Goal: Task Accomplishment & Management: Use online tool/utility

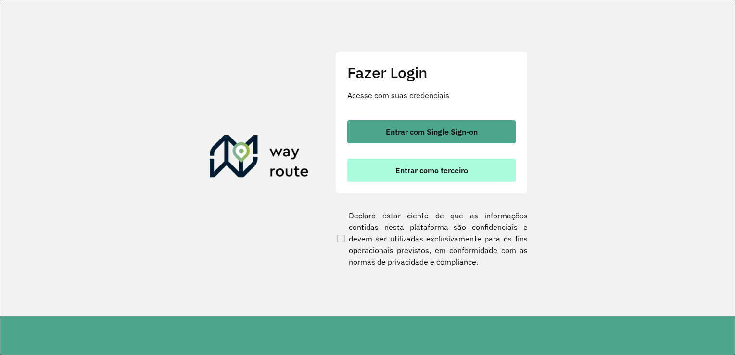
click at [430, 178] on button "Entrar como terceiro" at bounding box center [431, 170] width 168 height 23
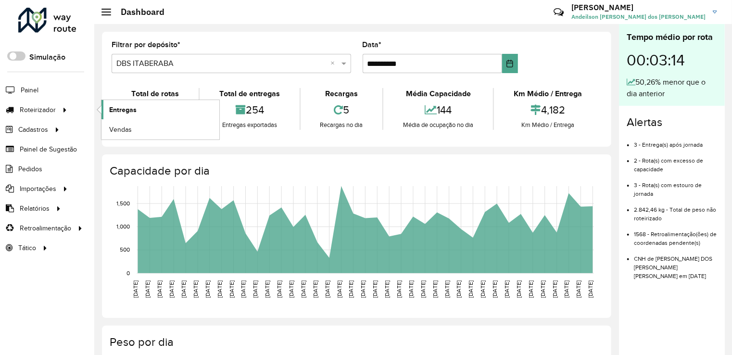
click at [112, 107] on span "Entregas" at bounding box center [122, 110] width 27 height 10
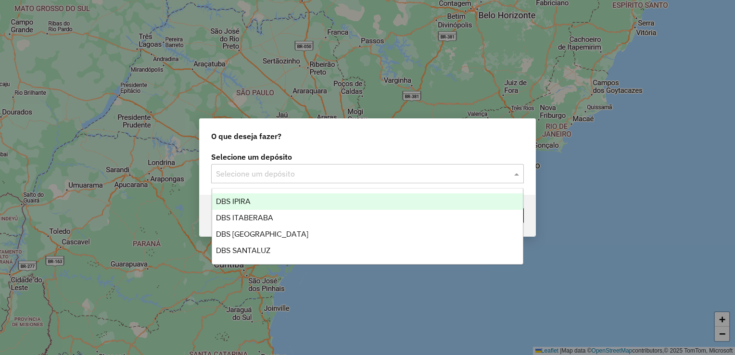
click at [355, 181] on div "Selecione um depósito" at bounding box center [367, 173] width 313 height 19
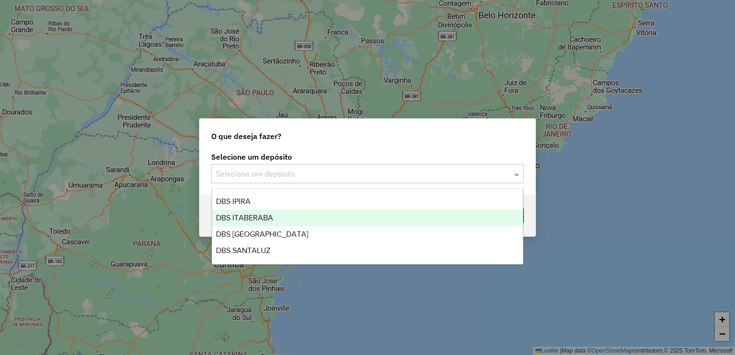
click at [266, 218] on span "DBS ITABERABA" at bounding box center [244, 218] width 57 height 8
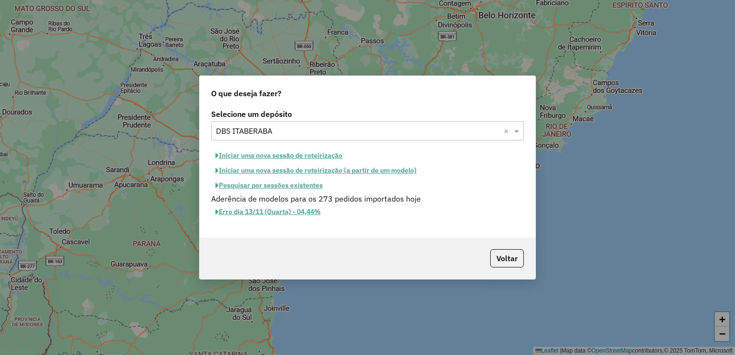
click at [258, 156] on button "Iniciar uma nova sessão de roteirização" at bounding box center [279, 155] width 136 height 15
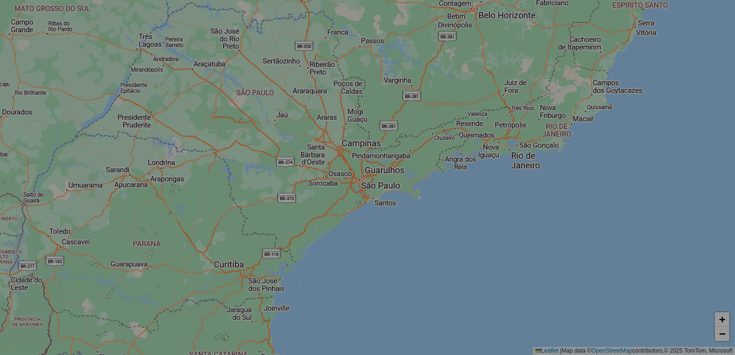
select select "*"
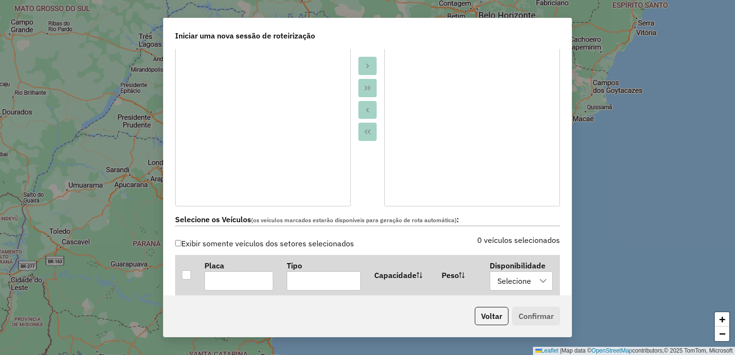
scroll to position [289, 0]
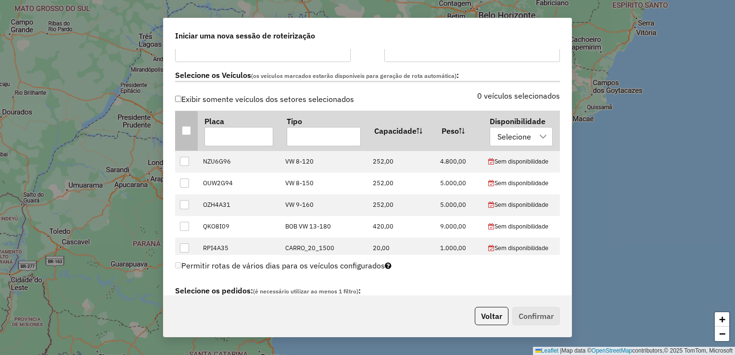
click at [188, 132] on div at bounding box center [186, 130] width 9 height 9
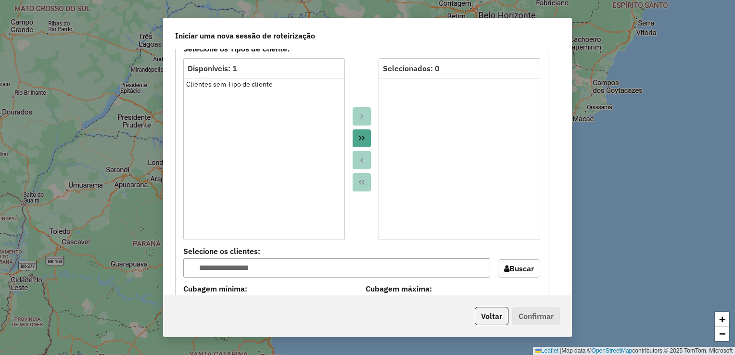
scroll to position [818, 0]
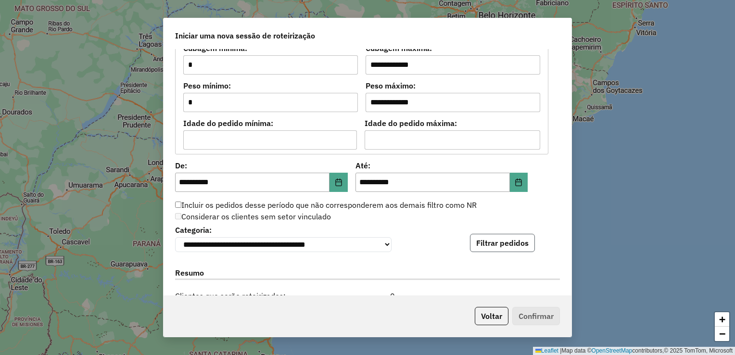
click at [515, 239] on button "Filtrar pedidos" at bounding box center [502, 243] width 65 height 18
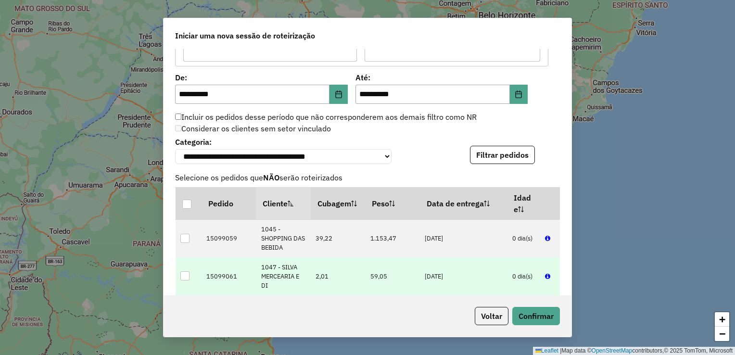
scroll to position [1010, 0]
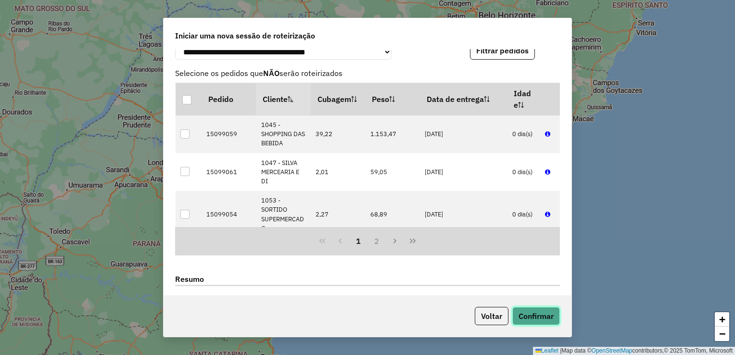
click at [535, 312] on button "Confirmar" at bounding box center [536, 316] width 48 height 18
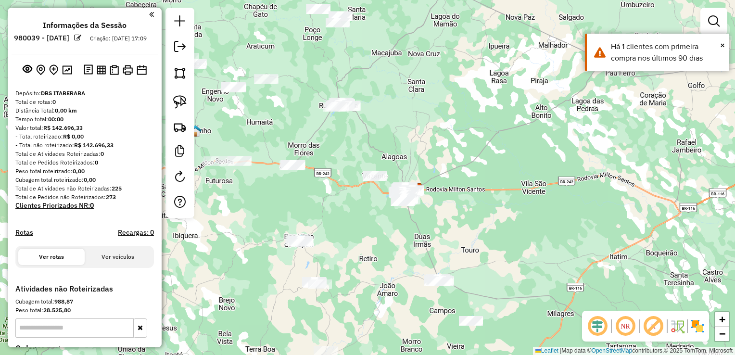
drag, startPoint x: 277, startPoint y: 202, endPoint x: 362, endPoint y: 223, distance: 87.6
click at [362, 223] on div "Janela de atendimento Grade de atendimento Capacidade Transportadoras Veículos …" at bounding box center [367, 177] width 735 height 355
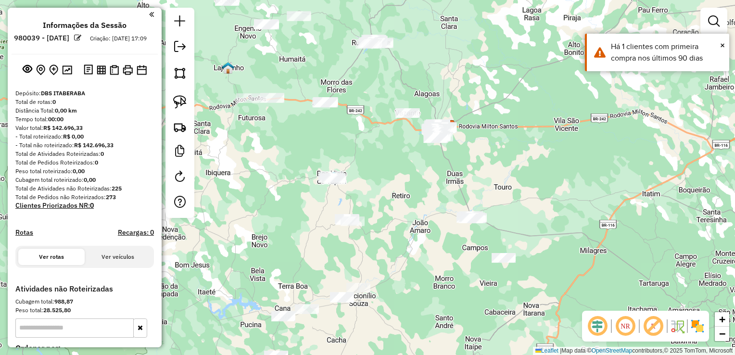
drag, startPoint x: 303, startPoint y: 205, endPoint x: 298, endPoint y: 142, distance: 62.7
click at [298, 129] on div "Janela de atendimento Grade de atendimento Capacidade Transportadoras Veículos …" at bounding box center [367, 177] width 735 height 355
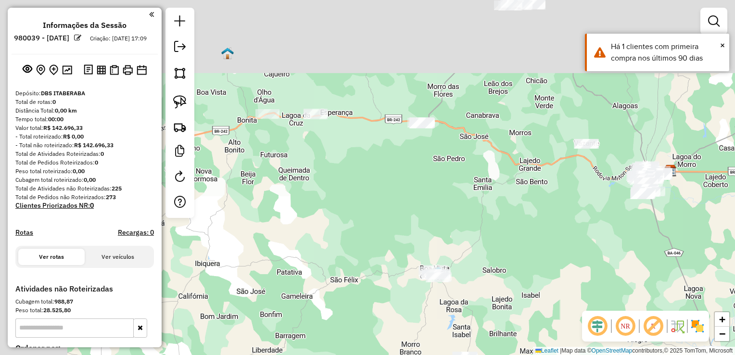
drag, startPoint x: 324, startPoint y: 102, endPoint x: 394, endPoint y: 203, distance: 122.6
click at [394, 203] on div "Janela de atendimento Grade de atendimento Capacidade Transportadoras Veículos …" at bounding box center [367, 177] width 735 height 355
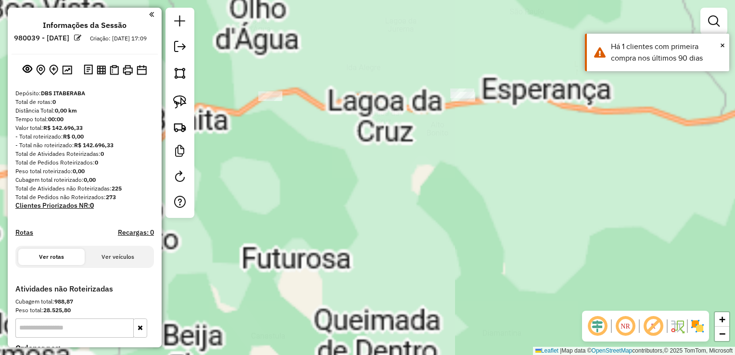
drag, startPoint x: 287, startPoint y: 138, endPoint x: 315, endPoint y: 257, distance: 122.6
click at [315, 257] on div "Janela de atendimento Grade de atendimento Capacidade Transportadoras Veículos …" at bounding box center [367, 177] width 735 height 355
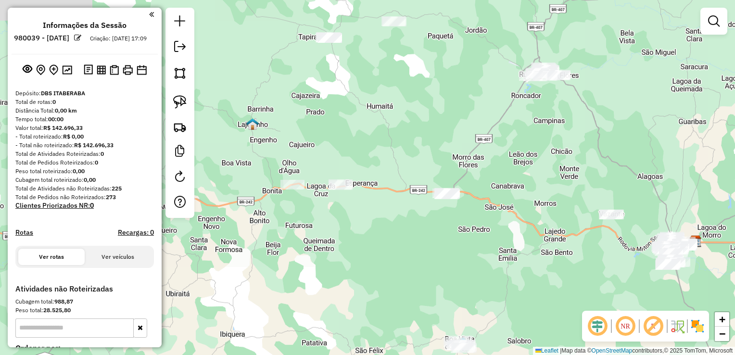
drag, startPoint x: 337, startPoint y: 280, endPoint x: 323, endPoint y: 216, distance: 66.1
click at [323, 218] on div "Janela de atendimento Grade de atendimento Capacidade Transportadoras Veículos …" at bounding box center [367, 177] width 735 height 355
click at [181, 100] on img at bounding box center [179, 101] width 13 height 13
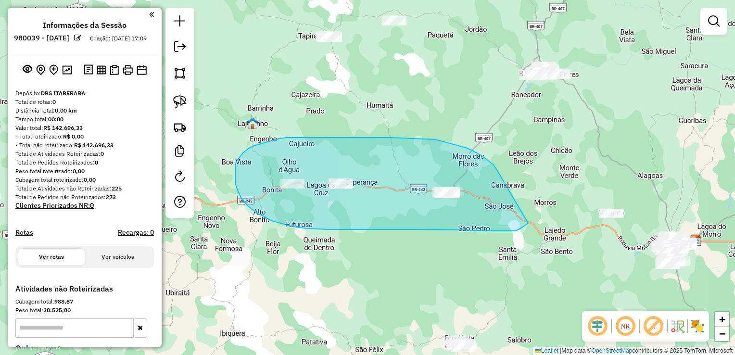
drag, startPoint x: 494, startPoint y: 165, endPoint x: 532, endPoint y: 219, distance: 66.3
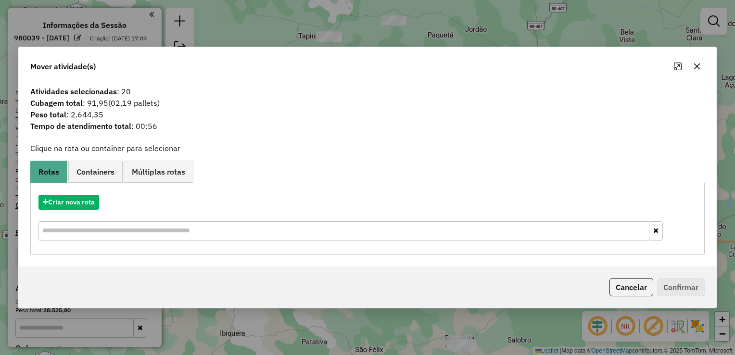
click at [699, 65] on icon "button" at bounding box center [697, 67] width 8 height 8
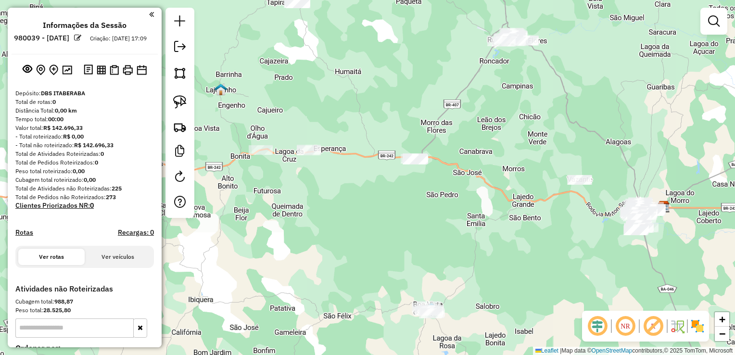
drag, startPoint x: 549, startPoint y: 278, endPoint x: 479, endPoint y: 207, distance: 99.7
click at [479, 207] on div "Janela de atendimento Grade de atendimento Capacidade Transportadoras Veículos …" at bounding box center [367, 177] width 735 height 355
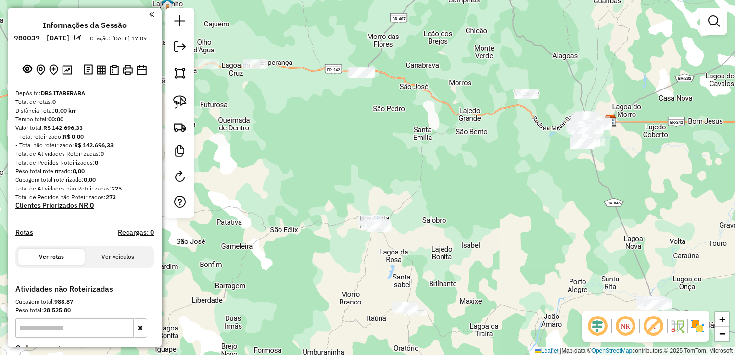
drag, startPoint x: 466, startPoint y: 228, endPoint x: 450, endPoint y: 178, distance: 52.5
click at [450, 178] on div "Janela de atendimento Grade de atendimento Capacidade Transportadoras Veículos …" at bounding box center [367, 177] width 735 height 355
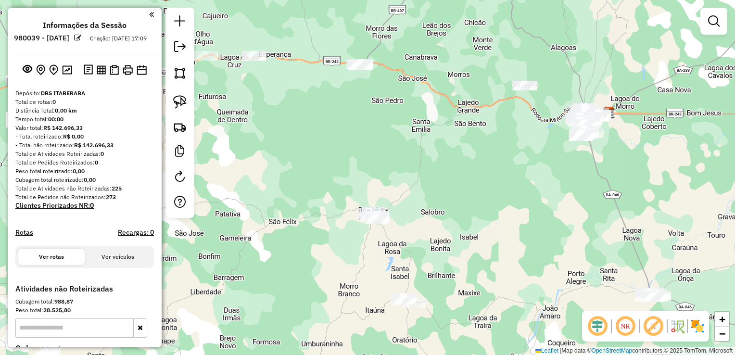
drag, startPoint x: 357, startPoint y: 283, endPoint x: 358, endPoint y: 249, distance: 34.2
click at [358, 249] on div "Janela de atendimento Grade de atendimento Capacidade Transportadoras Veículos …" at bounding box center [367, 177] width 735 height 355
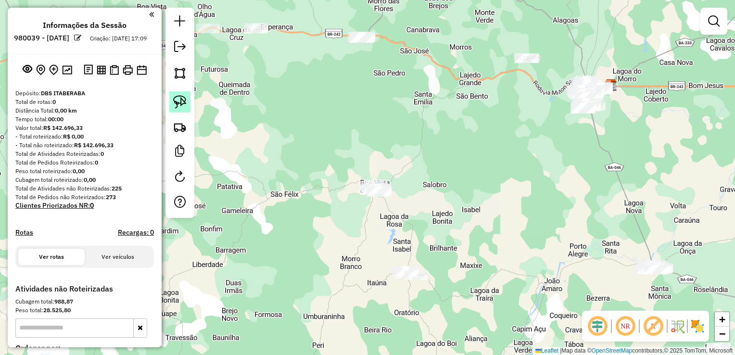
click at [181, 97] on img at bounding box center [179, 101] width 13 height 13
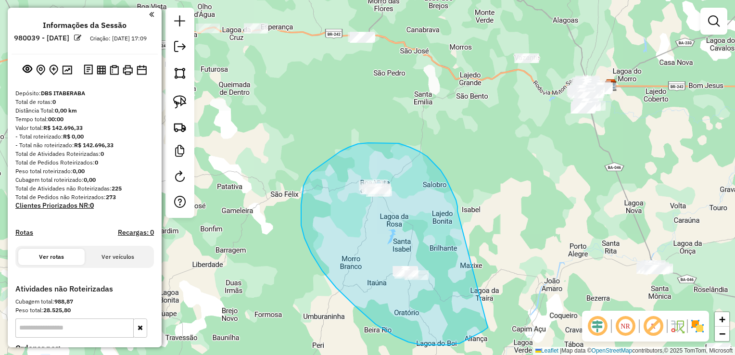
drag, startPoint x: 452, startPoint y: 190, endPoint x: 488, endPoint y: 328, distance: 142.2
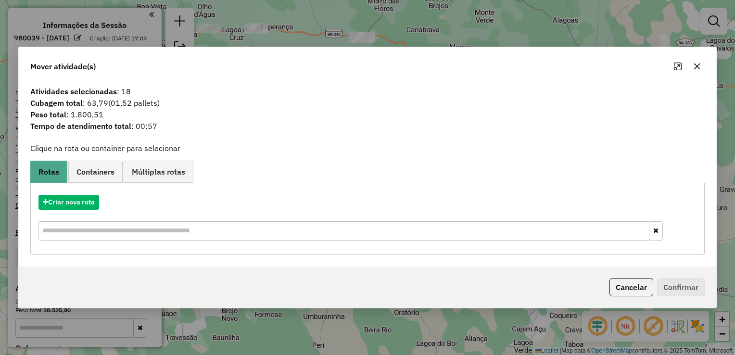
click at [693, 68] on icon "button" at bounding box center [697, 67] width 8 height 8
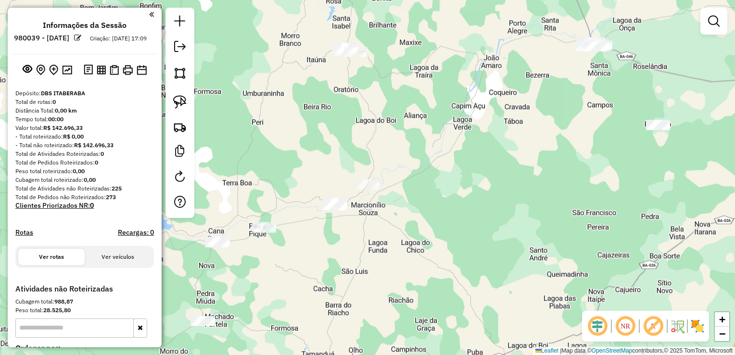
drag, startPoint x: 487, startPoint y: 215, endPoint x: 460, endPoint y: 58, distance: 158.6
click at [460, 58] on div "Janela de atendimento Grade de atendimento Capacidade Transportadoras Veículos …" at bounding box center [367, 177] width 735 height 355
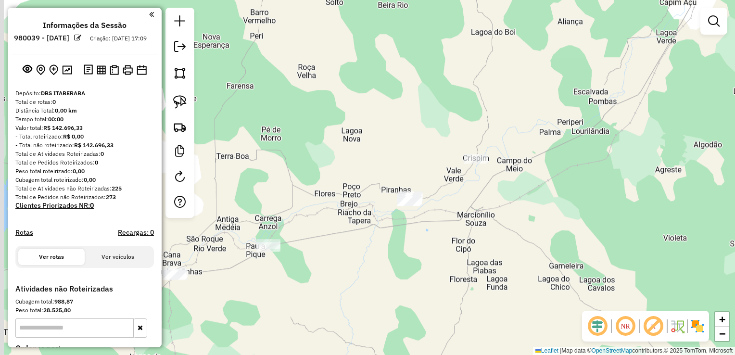
drag, startPoint x: 268, startPoint y: 224, endPoint x: 321, endPoint y: 214, distance: 54.3
click at [321, 214] on div "Janela de atendimento Grade de atendimento Capacidade Transportadoras Veículos …" at bounding box center [367, 177] width 735 height 355
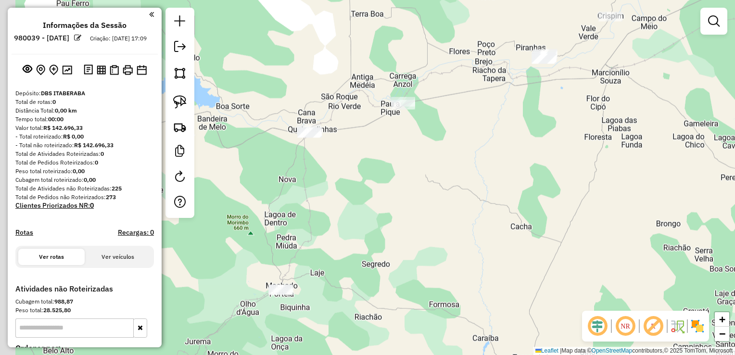
drag, startPoint x: 307, startPoint y: 299, endPoint x: 434, endPoint y: 82, distance: 251.8
click at [434, 82] on div "Janela de atendimento Grade de atendimento Capacidade Transportadoras Veículos …" at bounding box center [367, 177] width 735 height 355
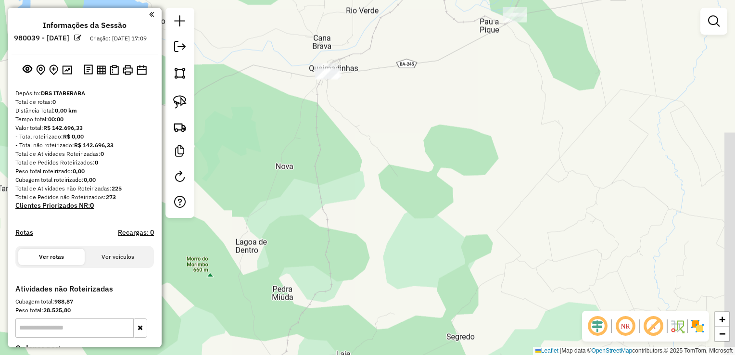
drag, startPoint x: 383, startPoint y: 134, endPoint x: 375, endPoint y: 108, distance: 26.8
click at [375, 108] on div "Janela de atendimento Grade de atendimento Capacidade Transportadoras Veículos …" at bounding box center [367, 177] width 735 height 355
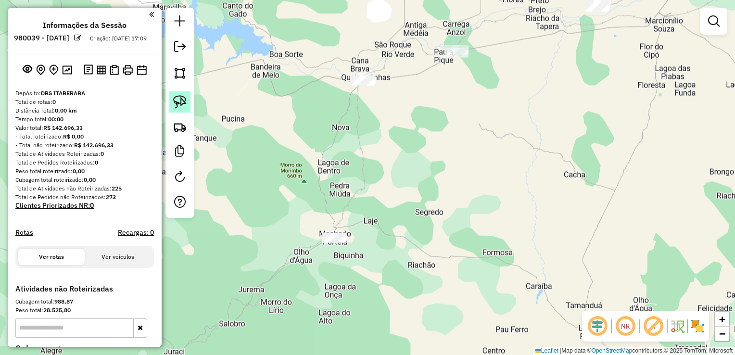
click at [183, 100] on img at bounding box center [179, 101] width 13 height 13
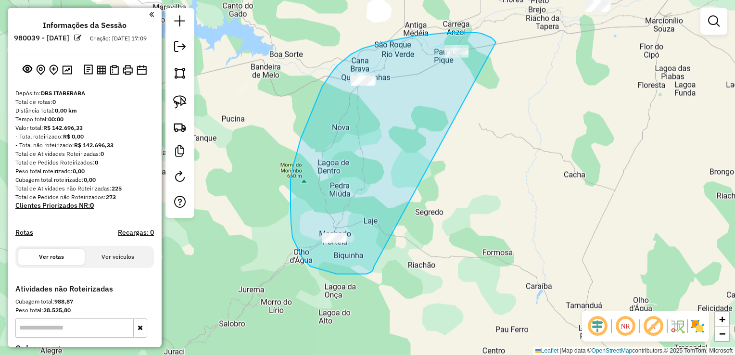
drag, startPoint x: 370, startPoint y: 273, endPoint x: 496, endPoint y: 42, distance: 262.4
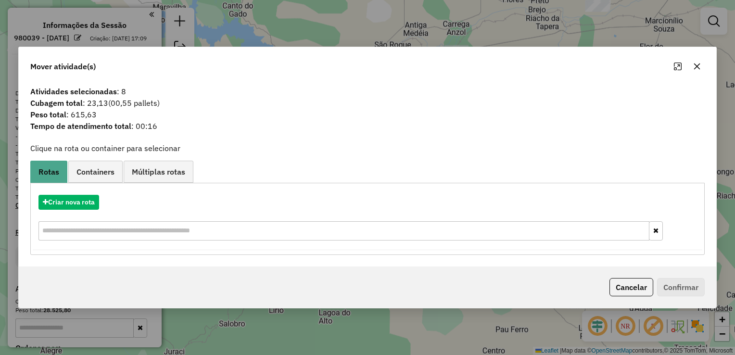
drag, startPoint x: 700, startPoint y: 64, endPoint x: 691, endPoint y: 70, distance: 10.8
click at [700, 64] on button "button" at bounding box center [696, 66] width 15 height 15
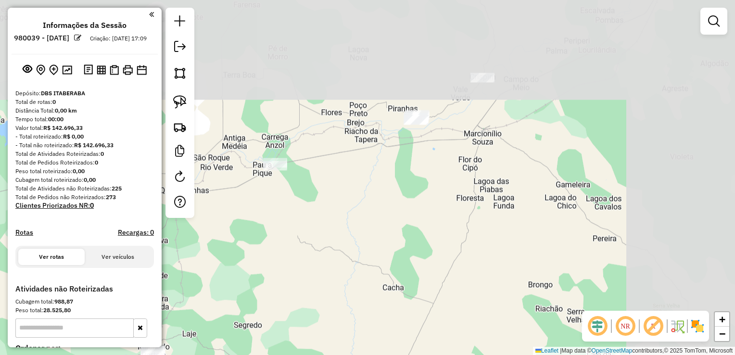
drag, startPoint x: 463, startPoint y: 183, endPoint x: 373, endPoint y: 254, distance: 114.7
click at [373, 254] on div "Janela de atendimento Grade de atendimento Capacidade Transportadoras Veículos …" at bounding box center [367, 177] width 735 height 355
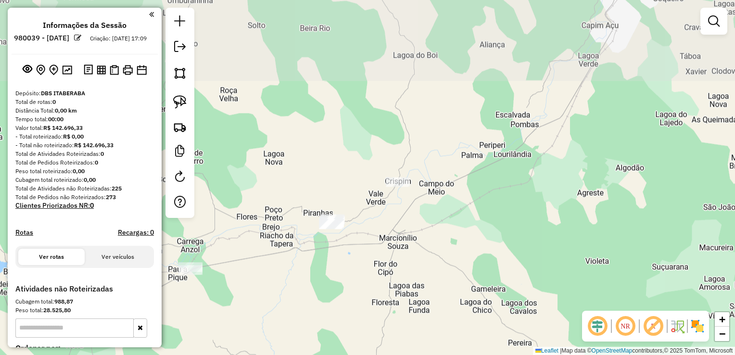
drag, startPoint x: 417, startPoint y: 194, endPoint x: 351, endPoint y: 276, distance: 105.0
click at [351, 276] on div "Janela de atendimento Grade de atendimento Capacidade Transportadoras Veículos …" at bounding box center [367, 177] width 735 height 355
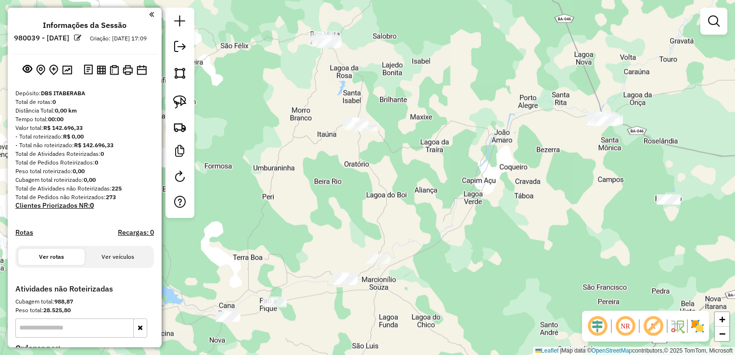
drag, startPoint x: 247, startPoint y: 153, endPoint x: 251, endPoint y: 173, distance: 20.1
click at [251, 173] on div "Janela de atendimento Grade de atendimento Capacidade Transportadoras Veículos …" at bounding box center [367, 177] width 735 height 355
click at [178, 101] on img at bounding box center [179, 101] width 13 height 13
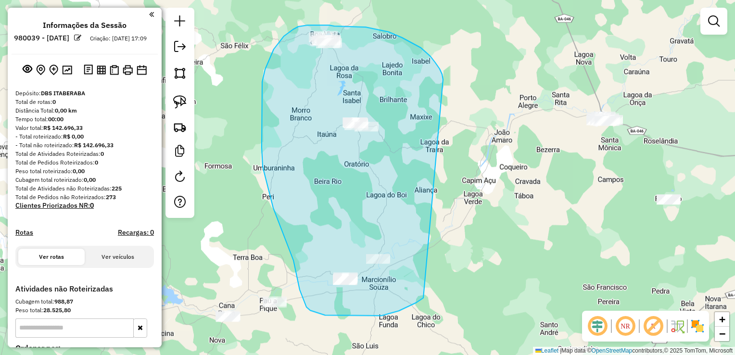
drag, startPoint x: 442, startPoint y: 74, endPoint x: 423, endPoint y: 298, distance: 224.9
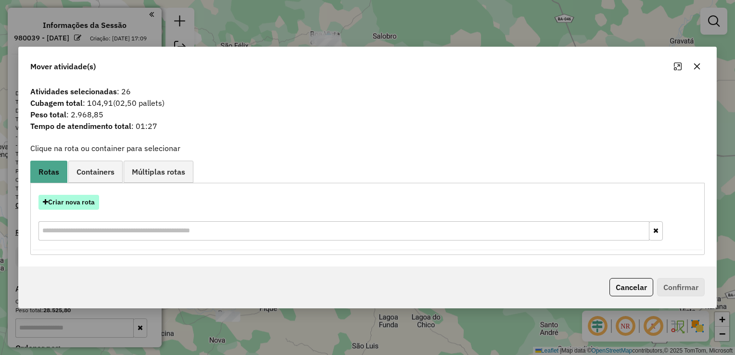
click at [66, 208] on button "Criar nova rota" at bounding box center [68, 202] width 61 height 15
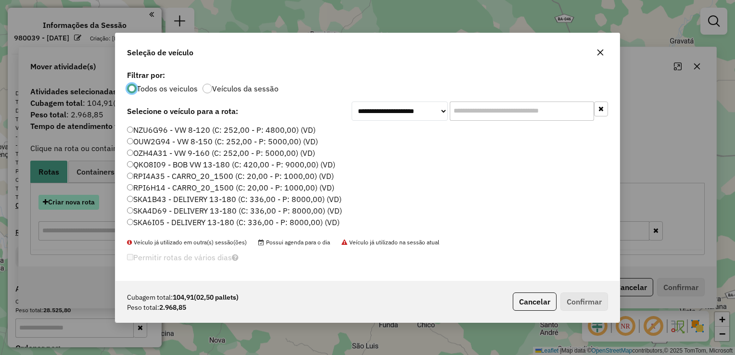
scroll to position [5, 3]
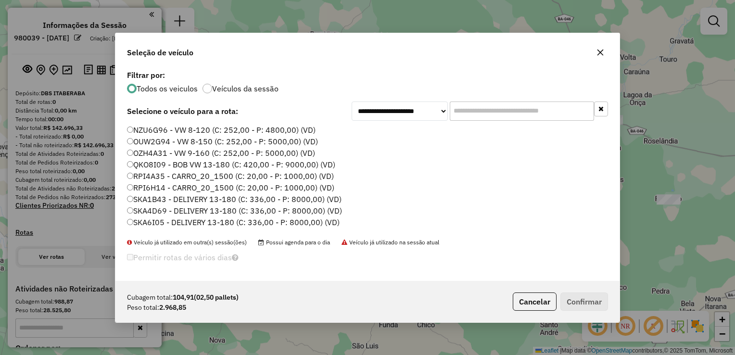
drag, startPoint x: 138, startPoint y: 211, endPoint x: 347, endPoint y: 239, distance: 211.2
click at [139, 211] on label "SKA4D69 - DELIVERY 13-180 (C: 336,00 - P: 8000,00) (VD)" at bounding box center [234, 211] width 215 height 12
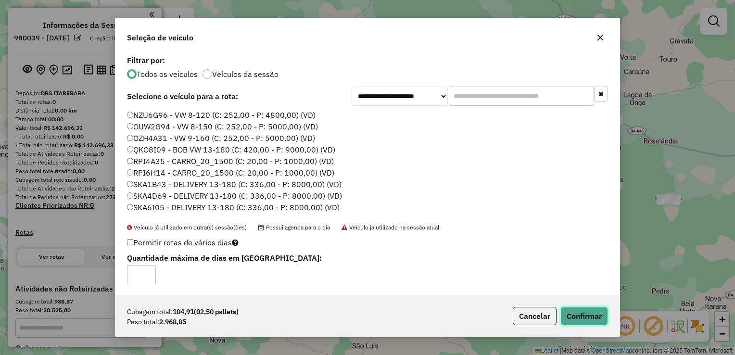
click at [600, 319] on button "Confirmar" at bounding box center [584, 316] width 48 height 18
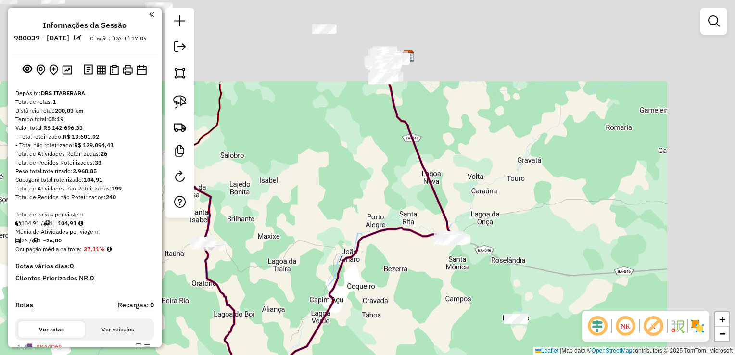
drag, startPoint x: 541, startPoint y: 236, endPoint x: 385, endPoint y: 355, distance: 196.0
click at [385, 355] on html "Aguarde... Pop-up bloqueado! Seu navegador bloqueou automáticamente a abertura …" at bounding box center [367, 177] width 735 height 355
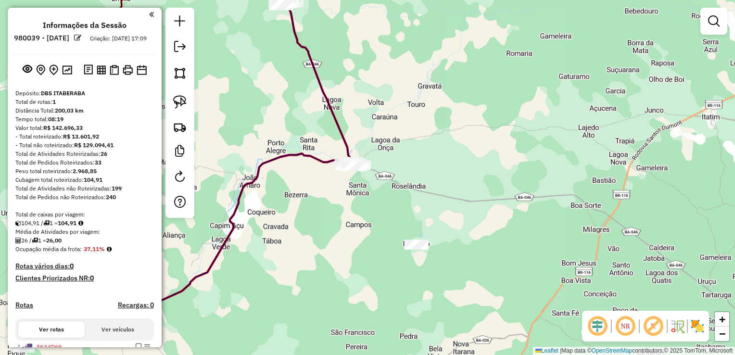
drag, startPoint x: 178, startPoint y: 101, endPoint x: 203, endPoint y: 112, distance: 26.7
click at [178, 101] on img at bounding box center [179, 101] width 13 height 13
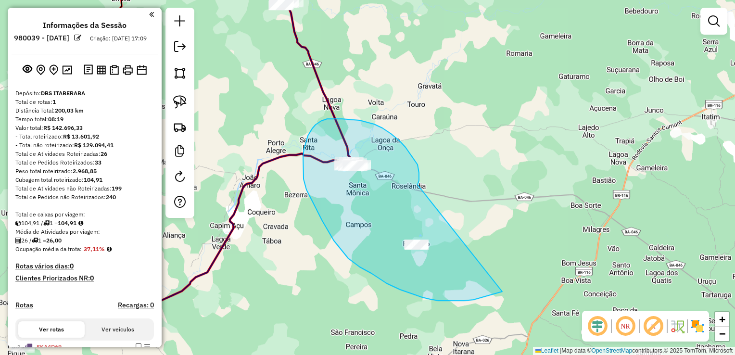
drag, startPoint x: 418, startPoint y: 165, endPoint x: 502, endPoint y: 292, distance: 152.6
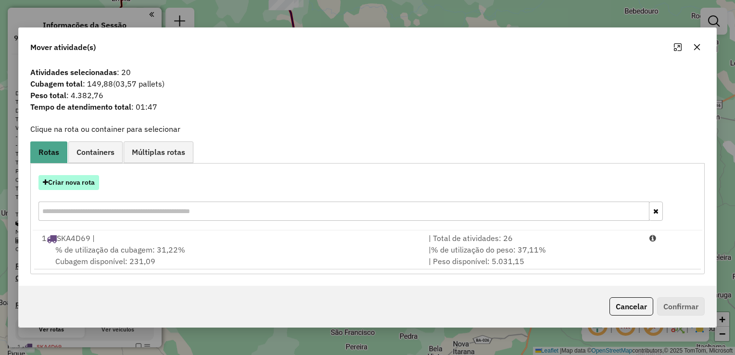
click at [81, 182] on button "Criar nova rota" at bounding box center [68, 182] width 61 height 15
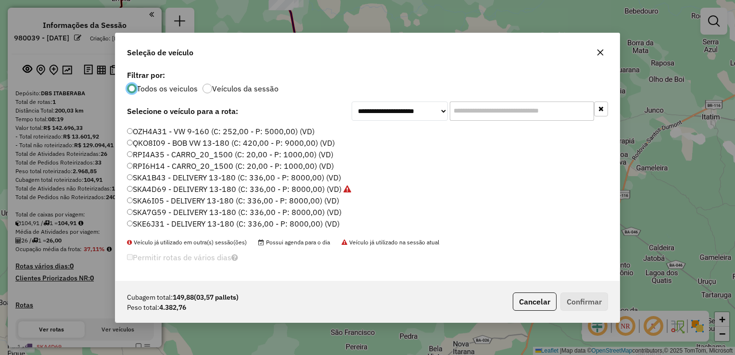
scroll to position [33, 0]
click at [135, 211] on label "SKE6J31 - DELIVERY 13-180 (C: 336,00 - P: 8000,00) (VD)" at bounding box center [233, 213] width 213 height 12
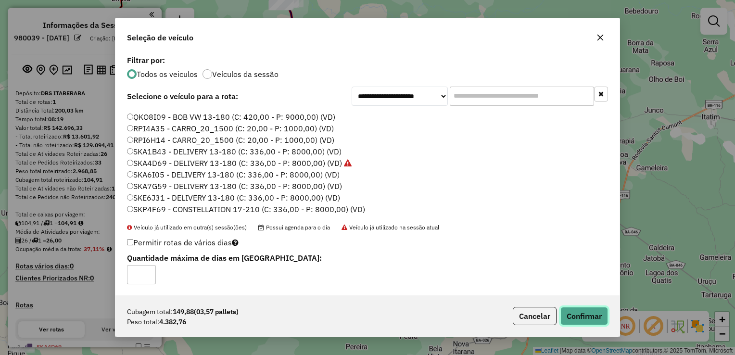
click at [571, 312] on button "Confirmar" at bounding box center [584, 316] width 48 height 18
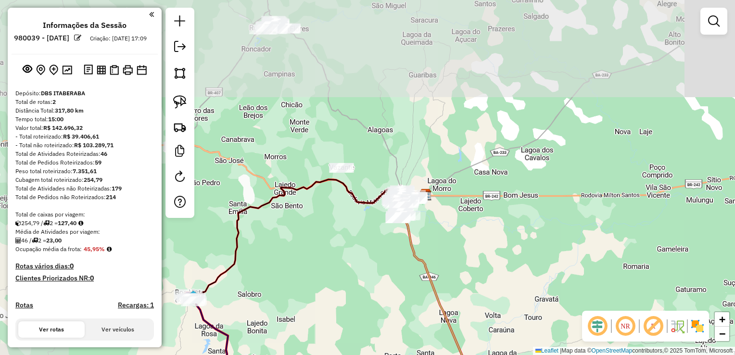
drag, startPoint x: 427, startPoint y: 68, endPoint x: 542, endPoint y: 279, distance: 239.8
click at [542, 279] on div "Janela de atendimento Grade de atendimento Capacidade Transportadoras Veículos …" at bounding box center [367, 177] width 735 height 355
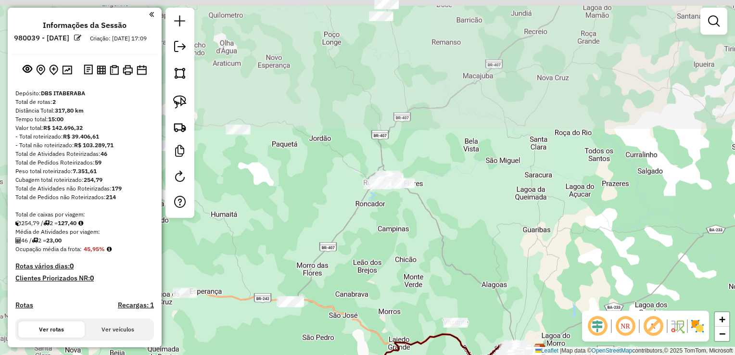
drag, startPoint x: 412, startPoint y: 155, endPoint x: 461, endPoint y: 233, distance: 92.3
click at [461, 233] on div "Janela de atendimento Grade de atendimento Capacidade Transportadoras Veículos …" at bounding box center [367, 177] width 735 height 355
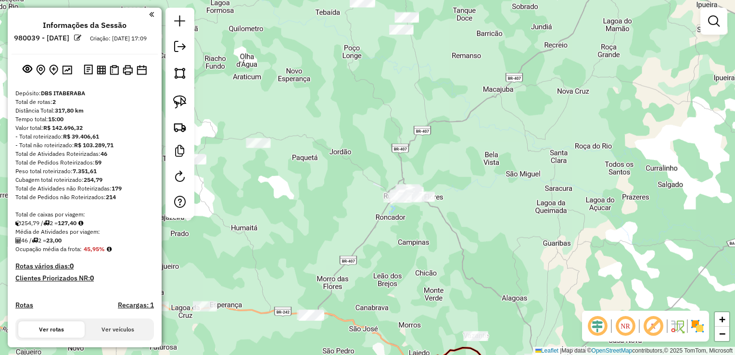
drag, startPoint x: 328, startPoint y: 211, endPoint x: 398, endPoint y: 234, distance: 73.5
click at [395, 236] on div "Janela de atendimento Grade de atendimento Capacidade Transportadoras Veículos …" at bounding box center [367, 177] width 735 height 355
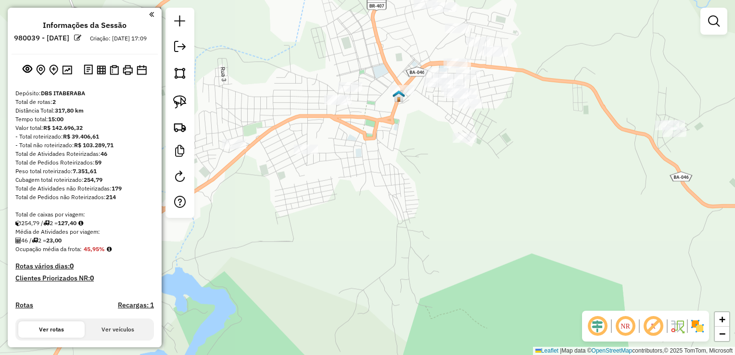
drag, startPoint x: 456, startPoint y: 179, endPoint x: 299, endPoint y: 270, distance: 181.5
click at [302, 270] on div "Janela de atendimento Grade de atendimento Capacidade Transportadoras Veículos …" at bounding box center [367, 177] width 735 height 355
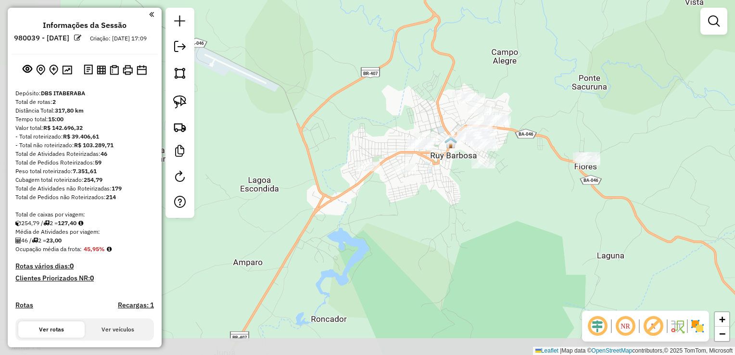
drag, startPoint x: 279, startPoint y: 285, endPoint x: 455, endPoint y: 203, distance: 193.9
click at [455, 203] on div "Janela de atendimento Grade de atendimento Capacidade Transportadoras Veículos …" at bounding box center [367, 177] width 735 height 355
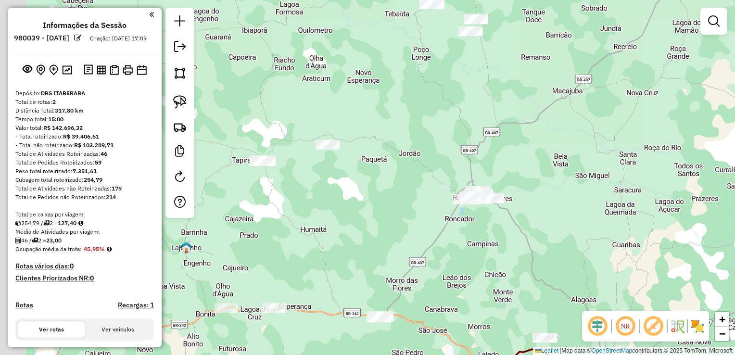
drag, startPoint x: 292, startPoint y: 264, endPoint x: 406, endPoint y: 237, distance: 117.3
click at [406, 237] on div "Janela de atendimento Grade de atendimento Capacidade Transportadoras Veículos …" at bounding box center [367, 177] width 735 height 355
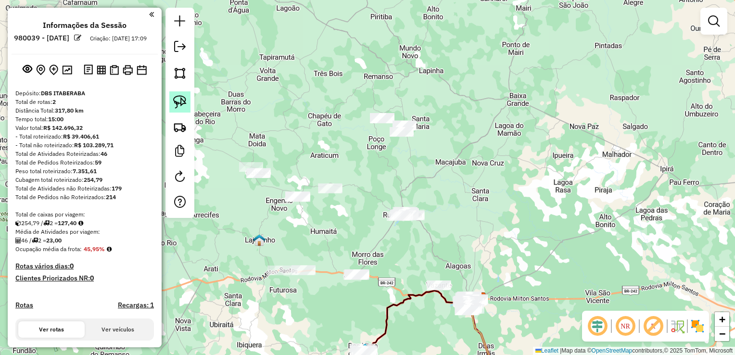
click at [184, 105] on img at bounding box center [179, 101] width 13 height 13
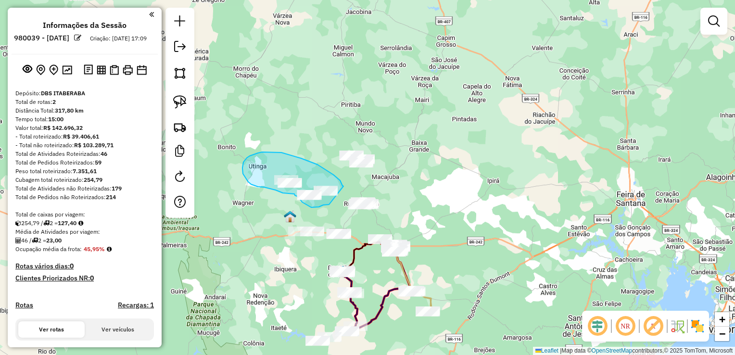
drag, startPoint x: 343, startPoint y: 186, endPoint x: 330, endPoint y: 204, distance: 22.7
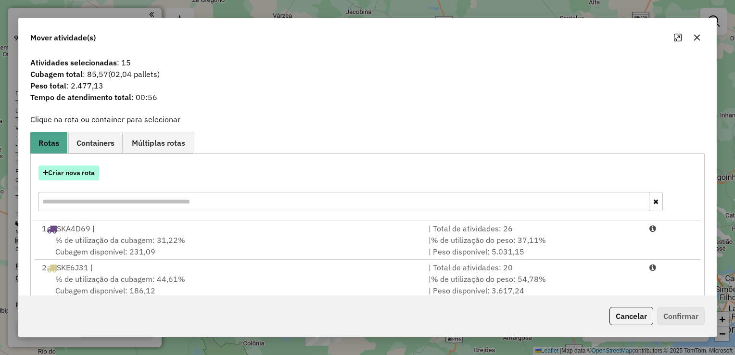
click at [73, 174] on button "Criar nova rota" at bounding box center [68, 172] width 61 height 15
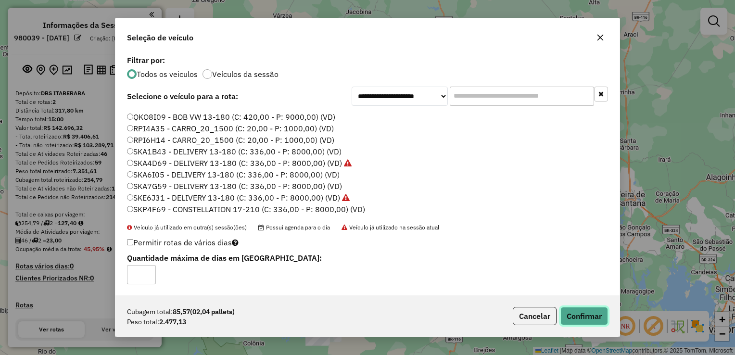
click at [571, 313] on button "Confirmar" at bounding box center [584, 316] width 48 height 18
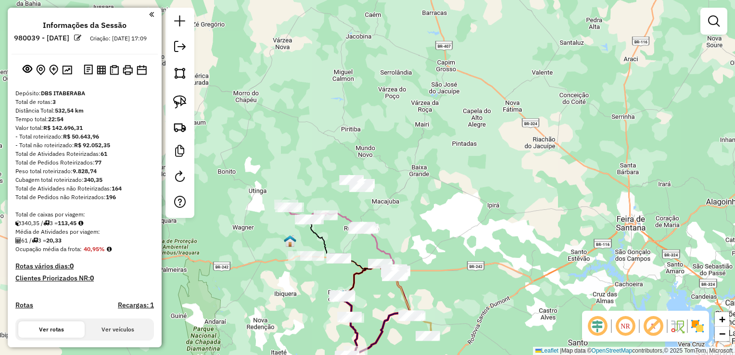
drag, startPoint x: 456, startPoint y: 175, endPoint x: 456, endPoint y: 199, distance: 24.5
click at [456, 199] on div "Janela de atendimento Grade de atendimento Capacidade Transportadoras Veículos …" at bounding box center [367, 177] width 735 height 355
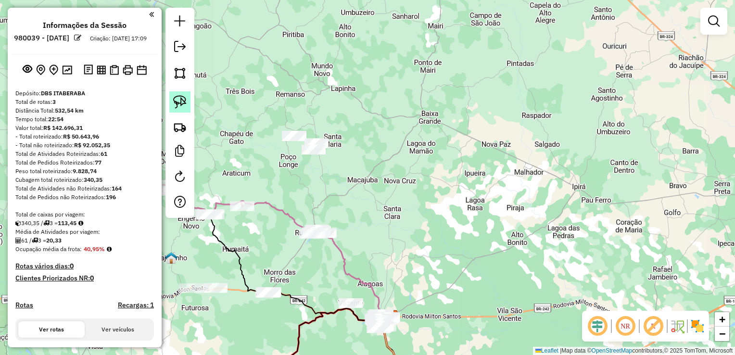
click at [180, 103] on img at bounding box center [179, 101] width 13 height 13
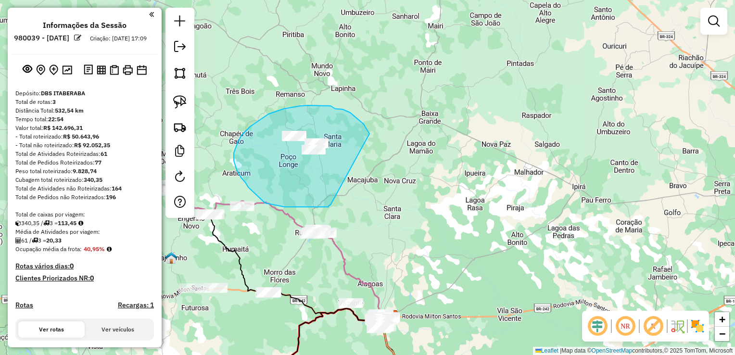
drag, startPoint x: 350, startPoint y: 113, endPoint x: 329, endPoint y: 204, distance: 94.3
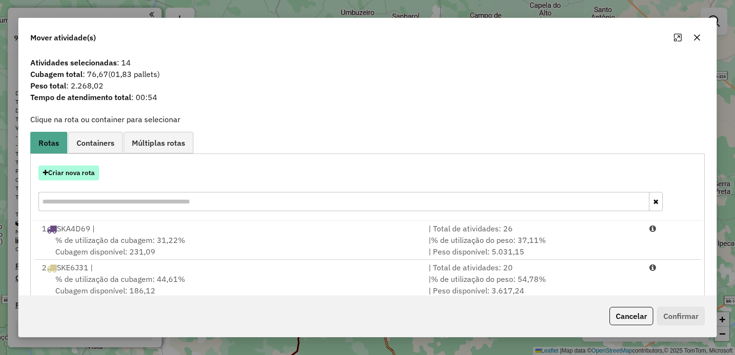
click at [71, 169] on button "Criar nova rota" at bounding box center [68, 172] width 61 height 15
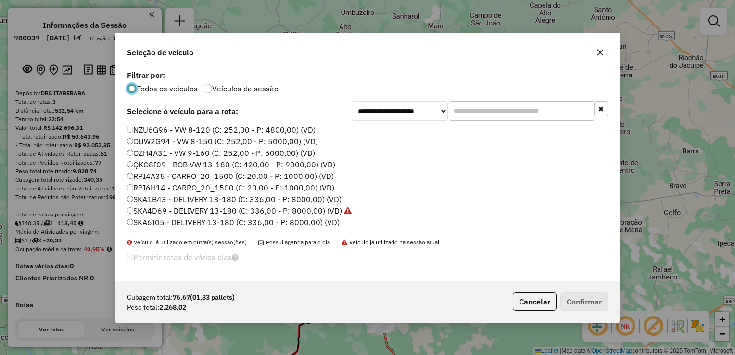
scroll to position [5, 3]
click at [162, 201] on label "SKA1B43 - DELIVERY 13-180 (C: 336,00 - P: 8000,00) (VD)" at bounding box center [234, 199] width 215 height 12
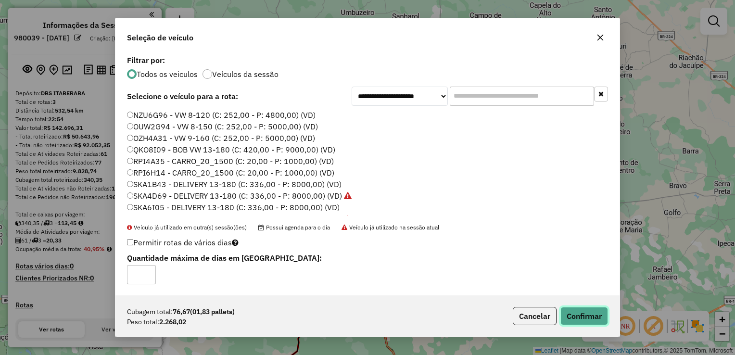
click at [600, 313] on button "Confirmar" at bounding box center [584, 316] width 48 height 18
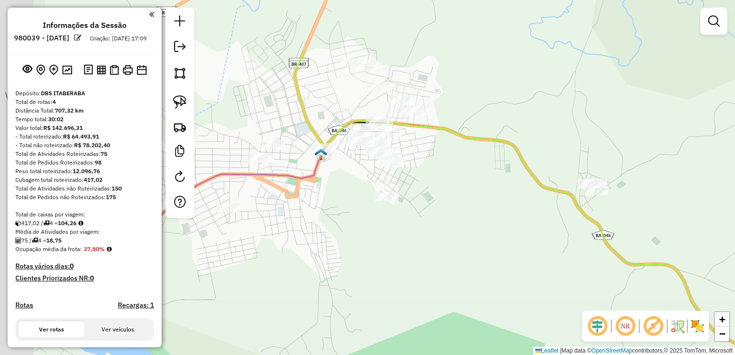
drag, startPoint x: 302, startPoint y: 215, endPoint x: 472, endPoint y: 269, distance: 178.3
click at [472, 269] on div "Janela de atendimento Grade de atendimento Capacidade Transportadoras Veículos …" at bounding box center [367, 177] width 735 height 355
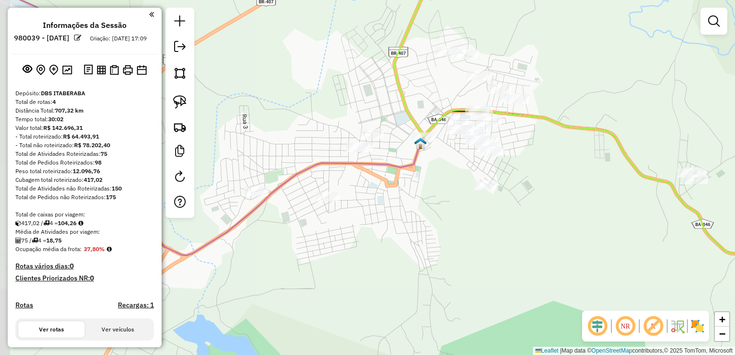
drag, startPoint x: 413, startPoint y: 281, endPoint x: 448, endPoint y: 270, distance: 37.1
click at [450, 273] on div "Janela de atendimento Grade de atendimento Capacidade Transportadoras Veículos …" at bounding box center [367, 177] width 735 height 355
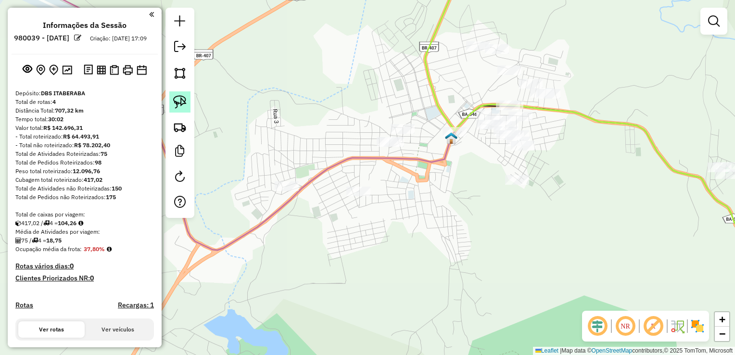
drag, startPoint x: 181, startPoint y: 100, endPoint x: 224, endPoint y: 151, distance: 66.6
click at [181, 101] on img at bounding box center [179, 101] width 13 height 13
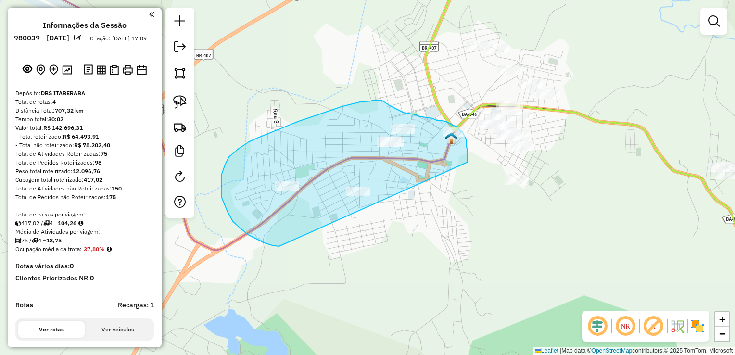
drag, startPoint x: 272, startPoint y: 245, endPoint x: 468, endPoint y: 163, distance: 212.1
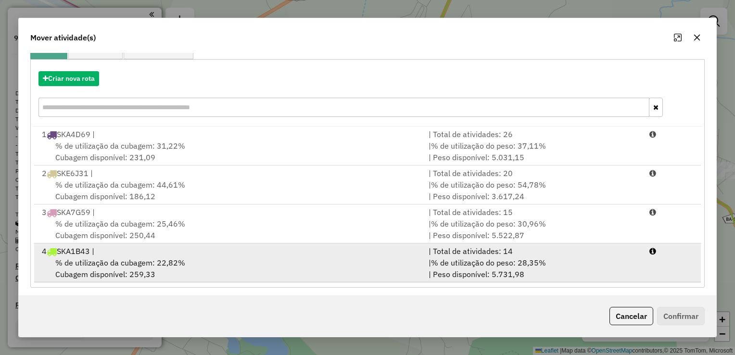
scroll to position [97, 0]
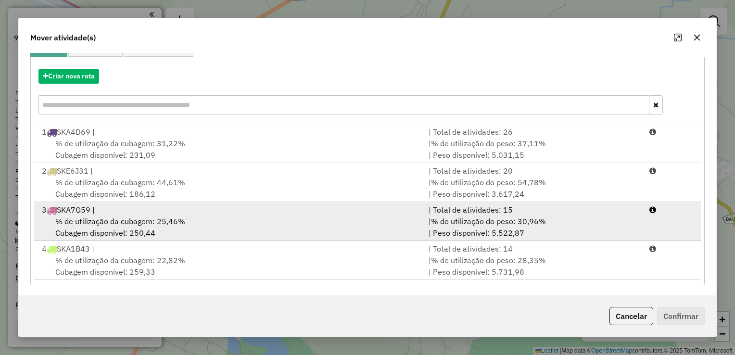
click at [102, 220] on span "% de utilização da cubagem: 25,46%" at bounding box center [120, 221] width 130 height 10
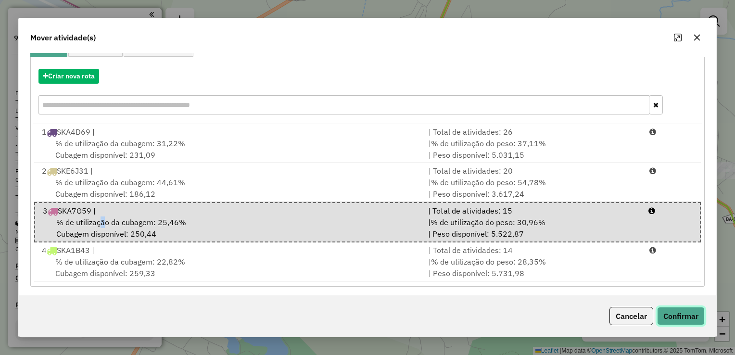
click at [672, 313] on button "Confirmar" at bounding box center [681, 316] width 48 height 18
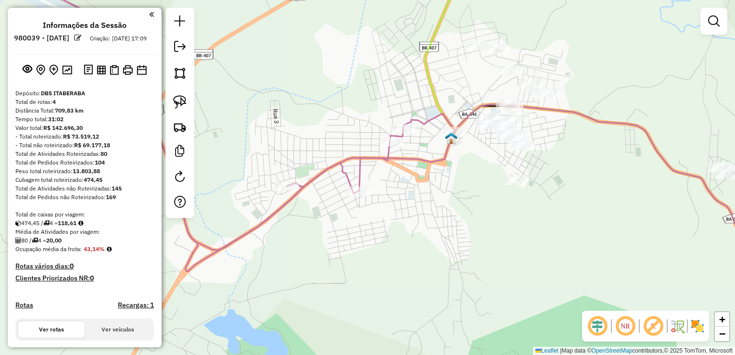
scroll to position [0, 0]
select select "**********"
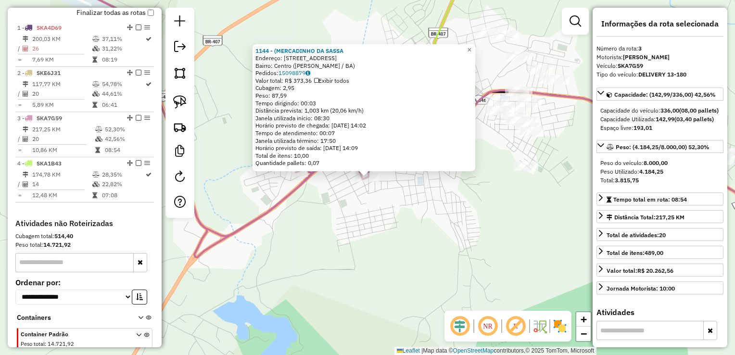
scroll to position [390, 0]
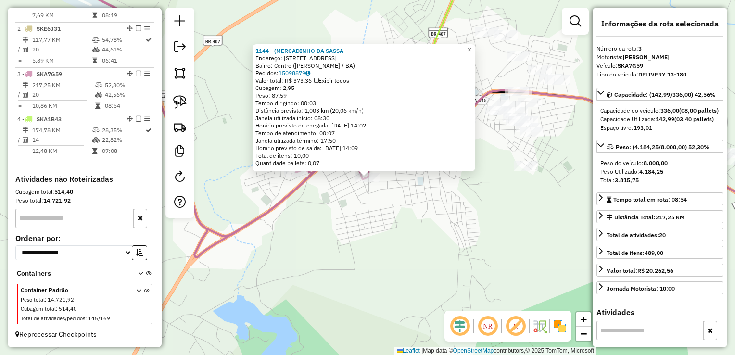
click at [424, 230] on div "1144 - (MERCADINHO DA SASSA Endereço: Rua H - Vila Operaria 223 Bairro: Centro …" at bounding box center [367, 177] width 735 height 355
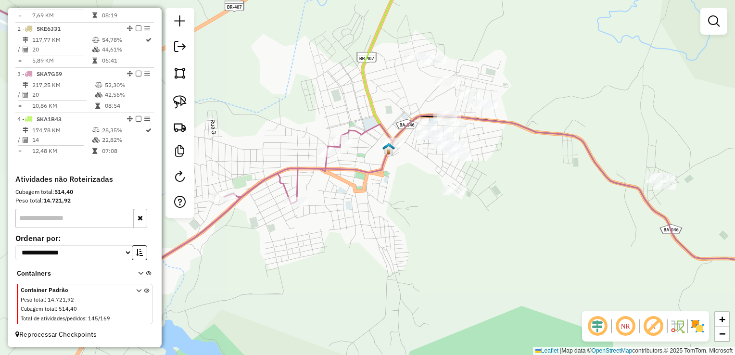
drag, startPoint x: 437, startPoint y: 236, endPoint x: 275, endPoint y: 285, distance: 169.8
click at [275, 285] on div "Janela de atendimento Grade de atendimento Capacidade Transportadoras Veículos …" at bounding box center [367, 177] width 735 height 355
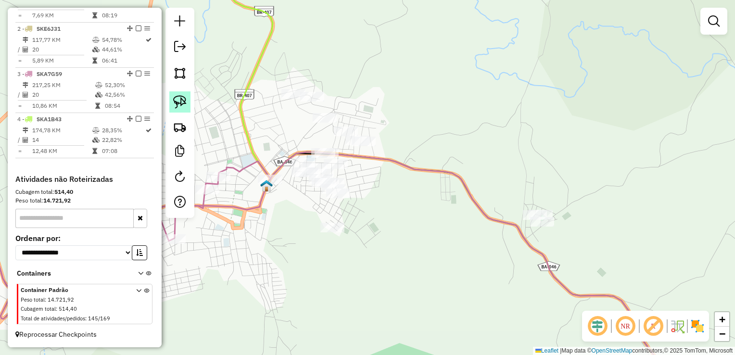
click at [177, 99] on img at bounding box center [179, 101] width 13 height 13
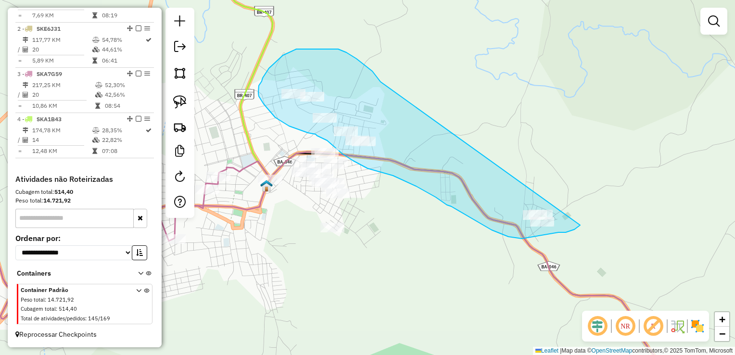
drag, startPoint x: 372, startPoint y: 71, endPoint x: 595, endPoint y: 211, distance: 262.8
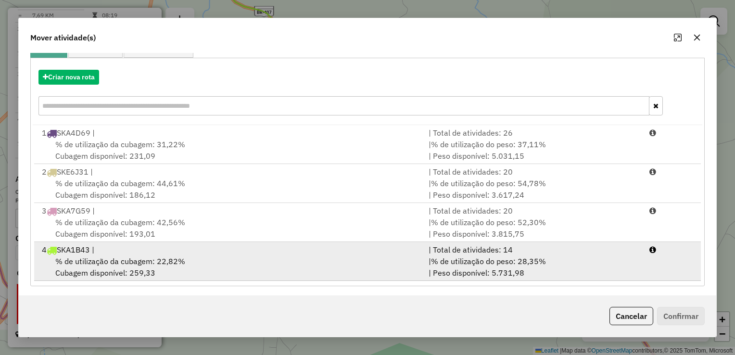
scroll to position [97, 0]
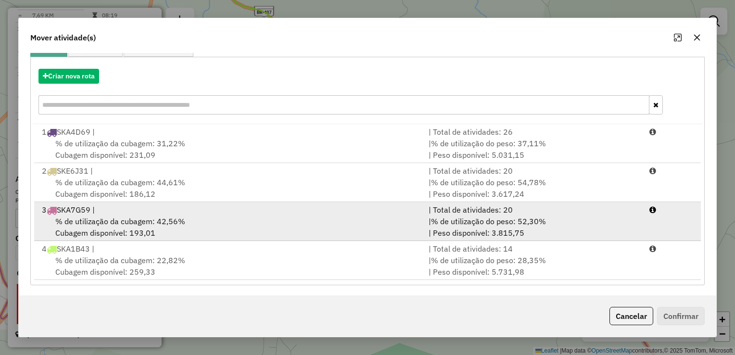
click at [116, 223] on span "% de utilização da cubagem: 42,56%" at bounding box center [120, 221] width 130 height 10
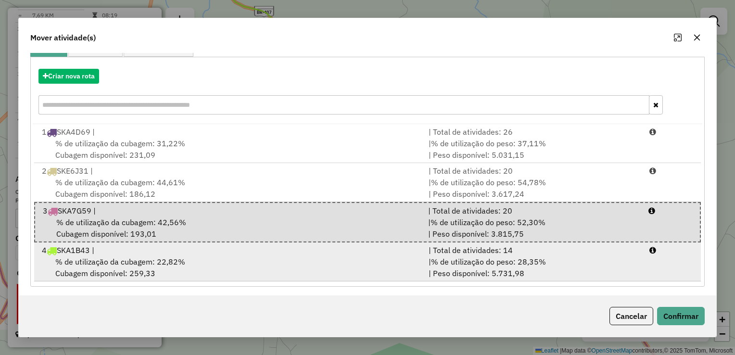
drag, startPoint x: 105, startPoint y: 262, endPoint x: 273, endPoint y: 261, distance: 168.4
click at [105, 262] on span "% de utilização da cubagem: 22,82%" at bounding box center [120, 262] width 130 height 10
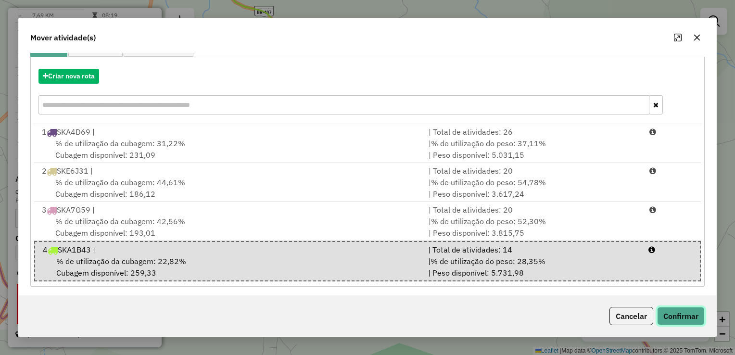
click at [673, 312] on button "Confirmar" at bounding box center [681, 316] width 48 height 18
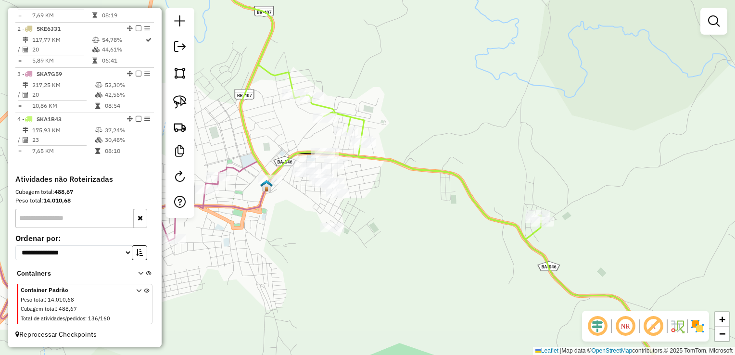
scroll to position [0, 0]
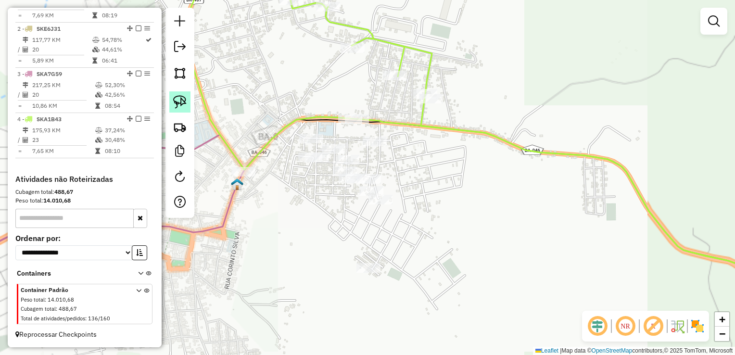
drag, startPoint x: 174, startPoint y: 101, endPoint x: 179, endPoint y: 104, distance: 6.5
click at [174, 101] on img at bounding box center [179, 101] width 13 height 13
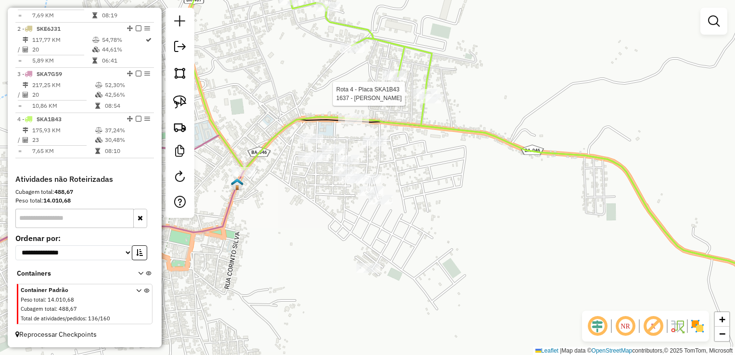
select select "**********"
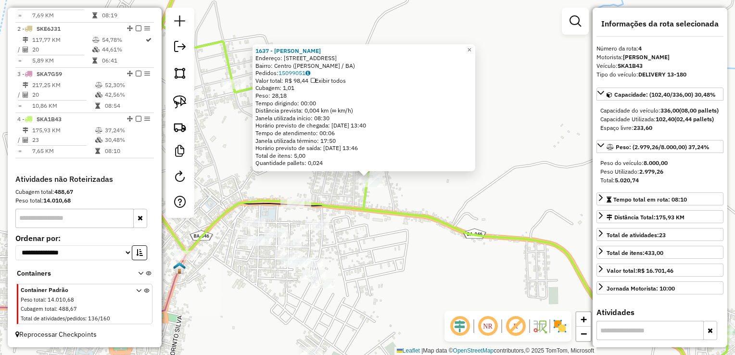
click at [400, 252] on div "1637 - POUSADA FERNANDES Endereço: TRAVESSA DA SERRARIA 175 Bairro: Centro (RUY…" at bounding box center [367, 177] width 735 height 355
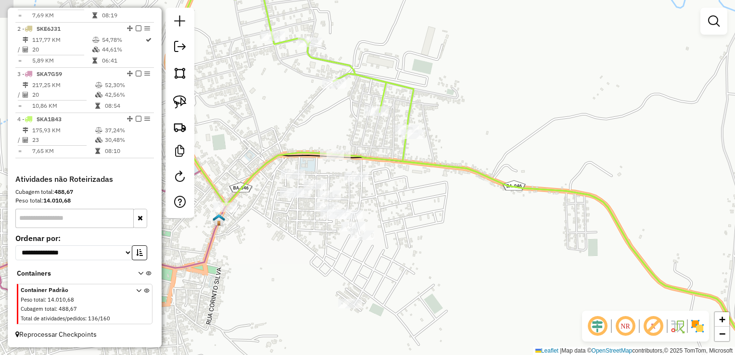
drag, startPoint x: 400, startPoint y: 253, endPoint x: 455, endPoint y: 186, distance: 86.2
click at [455, 186] on div "Janela de atendimento Grade de atendimento Capacidade Transportadoras Veículos …" at bounding box center [367, 177] width 735 height 355
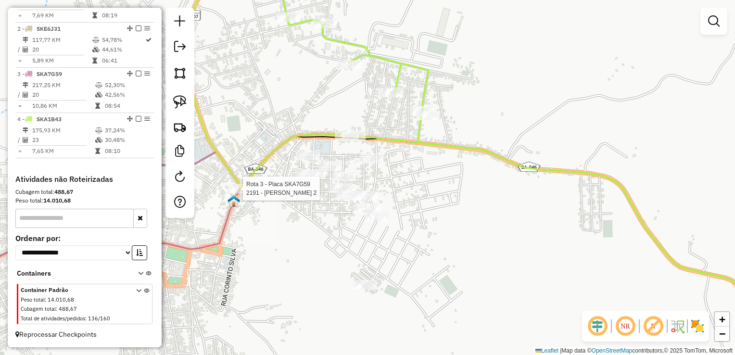
select select "**********"
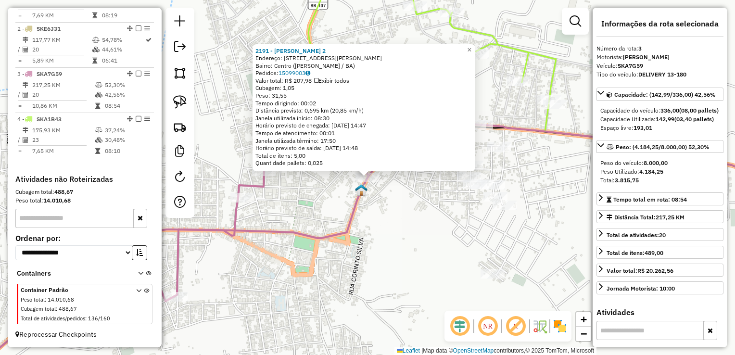
click at [327, 259] on div "2191 - MERC ALMEIDA 2 Endereço: Rua Marechal Deodoro da Fonsec 284 Bairro: Cent…" at bounding box center [367, 177] width 735 height 355
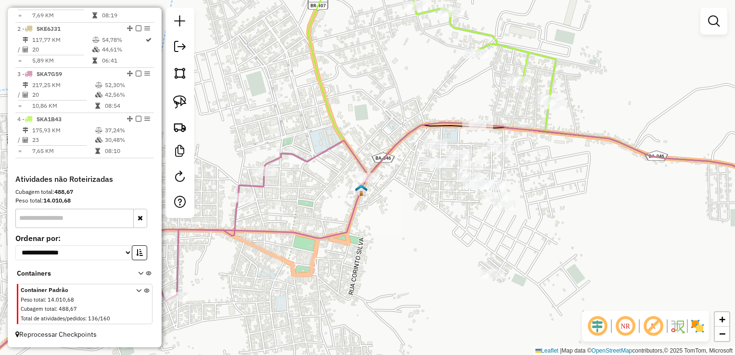
drag, startPoint x: 370, startPoint y: 253, endPoint x: 295, endPoint y: 227, distance: 80.0
click at [296, 227] on div "Janela de atendimento Grade de atendimento Capacidade Transportadoras Veículos …" at bounding box center [367, 177] width 735 height 355
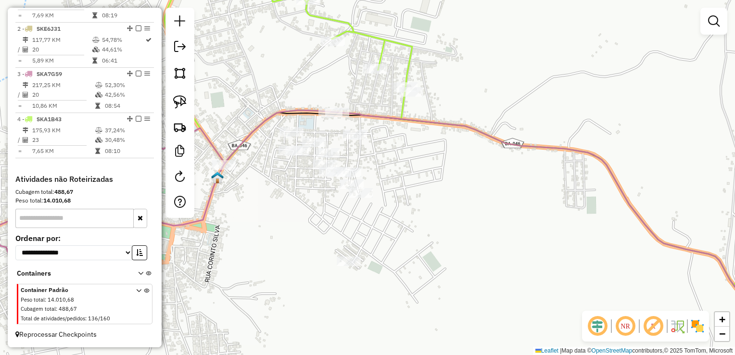
drag, startPoint x: 449, startPoint y: 281, endPoint x: 386, endPoint y: 259, distance: 66.5
click at [400, 275] on div "Janela de atendimento Grade de atendimento Capacidade Transportadoras Veículos …" at bounding box center [367, 177] width 735 height 355
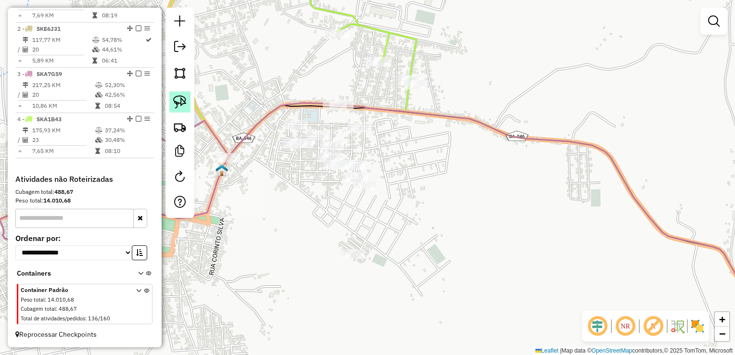
click at [179, 99] on img at bounding box center [179, 101] width 13 height 13
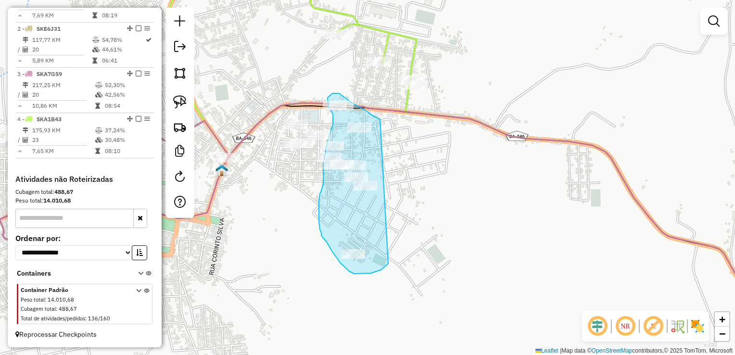
drag, startPoint x: 388, startPoint y: 265, endPoint x: 383, endPoint y: 121, distance: 143.9
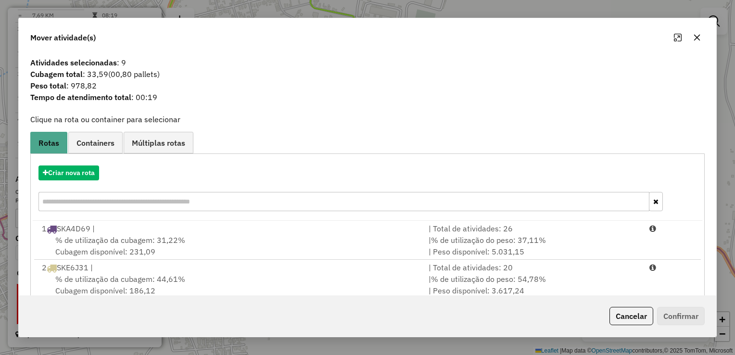
click at [693, 36] on icon "button" at bounding box center [697, 38] width 8 height 8
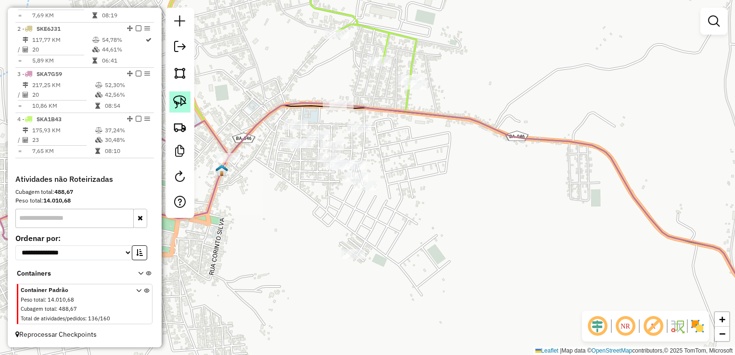
click at [183, 99] on img at bounding box center [179, 101] width 13 height 13
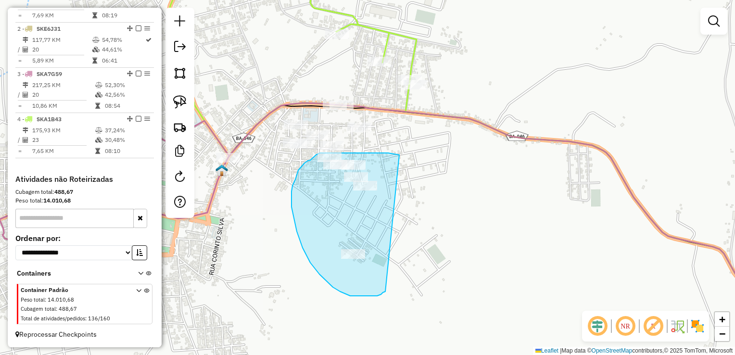
drag, startPoint x: 354, startPoint y: 296, endPoint x: 419, endPoint y: 157, distance: 153.0
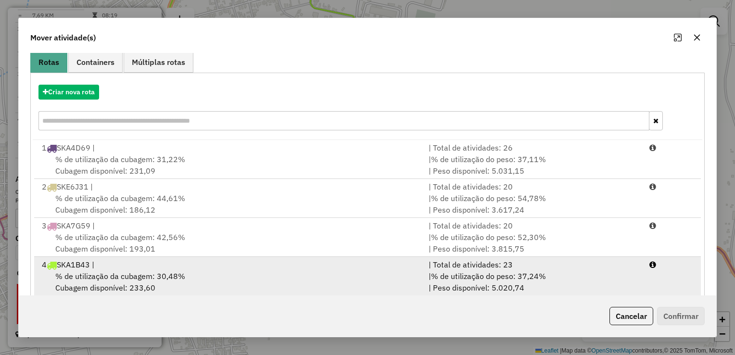
scroll to position [97, 0]
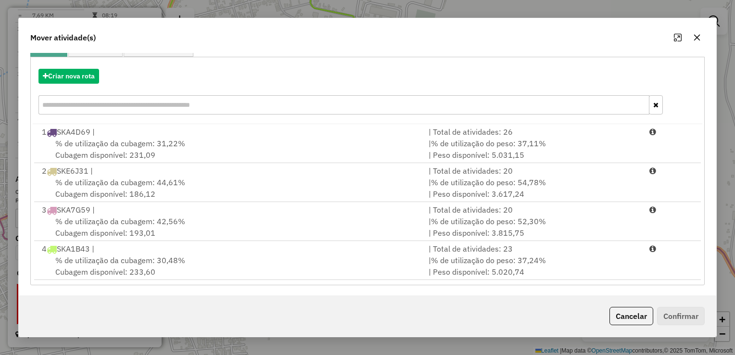
drag, startPoint x: 127, startPoint y: 261, endPoint x: 448, endPoint y: 281, distance: 322.0
click at [129, 261] on span "% de utilização da cubagem: 30,48%" at bounding box center [120, 260] width 130 height 10
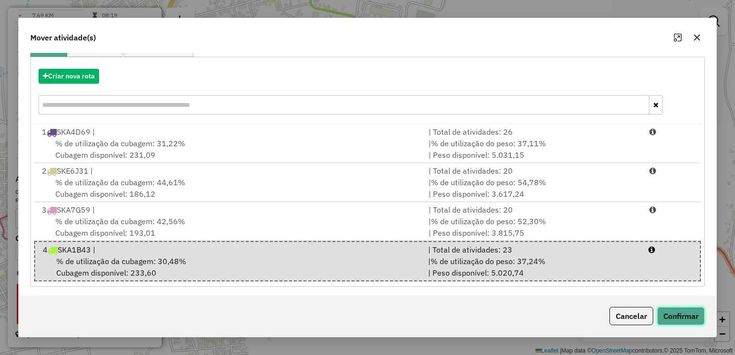
click at [675, 323] on button "Confirmar" at bounding box center [681, 316] width 48 height 18
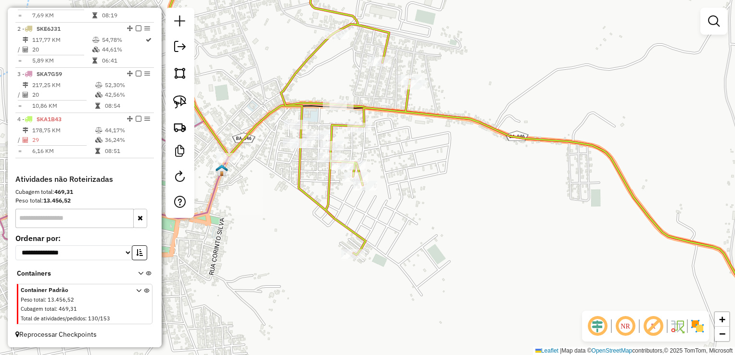
scroll to position [0, 0]
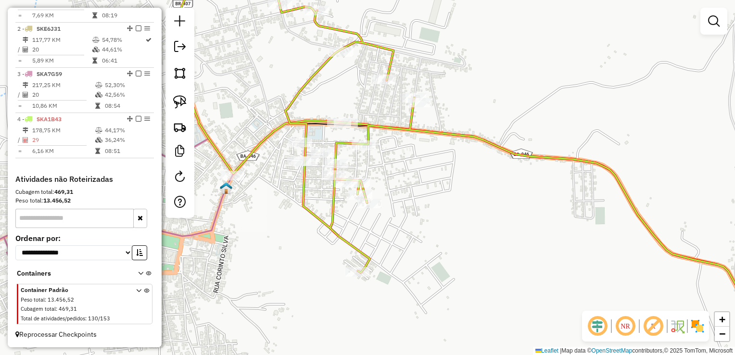
drag, startPoint x: 300, startPoint y: 203, endPoint x: 334, endPoint y: 274, distance: 79.0
click at [334, 274] on div "Janela de atendimento Grade de atendimento Capacidade Transportadoras Veículos …" at bounding box center [367, 177] width 735 height 355
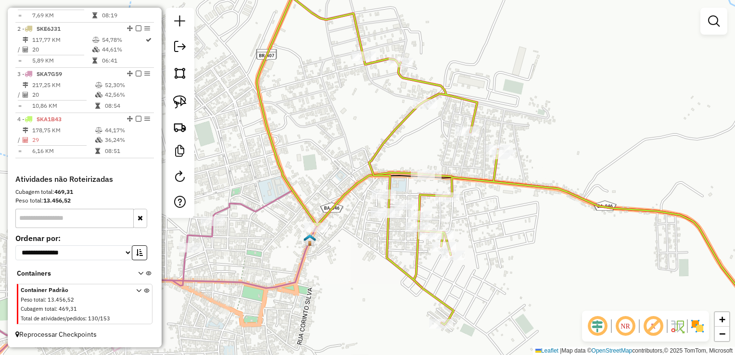
drag, startPoint x: 352, startPoint y: 253, endPoint x: 385, endPoint y: 249, distance: 33.4
click at [385, 249] on div "Janela de atendimento Grade de atendimento Capacidade Transportadoras Veículos …" at bounding box center [367, 177] width 735 height 355
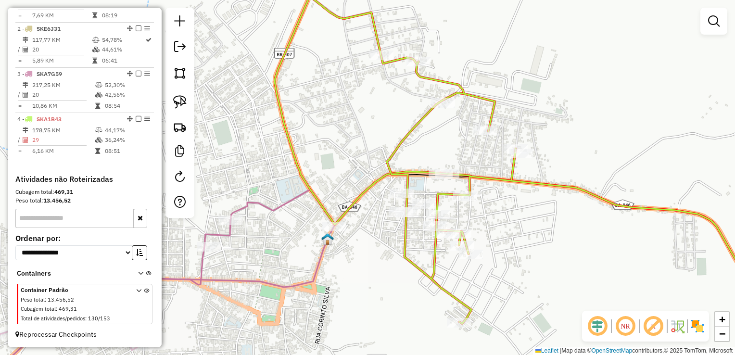
drag, startPoint x: 375, startPoint y: 279, endPoint x: 385, endPoint y: 279, distance: 10.1
click at [385, 279] on div "Janela de atendimento Grade de atendimento Capacidade Transportadoras Veículos …" at bounding box center [367, 177] width 735 height 355
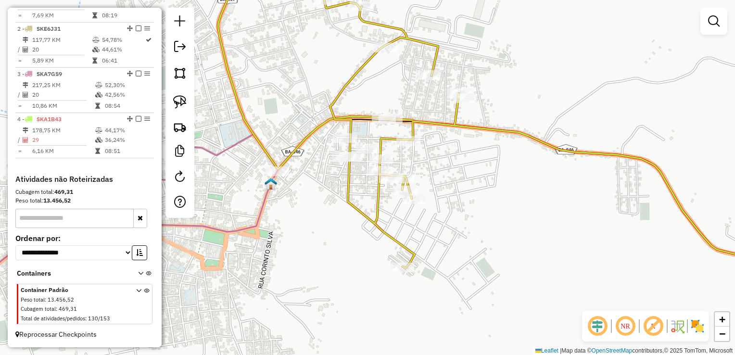
drag, startPoint x: 392, startPoint y: 292, endPoint x: 333, endPoint y: 234, distance: 81.6
click at [333, 234] on div "Janela de atendimento Grade de atendimento Capacidade Transportadoras Veículos …" at bounding box center [367, 177] width 735 height 355
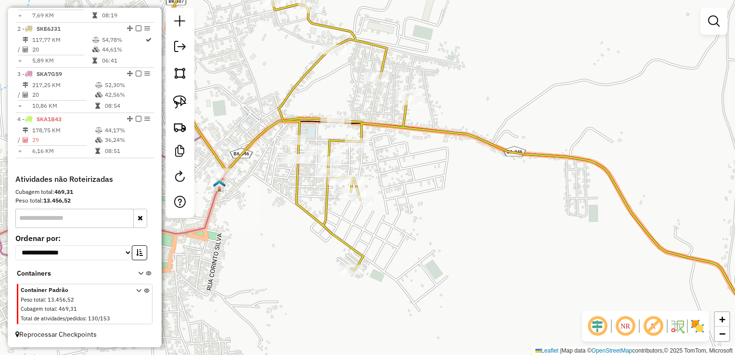
drag, startPoint x: 504, startPoint y: 228, endPoint x: 470, endPoint y: 241, distance: 36.4
click at [470, 241] on div "Janela de atendimento Grade de atendimento Capacidade Transportadoras Veículos …" at bounding box center [367, 177] width 735 height 355
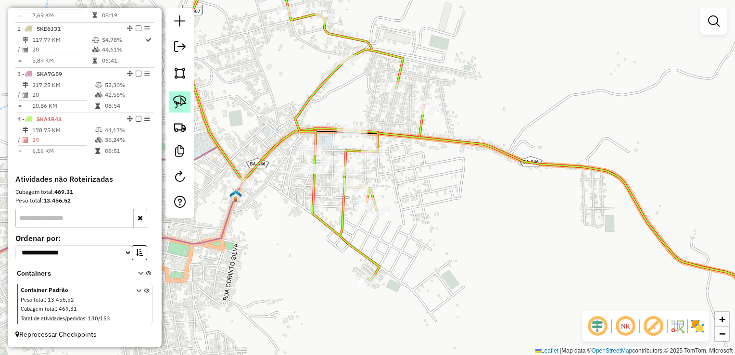
click at [183, 95] on img at bounding box center [179, 101] width 13 height 13
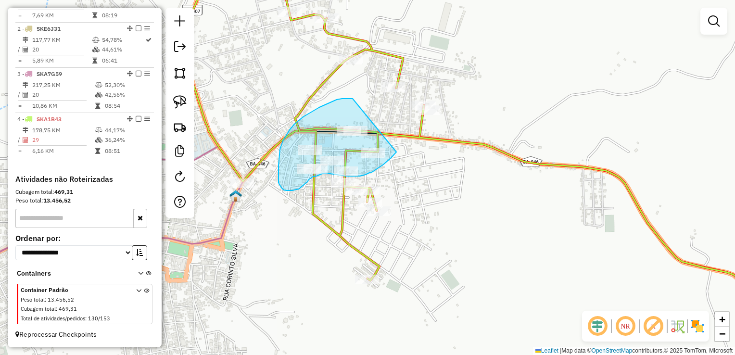
drag, startPoint x: 353, startPoint y: 99, endPoint x: 396, endPoint y: 152, distance: 69.0
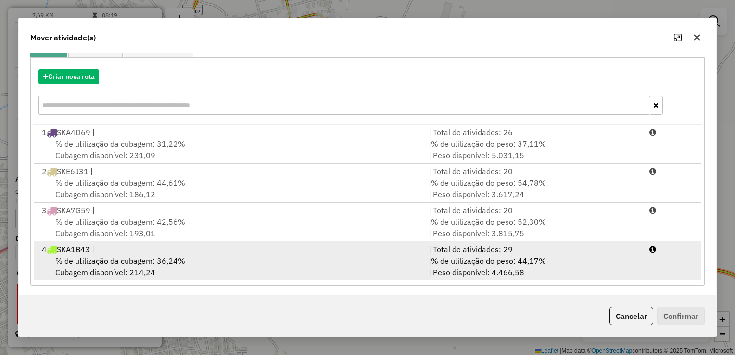
scroll to position [97, 0]
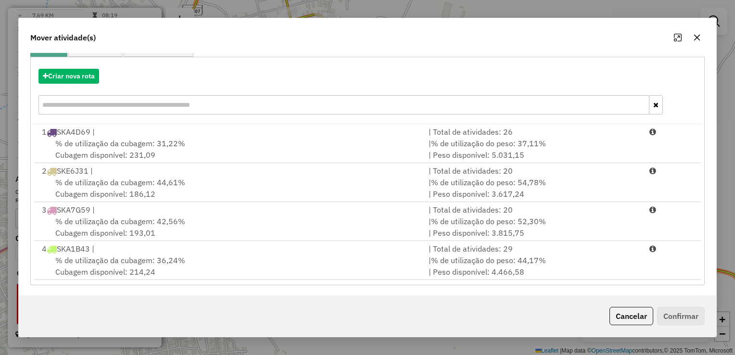
drag, startPoint x: 695, startPoint y: 38, endPoint x: 682, endPoint y: 45, distance: 14.7
click at [694, 39] on icon "button" at bounding box center [697, 38] width 8 height 8
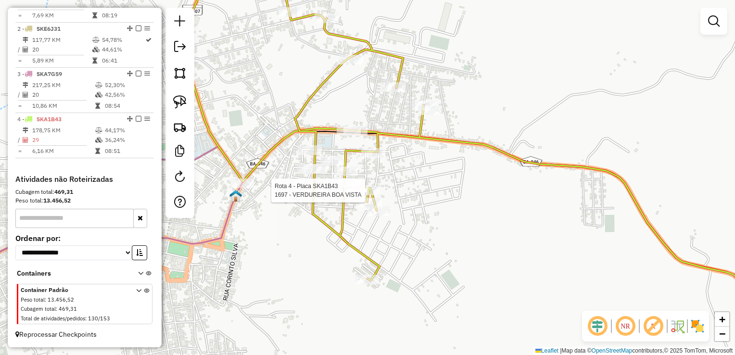
select select "**********"
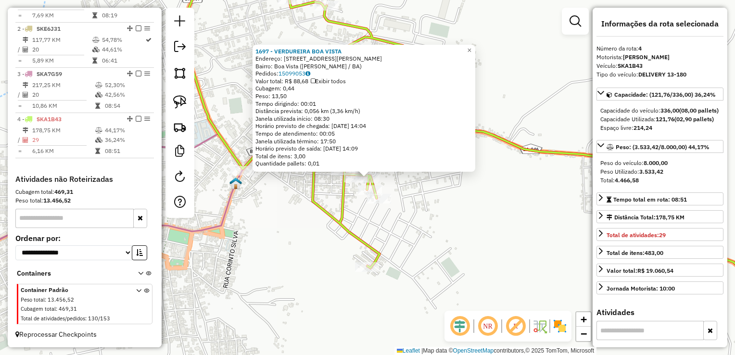
click at [481, 236] on div "1697 - VERDUREIRA BOA VISTA Endereço: TRAVESSA HERMELINO B SANTOS 3552 Bairro: …" at bounding box center [367, 177] width 735 height 355
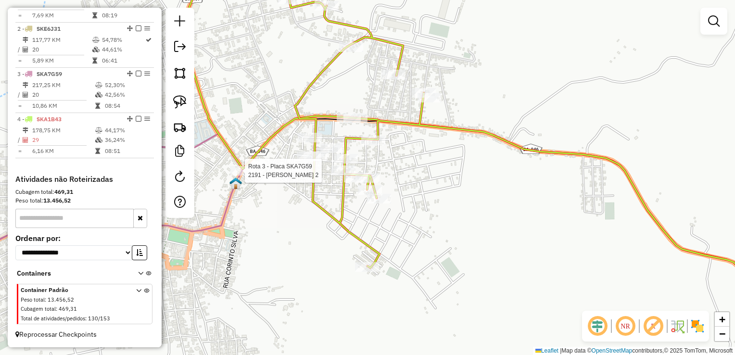
select select "**********"
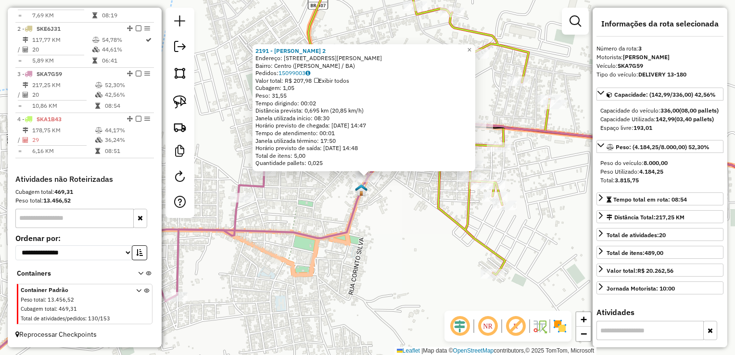
click at [314, 236] on icon at bounding box center [372, 257] width 873 height 268
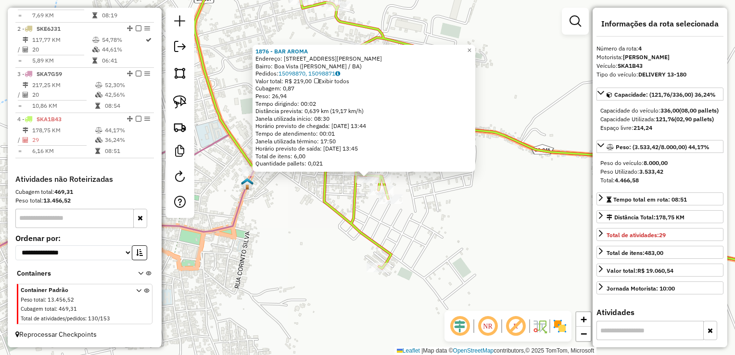
click at [463, 222] on div "1876 - BAR AROMA Endereço: Rua Dom Matias 33 Bairro: Boa Vista (RUY BARBOSA / B…" at bounding box center [367, 177] width 735 height 355
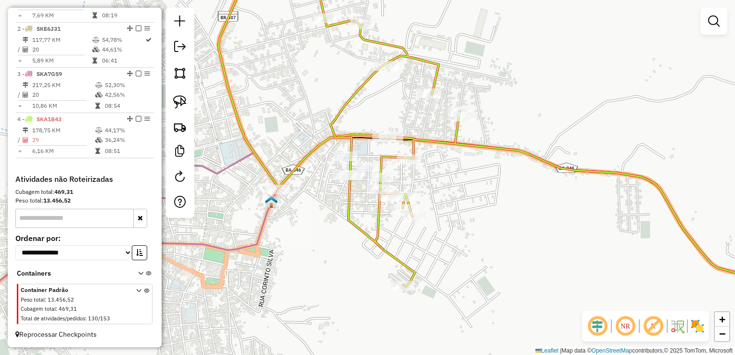
drag, startPoint x: 436, startPoint y: 221, endPoint x: 461, endPoint y: 240, distance: 31.3
click at [461, 240] on div "Janela de atendimento Grade de atendimento Capacidade Transportadoras Veículos …" at bounding box center [367, 177] width 735 height 355
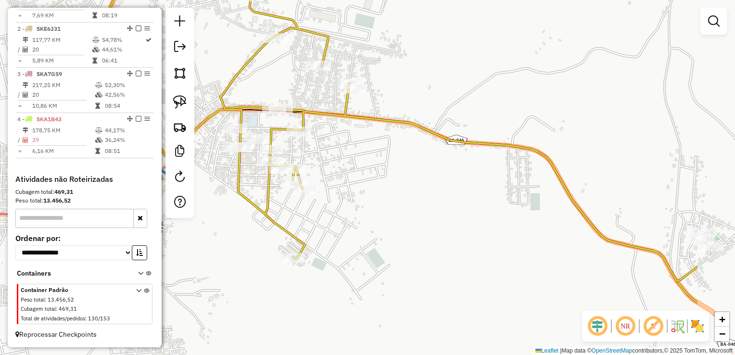
drag, startPoint x: 435, startPoint y: 236, endPoint x: 354, endPoint y: 211, distance: 85.7
click at [354, 211] on div "Janela de atendimento Grade de atendimento Capacidade Transportadoras Veículos …" at bounding box center [367, 177] width 735 height 355
select select "**********"
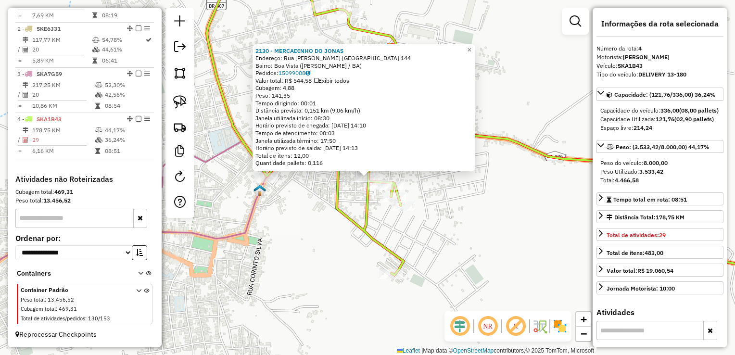
click at [299, 226] on div "2130 - MERCADINHO DO JONAS Endereço: Rua Apolonio F. Aragao 144 Bairro: Boa Vis…" at bounding box center [367, 177] width 735 height 355
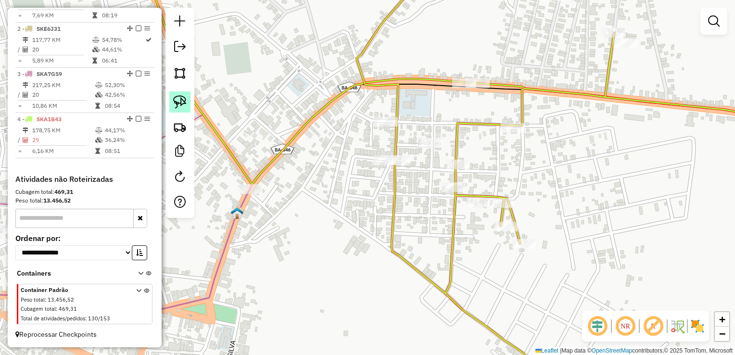
click at [183, 97] on img at bounding box center [179, 101] width 13 height 13
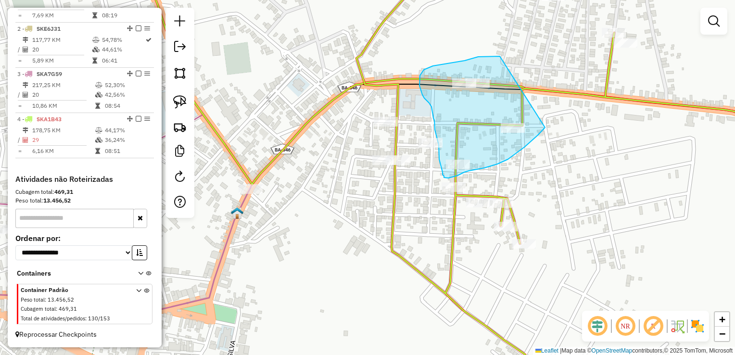
drag, startPoint x: 498, startPoint y: 56, endPoint x: 545, endPoint y: 127, distance: 85.1
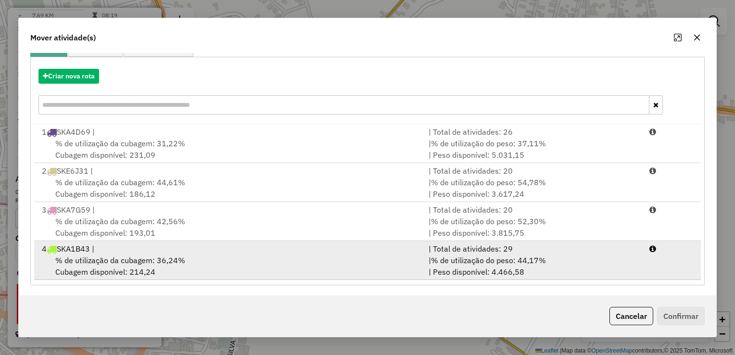
click at [174, 253] on div "4 SKA1B43 |" at bounding box center [229, 249] width 387 height 12
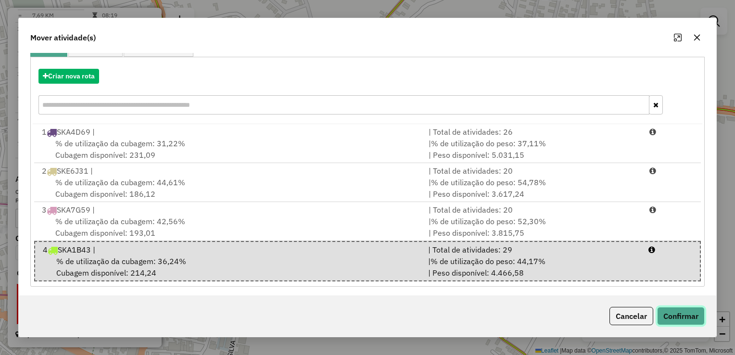
click at [674, 313] on button "Confirmar" at bounding box center [681, 316] width 48 height 18
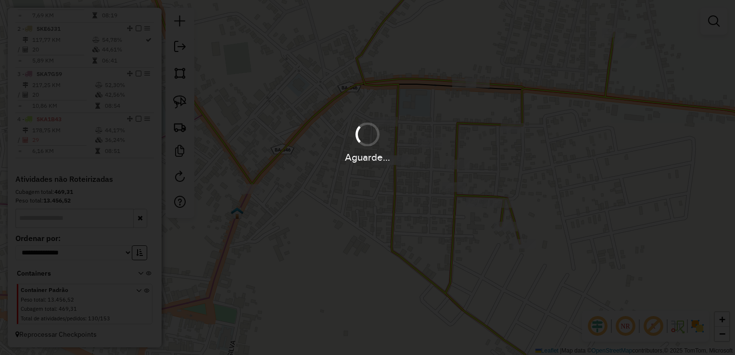
scroll to position [0, 0]
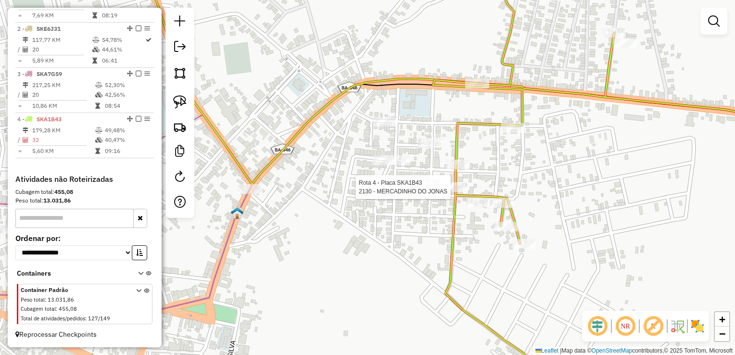
select select "**********"
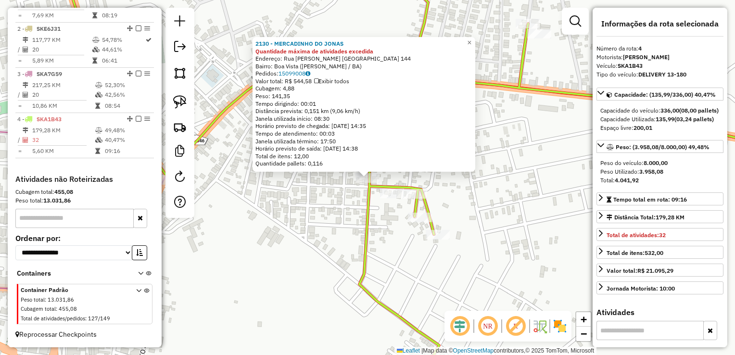
click at [298, 241] on div "2130 - MERCADINHO DO JONAS Quantidade máxima de atividades excedida Endereço: R…" at bounding box center [367, 177] width 735 height 355
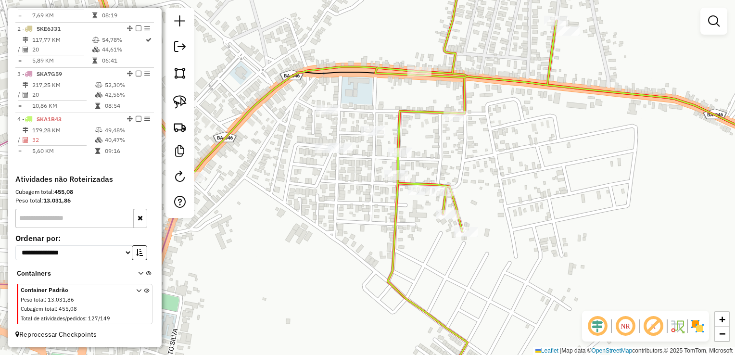
drag, startPoint x: 298, startPoint y: 241, endPoint x: 432, endPoint y: 219, distance: 136.1
click at [436, 222] on div "Janela de atendimento Grade de atendimento Capacidade Transportadoras Veículos …" at bounding box center [367, 177] width 735 height 355
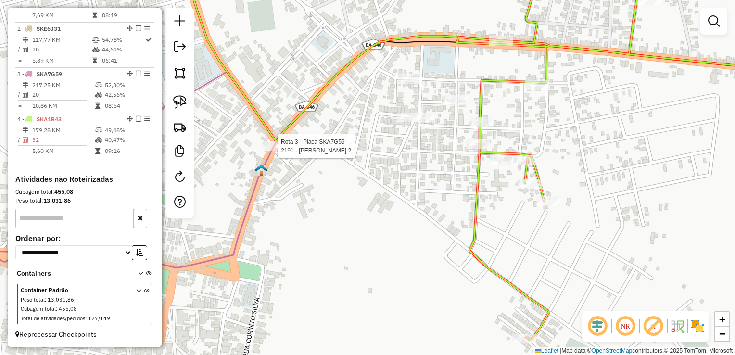
select select "**********"
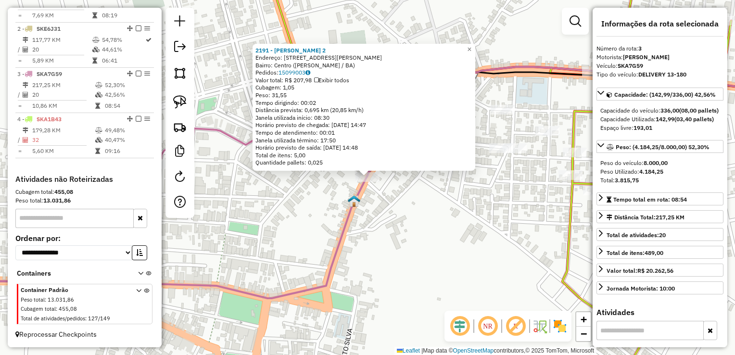
click at [411, 250] on div "2191 - MERC ALMEIDA 2 Endereço: Rua Marechal Deodoro da Fonsec 284 Bairro: Cent…" at bounding box center [367, 177] width 735 height 355
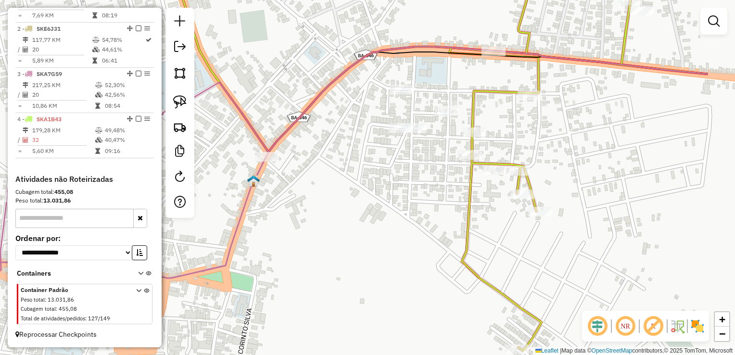
drag, startPoint x: 441, startPoint y: 237, endPoint x: 316, endPoint y: 205, distance: 129.0
click at [336, 216] on div "Janela de atendimento Grade de atendimento Capacidade Transportadoras Veículos …" at bounding box center [367, 177] width 735 height 355
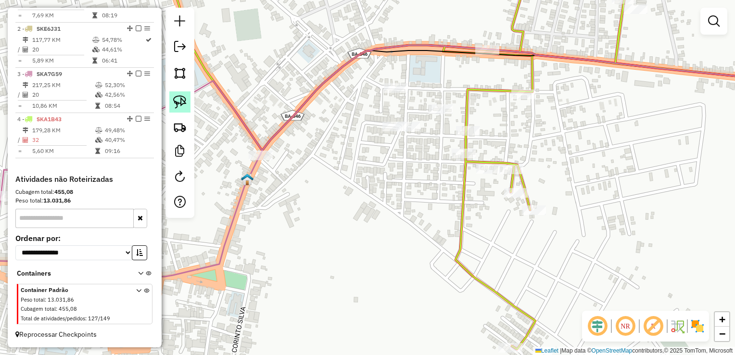
click at [185, 108] on img at bounding box center [179, 101] width 13 height 13
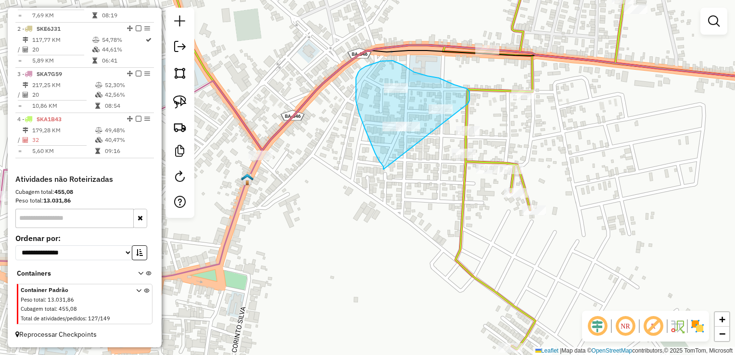
drag, startPoint x: 375, startPoint y: 153, endPoint x: 466, endPoint y: 108, distance: 101.3
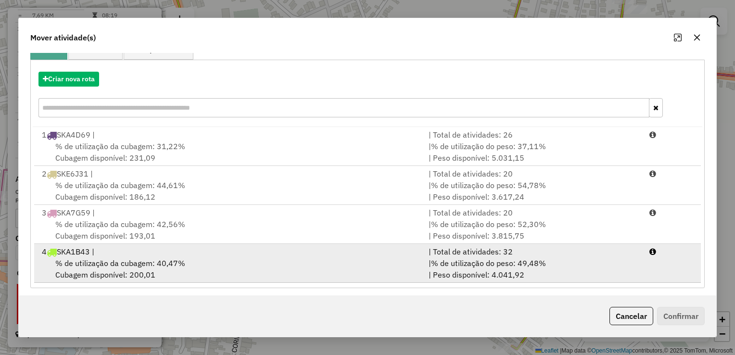
scroll to position [97, 0]
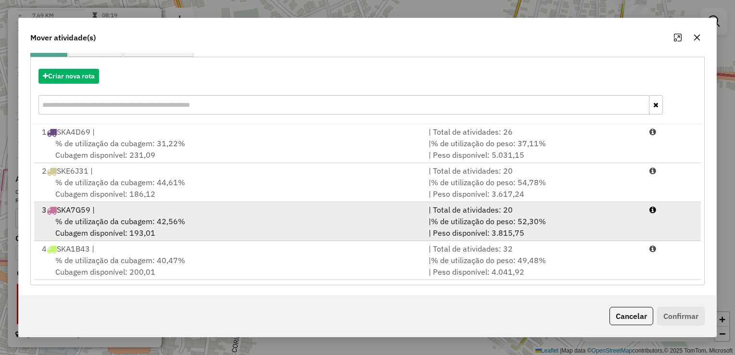
drag, startPoint x: 144, startPoint y: 216, endPoint x: 190, endPoint y: 216, distance: 46.2
click at [144, 216] on span "% de utilização da cubagem: 42,56%" at bounding box center [120, 221] width 130 height 10
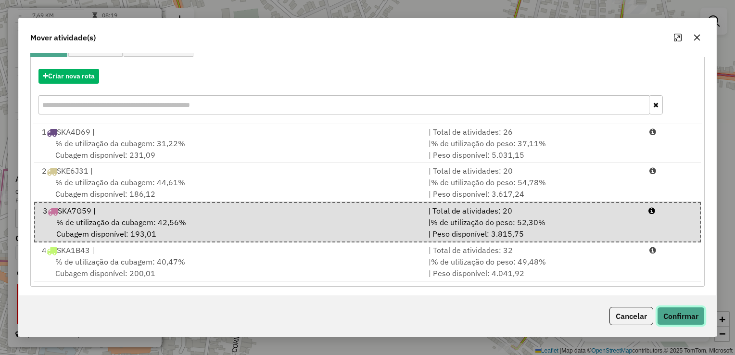
click at [678, 311] on button "Confirmar" at bounding box center [681, 316] width 48 height 18
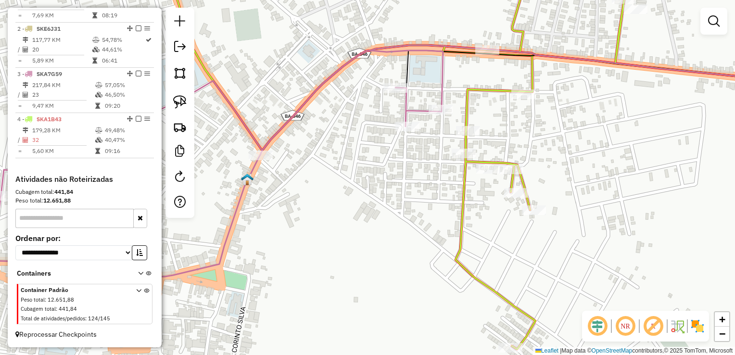
scroll to position [0, 0]
select select "**********"
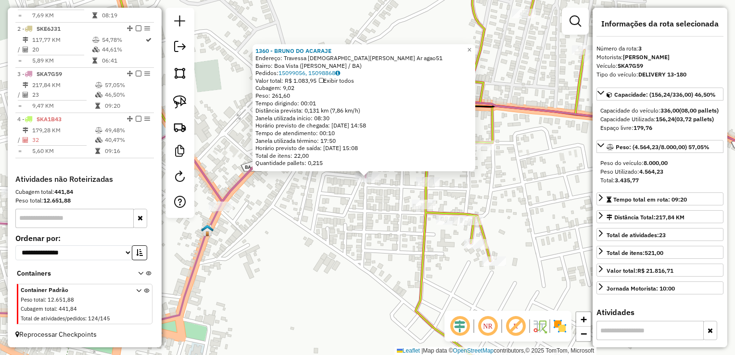
click at [317, 249] on div "1360 - BRUNO DO ACARAJE Endereço: Travessa Saturnino Ferreira Ar agao51 Bairro:…" at bounding box center [367, 177] width 735 height 355
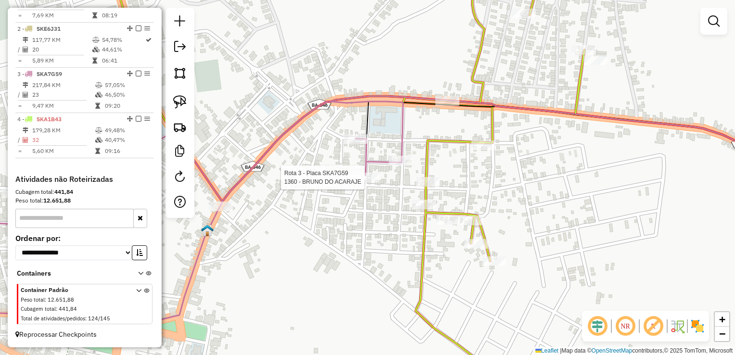
select select "**********"
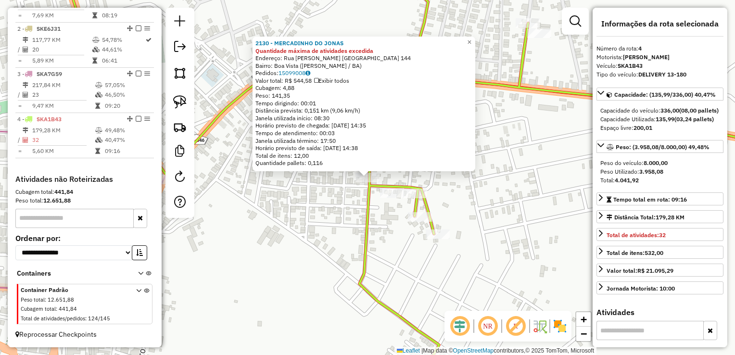
click at [464, 231] on div "2130 - MERCADINHO DO JONAS Quantidade máxima de atividades excedida Endereço: R…" at bounding box center [367, 177] width 735 height 355
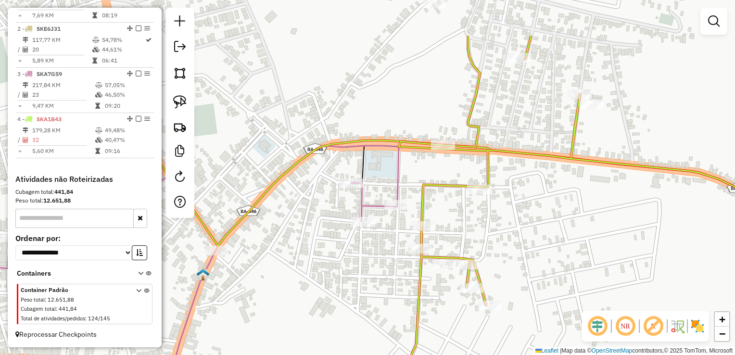
drag, startPoint x: 462, startPoint y: 234, endPoint x: 514, endPoint y: 304, distance: 86.7
click at [516, 307] on div "Janela de atendimento Grade de atendimento Capacidade Transportadoras Veículos …" at bounding box center [367, 177] width 735 height 355
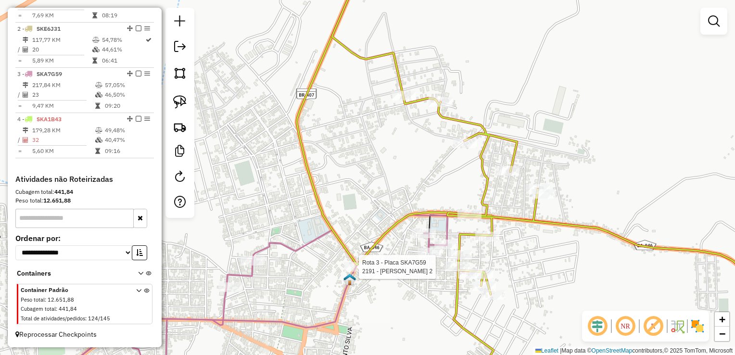
select select "**********"
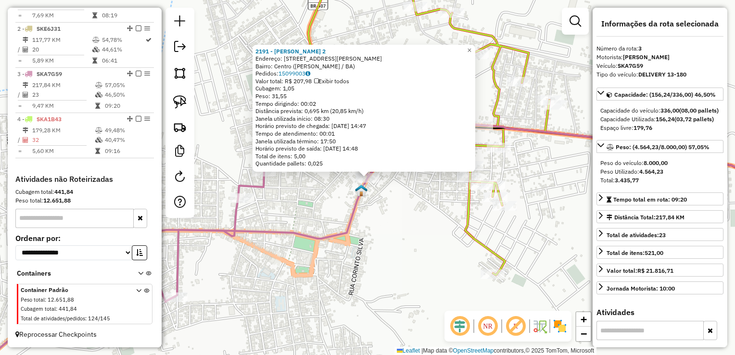
click at [426, 253] on div "2191 - MERC ALMEIDA 2 Endereço: Rua Marechal Deodoro da Fonsec 284 Bairro: Cent…" at bounding box center [367, 177] width 735 height 355
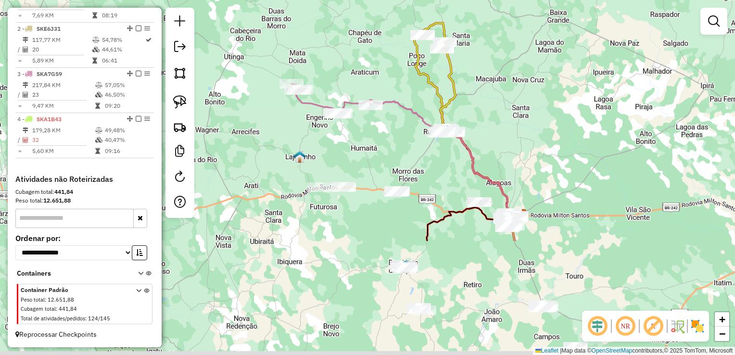
drag, startPoint x: 371, startPoint y: 313, endPoint x: 422, endPoint y: 172, distance: 149.6
click at [432, 161] on div "Janela de atendimento Grade de atendimento Capacidade Transportadoras Veículos …" at bounding box center [367, 177] width 735 height 355
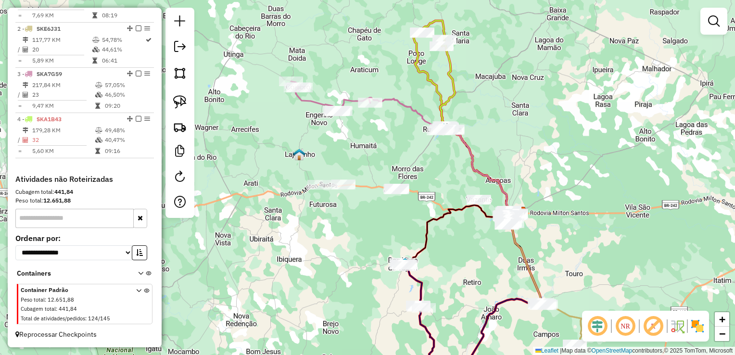
drag, startPoint x: 467, startPoint y: 261, endPoint x: 373, endPoint y: 168, distance: 131.6
click at [374, 168] on div "Janela de atendimento Grade de atendimento Capacidade Transportadoras Veículos …" at bounding box center [367, 177] width 735 height 355
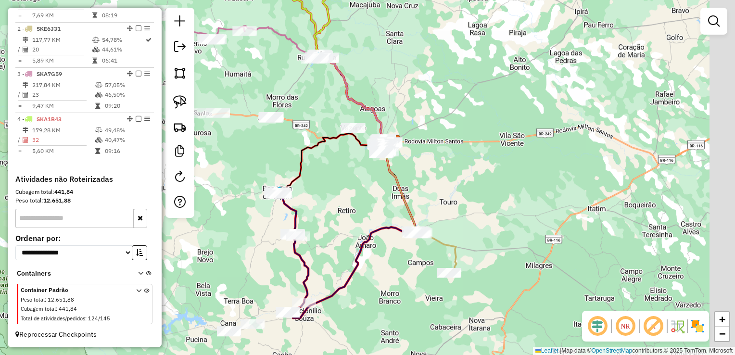
drag, startPoint x: 409, startPoint y: 278, endPoint x: 345, endPoint y: 332, distance: 83.3
click at [345, 334] on div "Janela de atendimento Grade de atendimento Capacidade Transportadoras Veículos …" at bounding box center [367, 177] width 735 height 355
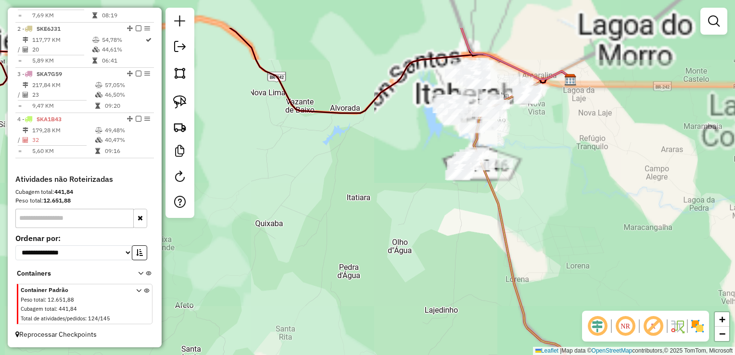
drag, startPoint x: 469, startPoint y: 122, endPoint x: 358, endPoint y: 184, distance: 127.0
click at [350, 184] on div "Janela de atendimento Grade de atendimento Capacidade Transportadoras Veículos …" at bounding box center [367, 177] width 735 height 355
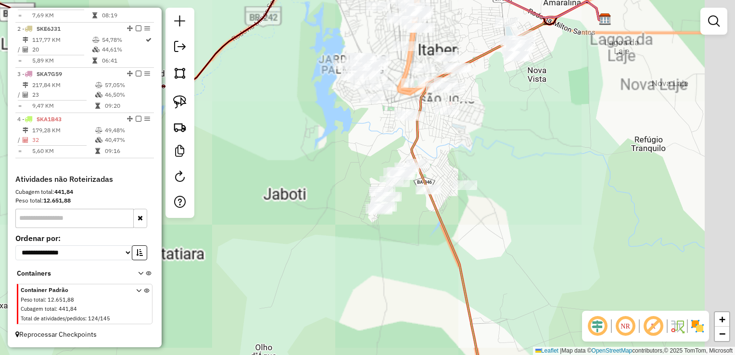
drag, startPoint x: 436, startPoint y: 142, endPoint x: 304, endPoint y: 182, distance: 138.6
click at [304, 182] on div "Janela de atendimento Grade de atendimento Capacidade Transportadoras Veículos …" at bounding box center [367, 177] width 735 height 355
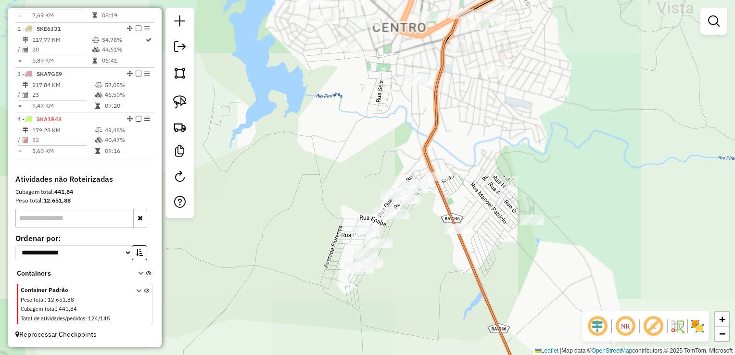
drag, startPoint x: 347, startPoint y: 152, endPoint x: 320, endPoint y: 156, distance: 27.8
click at [320, 156] on div "Janela de atendimento Grade de atendimento Capacidade Transportadoras Veículos …" at bounding box center [367, 177] width 735 height 355
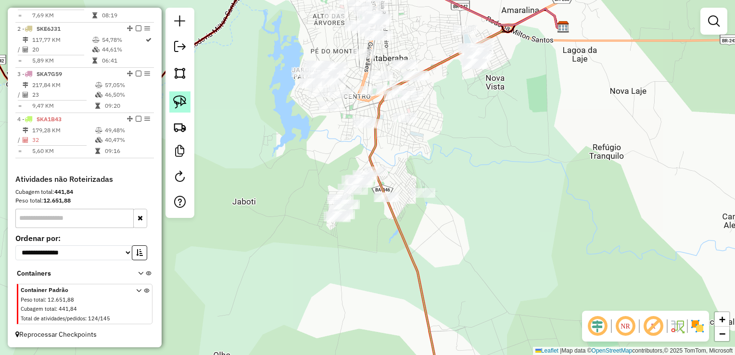
click at [181, 102] on img at bounding box center [179, 101] width 13 height 13
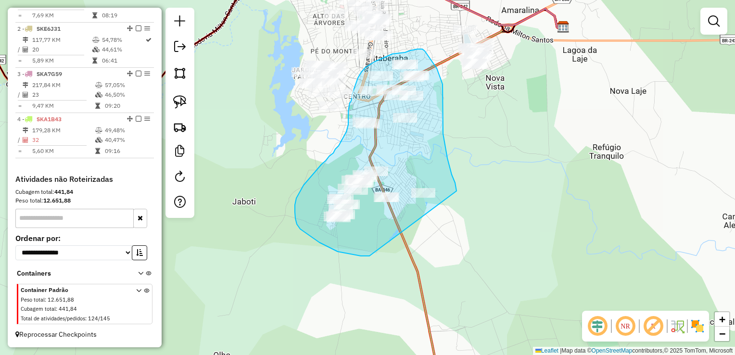
drag, startPoint x: 369, startPoint y: 256, endPoint x: 456, endPoint y: 193, distance: 107.2
click at [456, 193] on div "Janela de atendimento Grade de atendimento Capacidade Transportadoras Veículos …" at bounding box center [367, 177] width 735 height 355
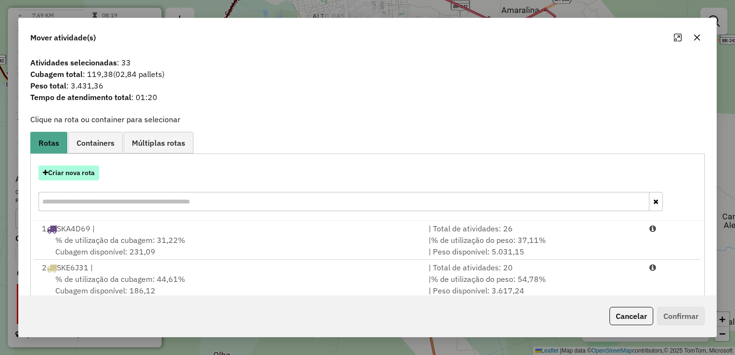
click at [70, 173] on button "Criar nova rota" at bounding box center [68, 172] width 61 height 15
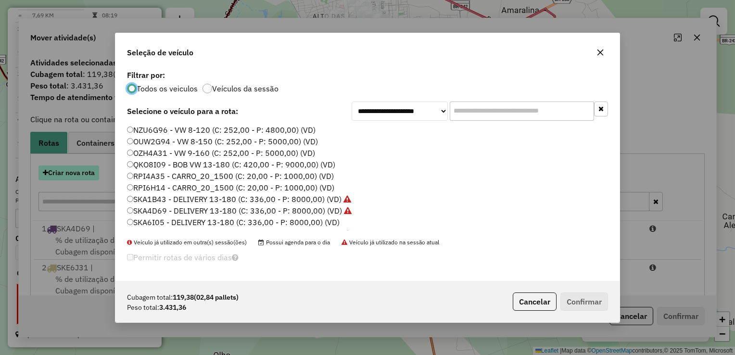
scroll to position [5, 3]
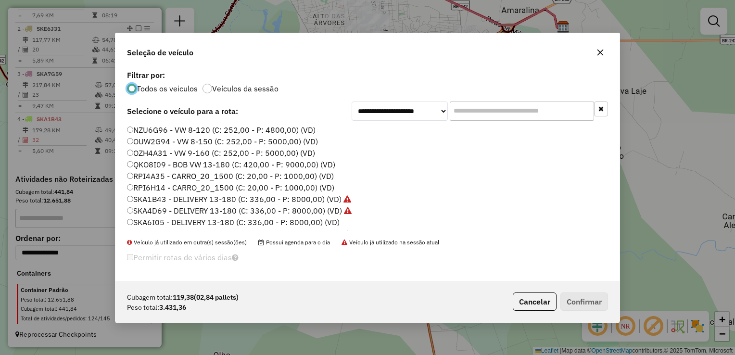
click at [162, 132] on label "NZU6G96 - VW 8-120 (C: 252,00 - P: 4800,00) (VD)" at bounding box center [221, 130] width 189 height 12
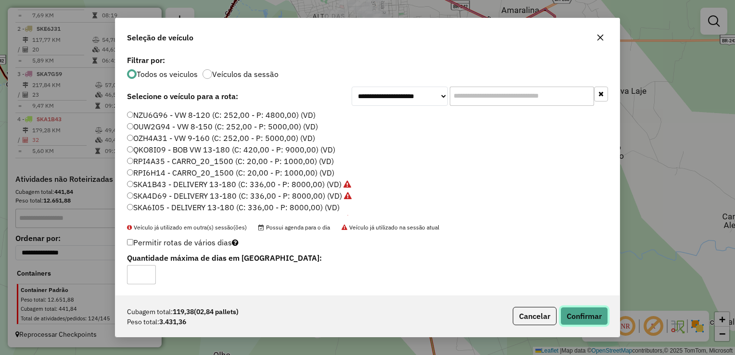
click at [568, 311] on button "Confirmar" at bounding box center [584, 316] width 48 height 18
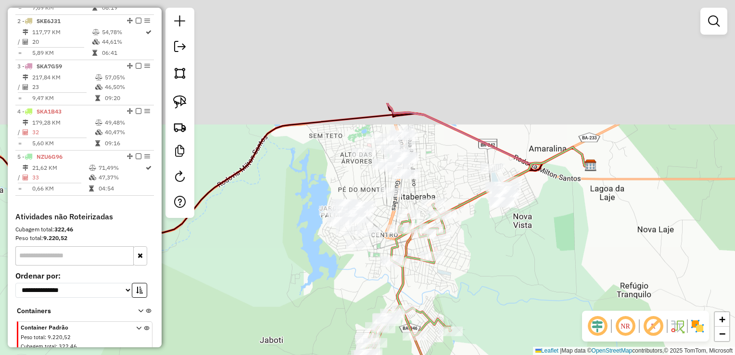
drag, startPoint x: 494, startPoint y: 187, endPoint x: 521, endPoint y: 327, distance: 142.7
click at [521, 327] on div "Janela de atendimento Grade de atendimento Capacidade Transportadoras Veículos …" at bounding box center [367, 177] width 735 height 355
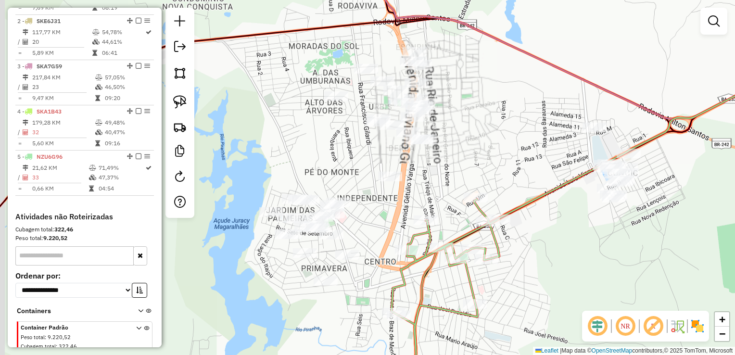
drag, startPoint x: 342, startPoint y: 226, endPoint x: 358, endPoint y: 217, distance: 19.2
click at [358, 217] on div "Janela de atendimento Grade de atendimento Capacidade Transportadoras Veículos …" at bounding box center [367, 177] width 735 height 355
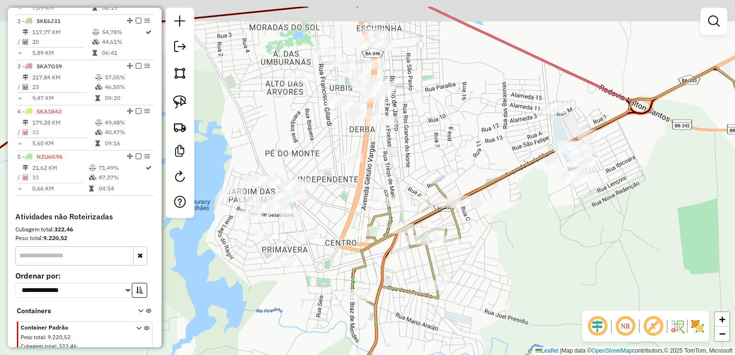
drag, startPoint x: 293, startPoint y: 110, endPoint x: 316, endPoint y: 152, distance: 48.2
click at [316, 152] on div "Janela de atendimento Grade de atendimento Capacidade Transportadoras Veículos …" at bounding box center [367, 177] width 735 height 355
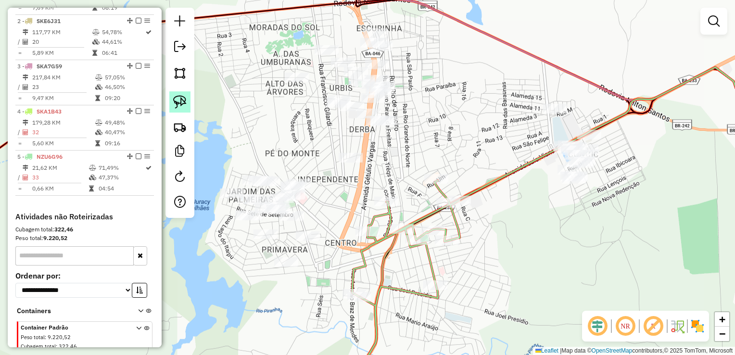
click at [182, 106] on img at bounding box center [179, 101] width 13 height 13
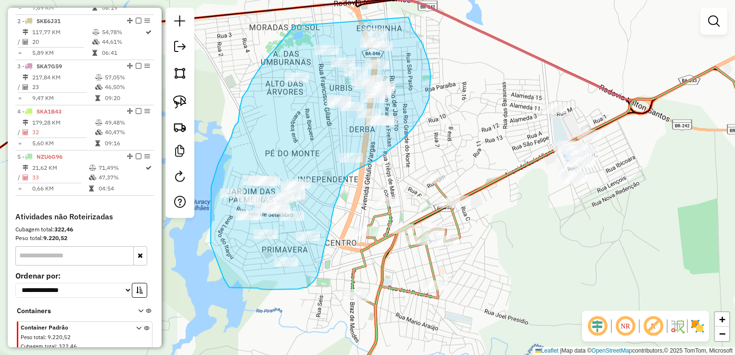
drag, startPoint x: 272, startPoint y: 53, endPoint x: 406, endPoint y: 15, distance: 139.9
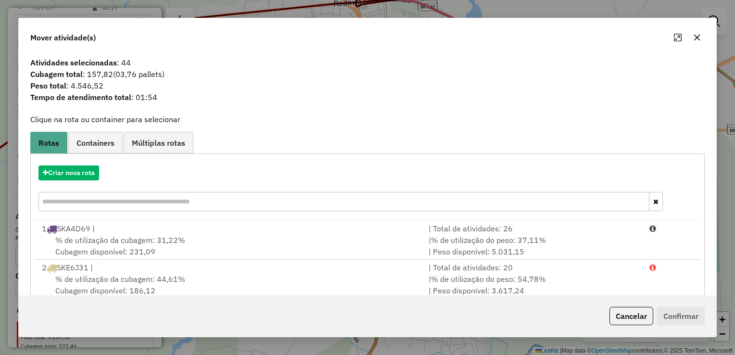
click at [695, 39] on icon "button" at bounding box center [697, 38] width 6 height 6
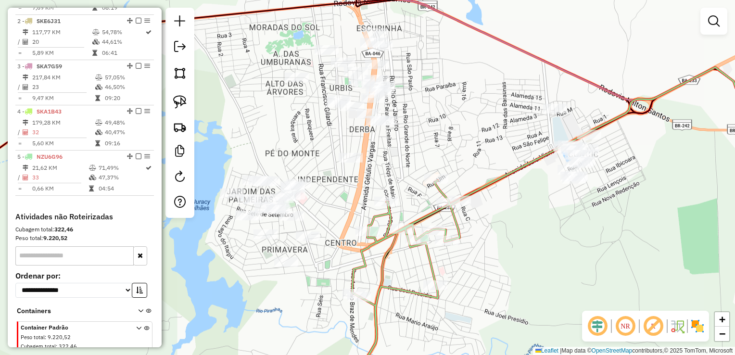
drag, startPoint x: 177, startPoint y: 95, endPoint x: 380, endPoint y: 127, distance: 205.4
click at [177, 95] on img at bounding box center [179, 101] width 13 height 13
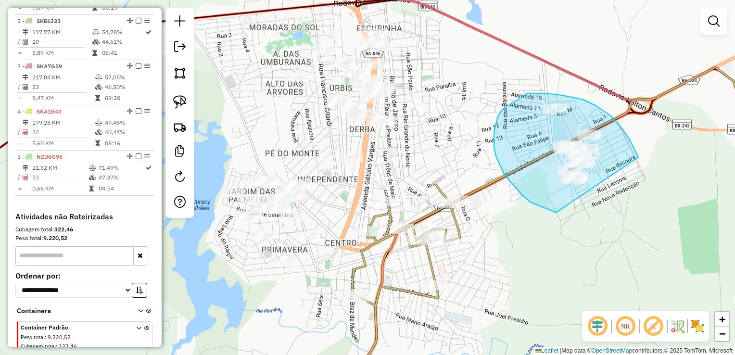
drag, startPoint x: 617, startPoint y: 122, endPoint x: 577, endPoint y: 220, distance: 105.5
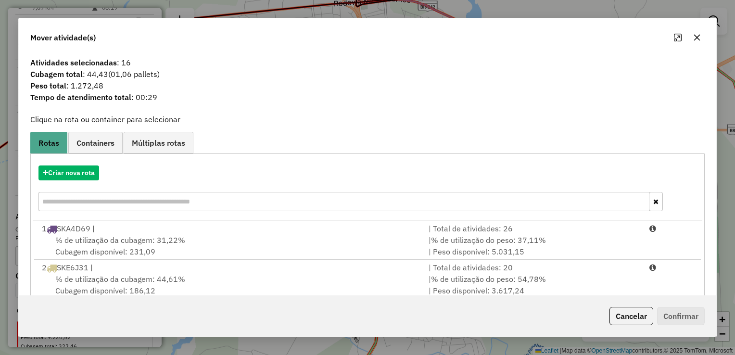
click at [700, 36] on icon "button" at bounding box center [697, 38] width 8 height 8
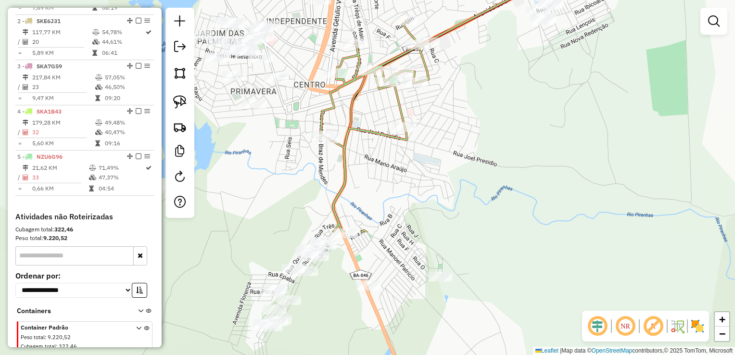
drag, startPoint x: 545, startPoint y: 207, endPoint x: 520, endPoint y: 97, distance: 112.8
click at [520, 97] on div "Janela de atendimento Grade de atendimento Capacidade Transportadoras Veículos …" at bounding box center [367, 177] width 735 height 355
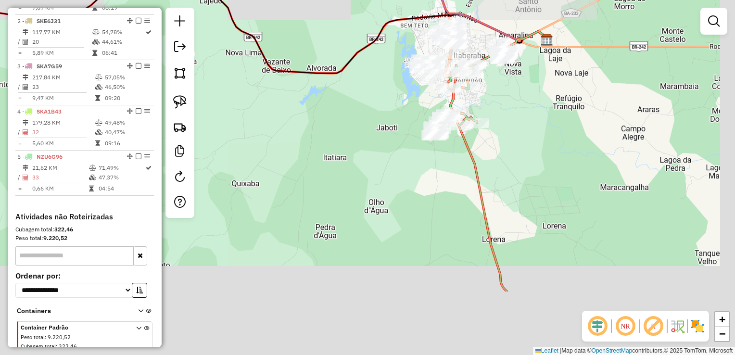
drag, startPoint x: 526, startPoint y: 260, endPoint x: 428, endPoint y: -36, distance: 311.2
click at [428, 0] on html "Aguarde... Pop-up bloqueado! Seu navegador bloqueou automáticamente a abertura …" at bounding box center [367, 177] width 735 height 355
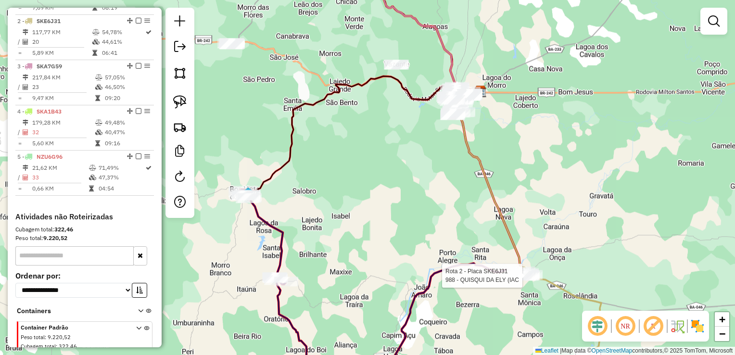
select select "**********"
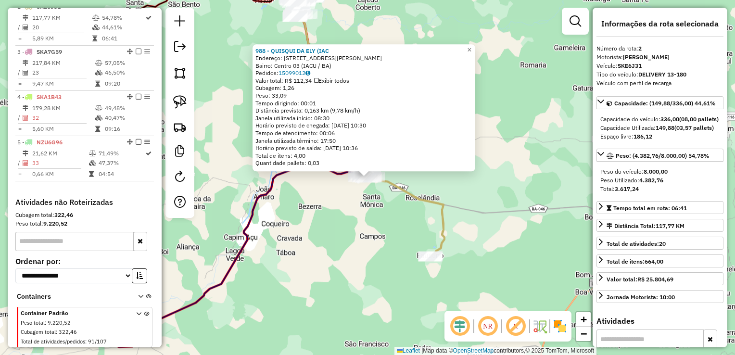
scroll to position [406, 0]
click at [342, 221] on div "988 - QUISQUI DA ELY (IAC Endereço: RUA OSVALDO CESAR RIOS 9999 Bairro: Centro …" at bounding box center [367, 177] width 735 height 355
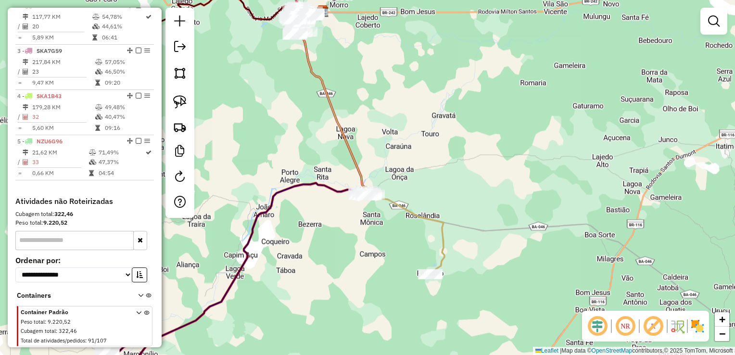
drag, startPoint x: 371, startPoint y: 48, endPoint x: 382, endPoint y: 290, distance: 241.7
click at [382, 289] on div "Janela de atendimento Grade de atendimento Capacidade Transportadoras Veículos …" at bounding box center [367, 177] width 735 height 355
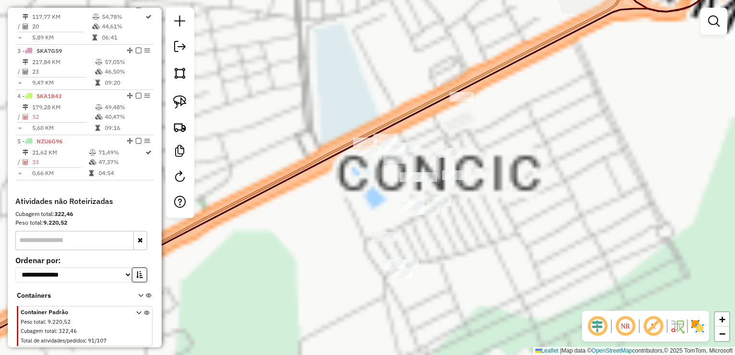
drag, startPoint x: 359, startPoint y: 253, endPoint x: 319, endPoint y: 190, distance: 74.5
click at [319, 190] on div "Janela de atendimento Grade de atendimento Capacidade Transportadoras Veículos …" at bounding box center [367, 177] width 735 height 355
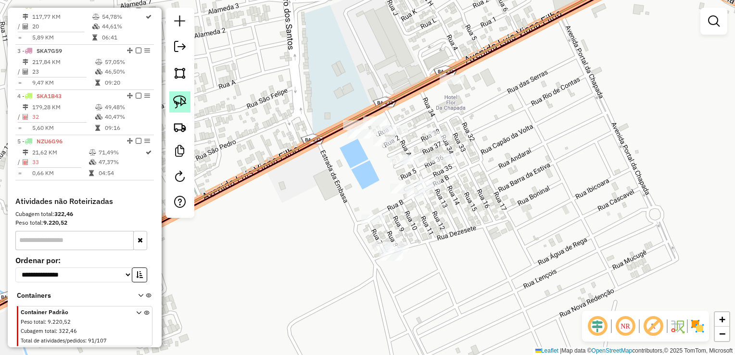
click at [180, 95] on img at bounding box center [179, 101] width 13 height 13
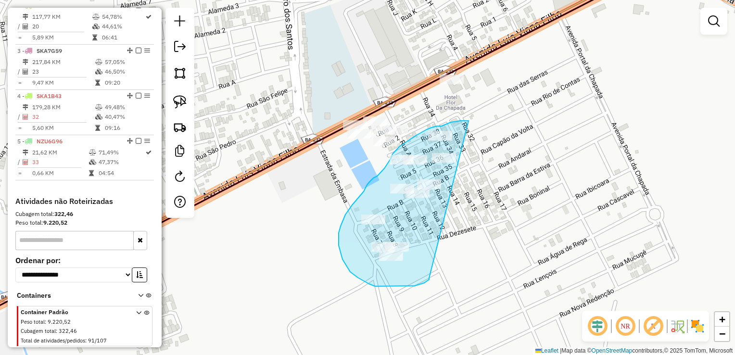
drag, startPoint x: 401, startPoint y: 286, endPoint x: 473, endPoint y: 121, distance: 180.5
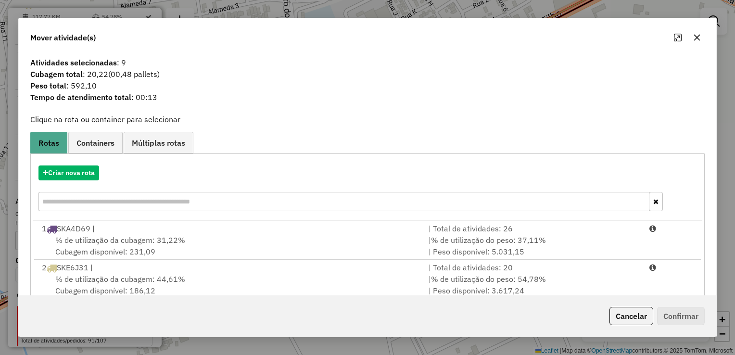
click at [696, 36] on icon "button" at bounding box center [697, 38] width 8 height 8
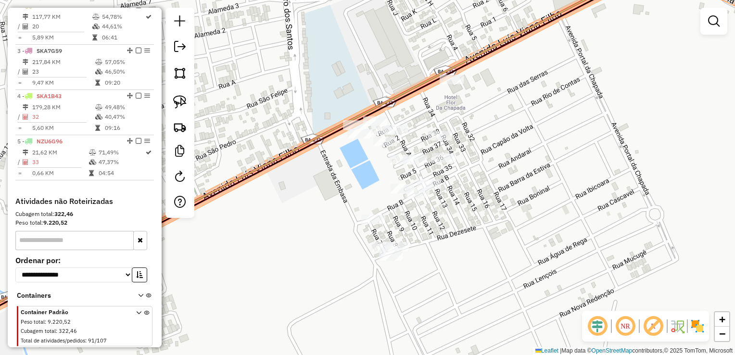
drag, startPoint x: 397, startPoint y: 207, endPoint x: 571, endPoint y: 128, distance: 191.6
click at [571, 128] on div "Janela de atendimento Grade de atendimento Capacidade Transportadoras Veículos …" at bounding box center [367, 177] width 735 height 355
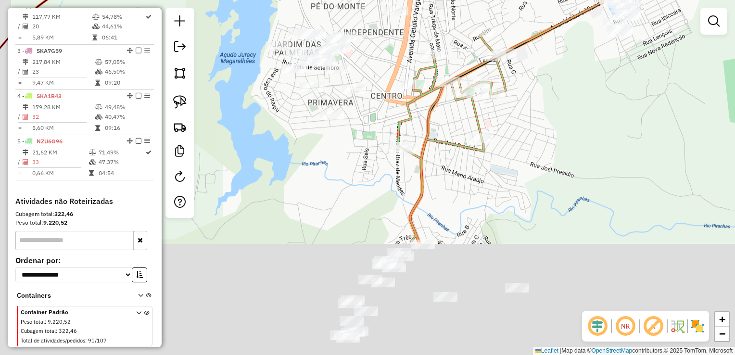
drag, startPoint x: 459, startPoint y: 266, endPoint x: 548, endPoint y: 72, distance: 213.1
click at [548, 72] on div "Janela de atendimento Grade de atendimento Capacidade Transportadoras Veículos …" at bounding box center [367, 177] width 735 height 355
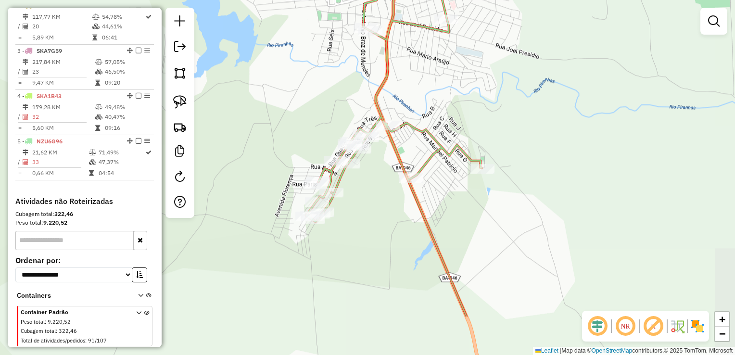
drag, startPoint x: 469, startPoint y: 186, endPoint x: 418, endPoint y: 127, distance: 78.4
click at [418, 126] on div "Janela de atendimento Grade de atendimento Capacidade Transportadoras Veículos …" at bounding box center [367, 177] width 735 height 355
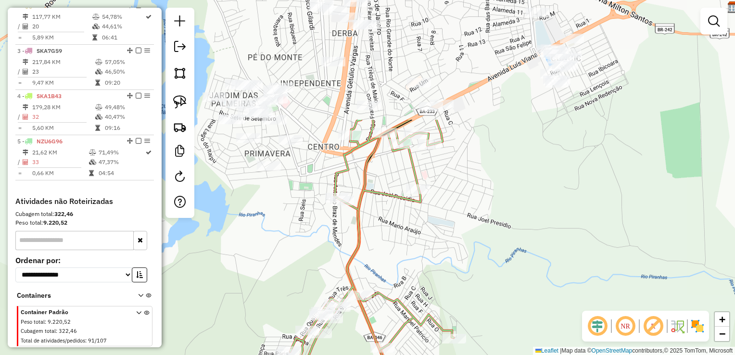
drag, startPoint x: 479, startPoint y: 130, endPoint x: 438, endPoint y: 284, distance: 159.4
click at [450, 285] on div "Janela de atendimento Grade de atendimento Capacidade Transportadoras Veículos …" at bounding box center [367, 177] width 735 height 355
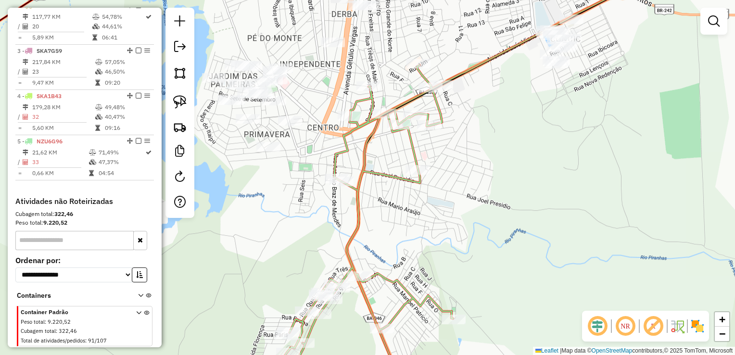
drag, startPoint x: 425, startPoint y: 290, endPoint x: 419, endPoint y: 147, distance: 143.0
click at [425, 145] on div "Janela de atendimento Grade de atendimento Capacidade Transportadoras Veículos …" at bounding box center [367, 177] width 735 height 355
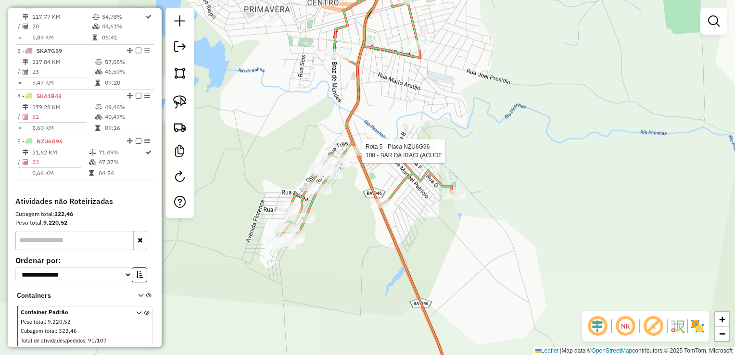
select select "**********"
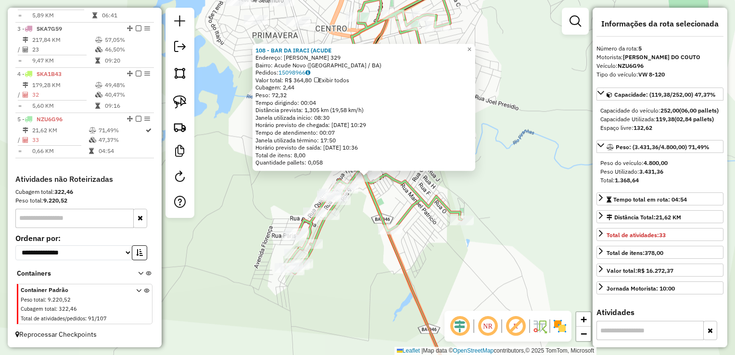
scroll to position [435, 0]
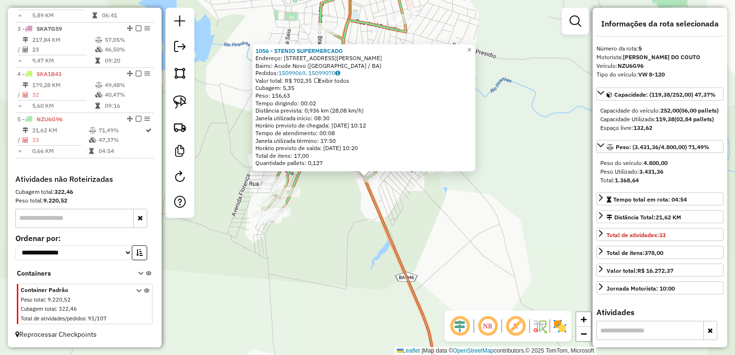
click at [361, 251] on div "1056 - STENIO SUPERMERCADO Endereço: RUA MANOEL BASTOS 235 Bairro: Acude Novo (…" at bounding box center [367, 177] width 735 height 355
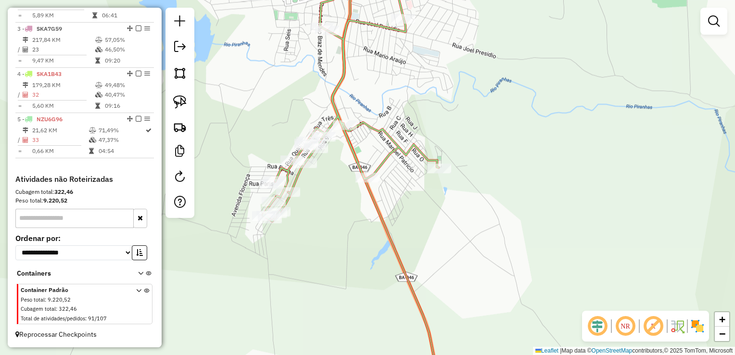
drag, startPoint x: 345, startPoint y: 239, endPoint x: 510, endPoint y: 374, distance: 213.6
click at [510, 355] on html "Aguarde... Pop-up bloqueado! Seu navegador bloqueou automáticamente a abertura …" at bounding box center [367, 177] width 735 height 355
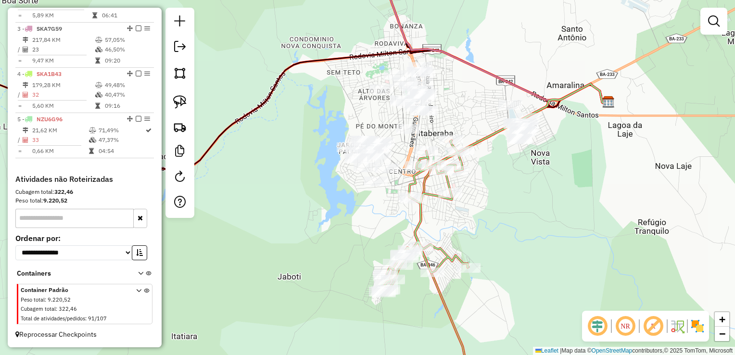
drag, startPoint x: 317, startPoint y: 197, endPoint x: 302, endPoint y: 226, distance: 31.8
click at [301, 229] on div "Janela de atendimento Grade de atendimento Capacidade Transportadoras Veículos …" at bounding box center [367, 177] width 735 height 355
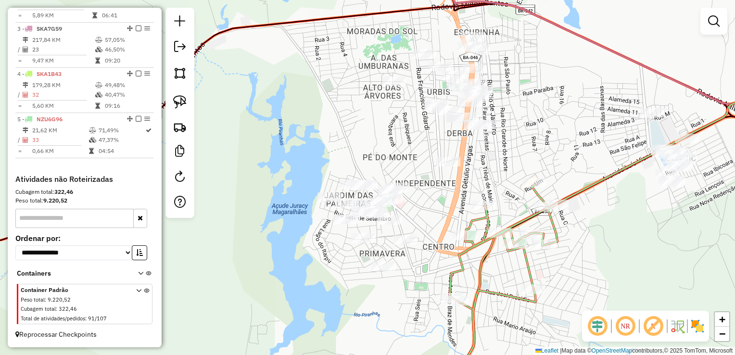
drag, startPoint x: 333, startPoint y: 128, endPoint x: 285, endPoint y: 152, distance: 53.6
click at [285, 152] on div "Janela de atendimento Grade de atendimento Capacidade Transportadoras Veículos …" at bounding box center [367, 177] width 735 height 355
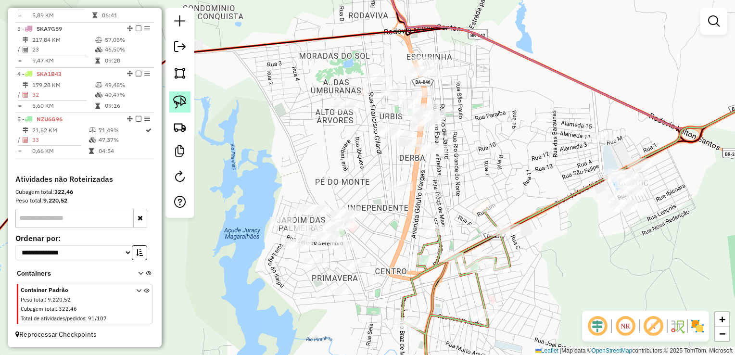
click at [176, 102] on img at bounding box center [179, 101] width 13 height 13
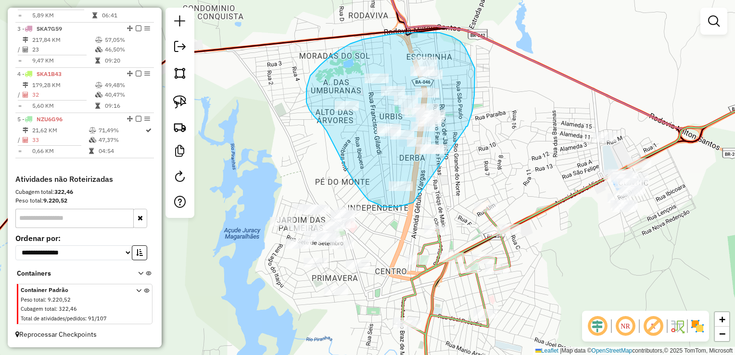
drag, startPoint x: 475, startPoint y: 86, endPoint x: 413, endPoint y: 203, distance: 131.7
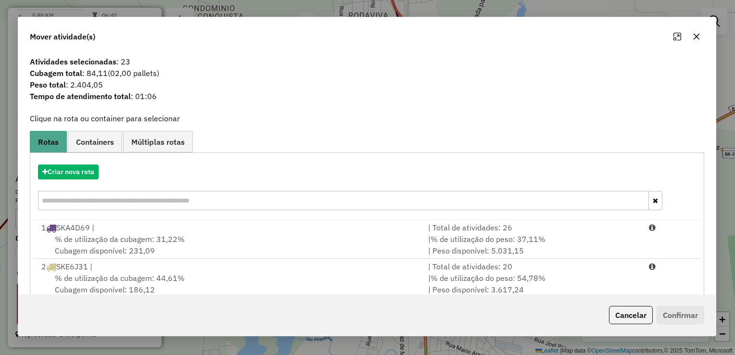
drag, startPoint x: 697, startPoint y: 37, endPoint x: 685, endPoint y: 44, distance: 14.3
click at [696, 36] on icon "button" at bounding box center [697, 37] width 8 height 8
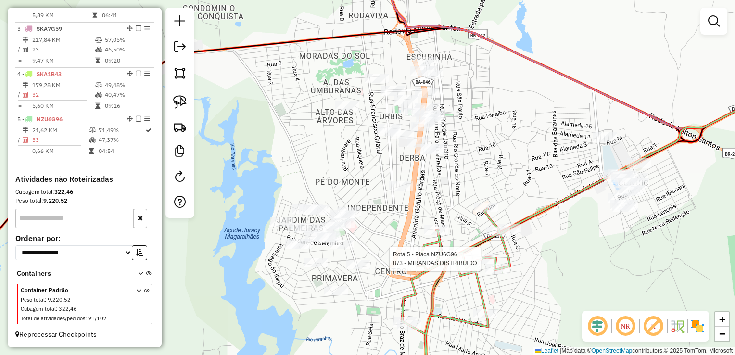
select select "**********"
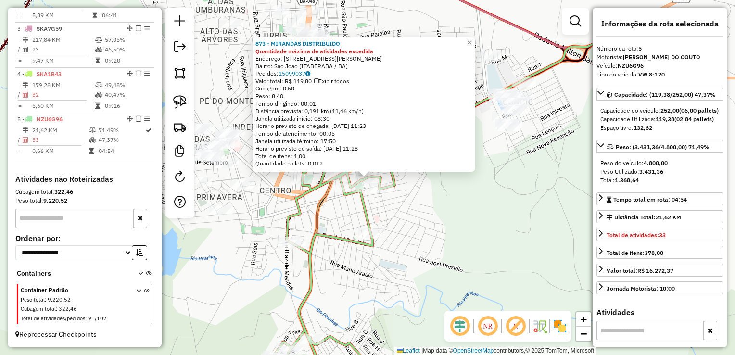
click at [457, 225] on div "873 - MIRANDAS DISTRIBUIDO Quantidade máxima de atividades excedida Endereço: R…" at bounding box center [367, 177] width 735 height 355
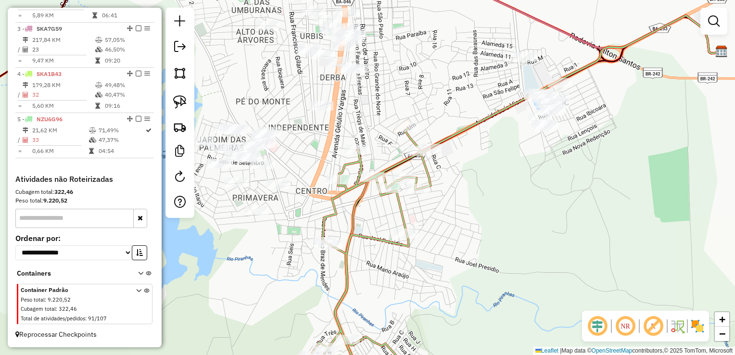
drag, startPoint x: 453, startPoint y: 232, endPoint x: 544, endPoint y: 246, distance: 92.5
click at [590, 232] on div "Janela de atendimento Grade de atendimento Capacidade Transportadoras Veículos …" at bounding box center [367, 177] width 735 height 355
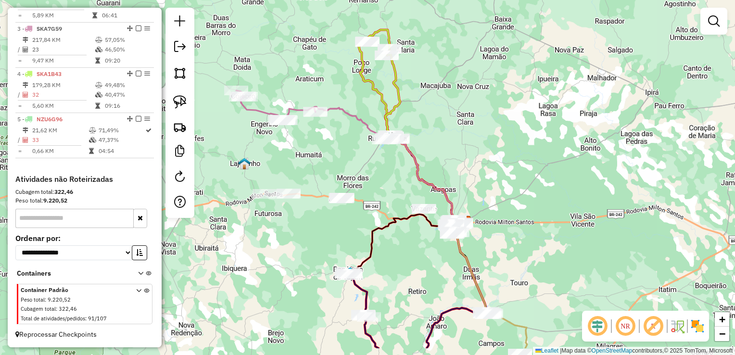
drag, startPoint x: 254, startPoint y: 278, endPoint x: 432, endPoint y: 237, distance: 182.7
click at [432, 237] on div "Janela de atendimento Grade de atendimento Capacidade Transportadoras Veículos …" at bounding box center [367, 177] width 735 height 355
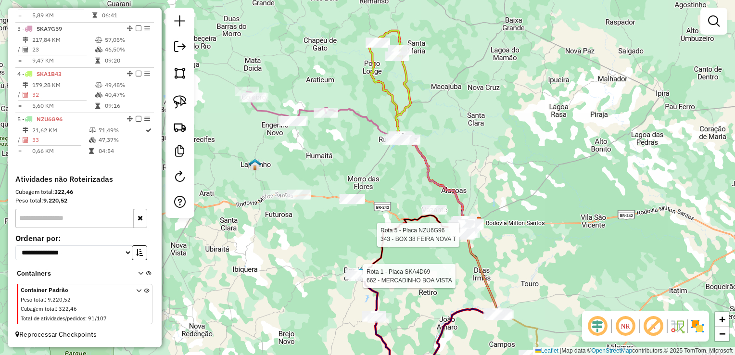
select select "**********"
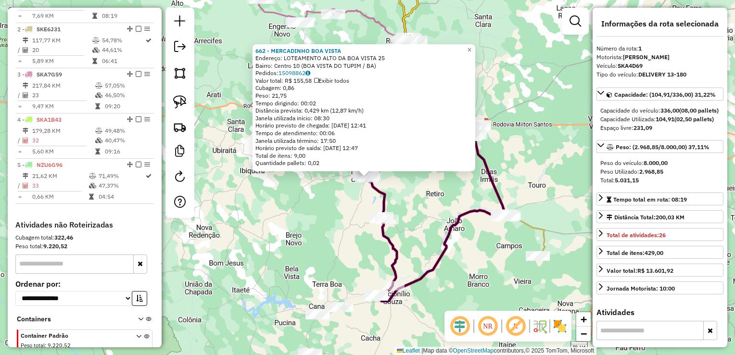
scroll to position [360, 0]
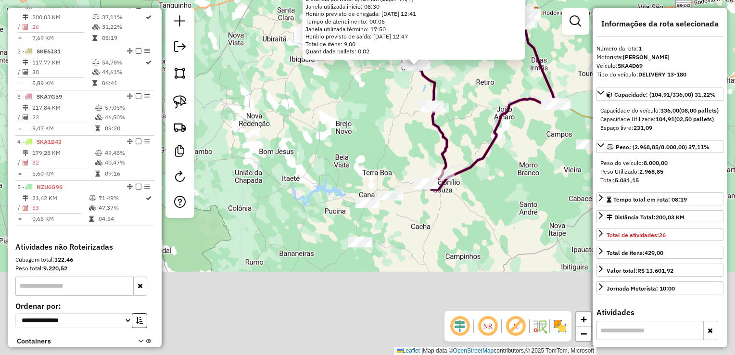
drag, startPoint x: 350, startPoint y: 329, endPoint x: 401, endPoint y: 215, distance: 124.9
click at [401, 215] on div "662 - MERCADINHO BOA VISTA Endereço: LOTEAMENTO ALTO DA BOA VISTA 25 Bairro: Ce…" at bounding box center [367, 177] width 735 height 355
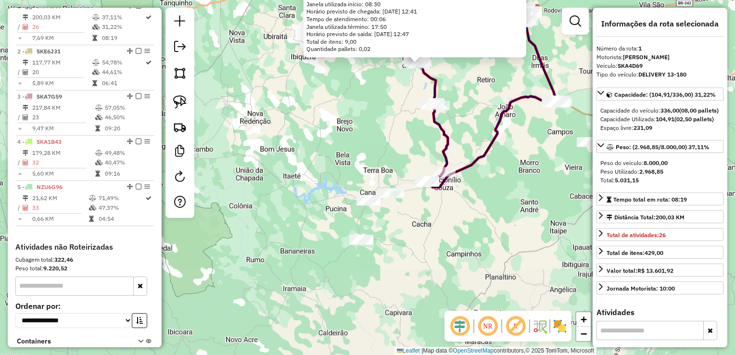
click at [392, 249] on div "662 - MERCADINHO BOA VISTA Endereço: LOTEAMENTO ALTO DA BOA VISTA 25 Bairro: Ce…" at bounding box center [367, 177] width 735 height 355
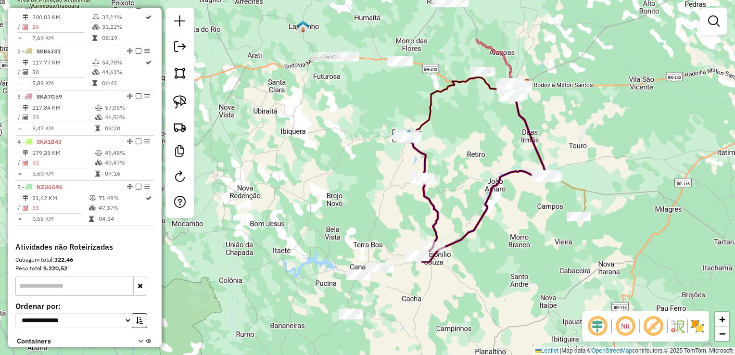
drag, startPoint x: 397, startPoint y: 230, endPoint x: 377, endPoint y: 369, distance: 140.1
click at [377, 355] on html "Aguarde... Pop-up bloqueado! Seu navegador bloqueou automáticamente a abertura …" at bounding box center [367, 177] width 735 height 355
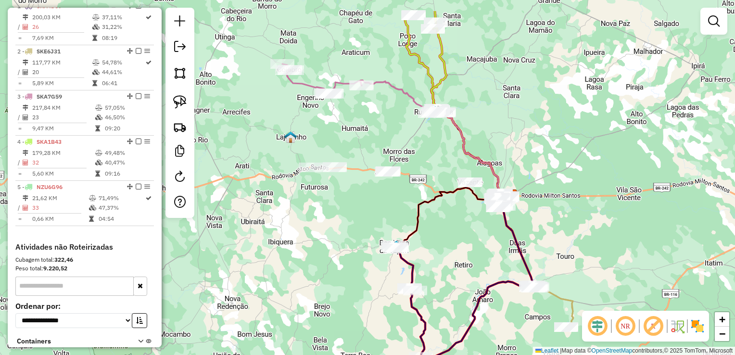
drag, startPoint x: 327, startPoint y: 165, endPoint x: 325, endPoint y: 209, distance: 43.3
click at [325, 209] on div "Janela de atendimento Grade de atendimento Capacidade Transportadoras Veículos …" at bounding box center [367, 177] width 735 height 355
select select "**********"
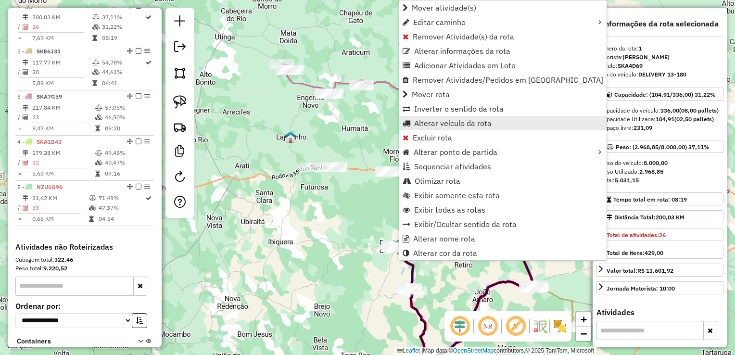
click at [434, 119] on span "Alterar veículo da rota" at bounding box center [452, 123] width 77 height 8
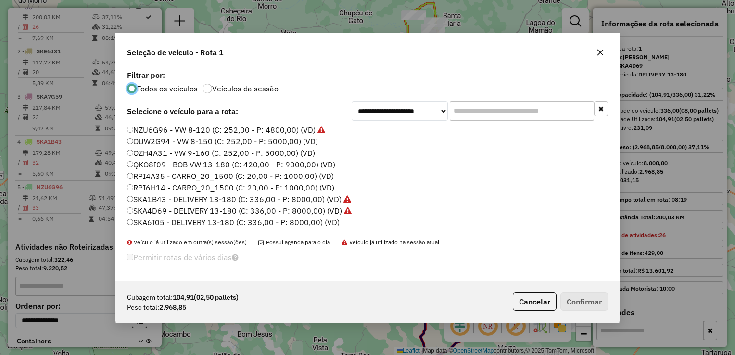
scroll to position [0, 0]
click at [603, 53] on icon "button" at bounding box center [600, 53] width 8 height 8
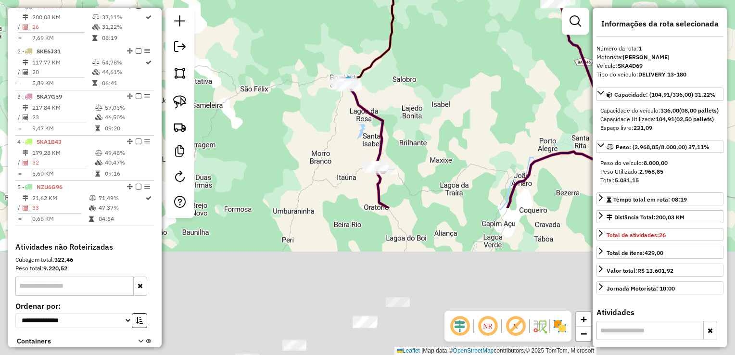
drag, startPoint x: 445, startPoint y: 270, endPoint x: 456, endPoint y: 13, distance: 258.0
click at [456, 13] on div "Janela de atendimento Grade de atendimento Capacidade Transportadoras Veículos …" at bounding box center [367, 177] width 735 height 355
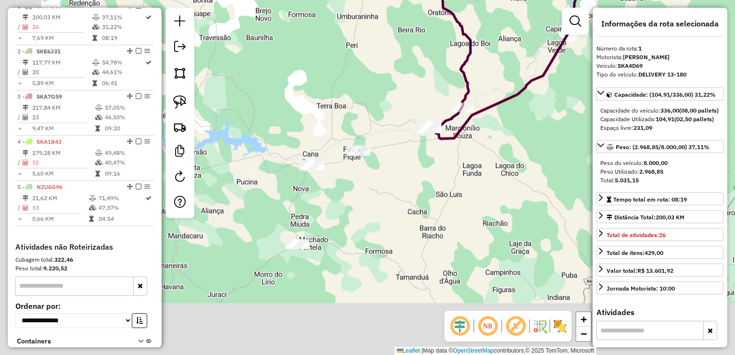
drag, startPoint x: 319, startPoint y: 294, endPoint x: 395, endPoint y: 135, distance: 176.6
click at [395, 135] on div "Janela de atendimento Grade de atendimento Capacidade Transportadoras Veículos …" at bounding box center [367, 177] width 735 height 355
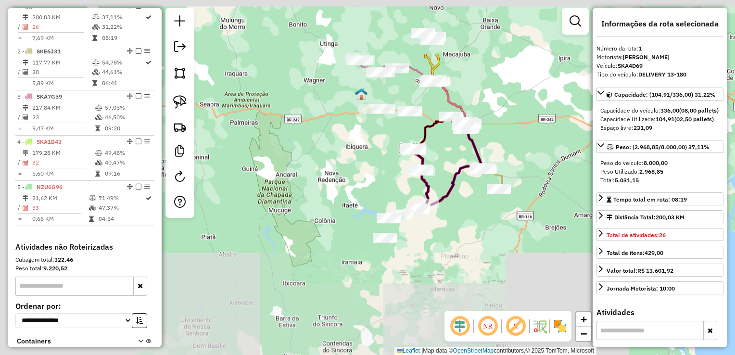
drag, startPoint x: 400, startPoint y: 148, endPoint x: 416, endPoint y: 238, distance: 91.0
click at [416, 238] on div "Janela de atendimento Grade de atendimento Capacidade Transportadoras Veículos …" at bounding box center [367, 177] width 735 height 355
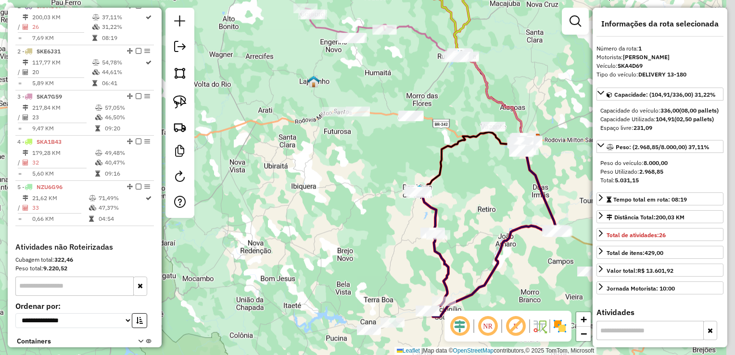
drag, startPoint x: 421, startPoint y: 141, endPoint x: 348, endPoint y: 174, distance: 79.7
click at [355, 174] on div "Janela de atendimento Grade de atendimento Capacidade Transportadoras Veículos …" at bounding box center [367, 177] width 735 height 355
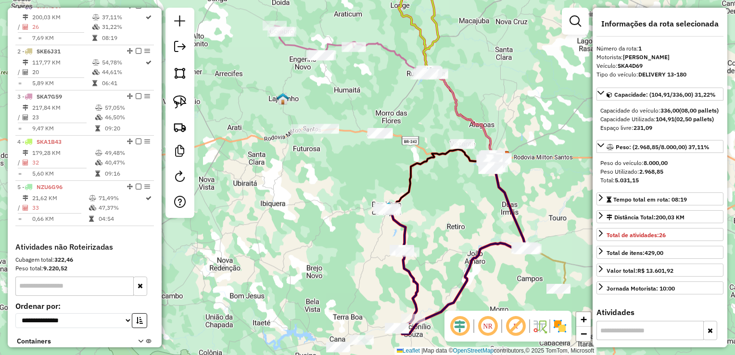
drag, startPoint x: 360, startPoint y: 157, endPoint x: 330, endPoint y: 159, distance: 30.4
click at [330, 159] on div "Janela de atendimento Grade de atendimento Capacidade Transportadoras Veículos …" at bounding box center [367, 177] width 735 height 355
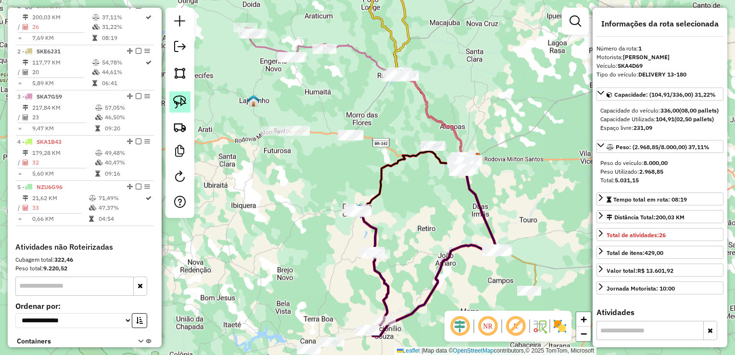
click at [189, 98] on link at bounding box center [179, 101] width 21 height 21
click at [183, 100] on img at bounding box center [179, 101] width 13 height 13
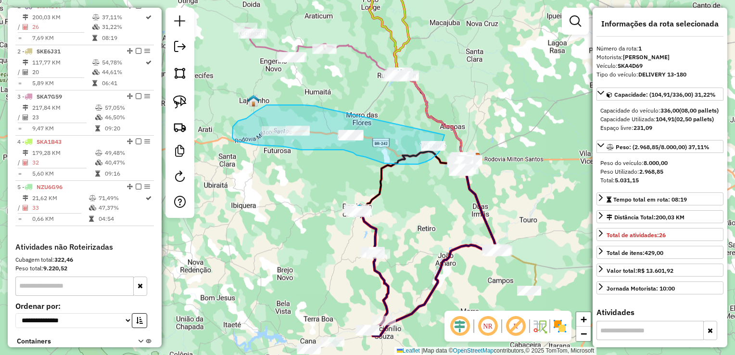
drag, startPoint x: 312, startPoint y: 106, endPoint x: 444, endPoint y: 135, distance: 135.9
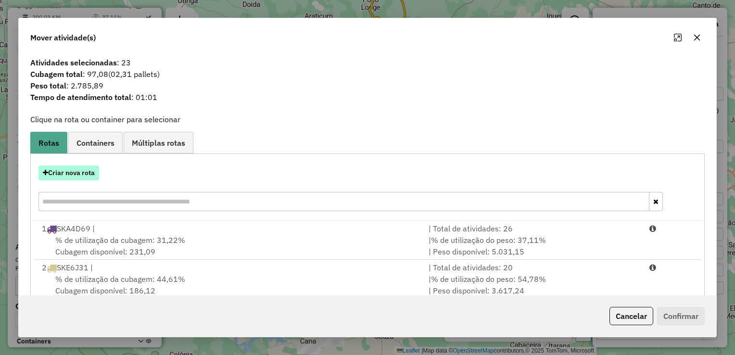
click at [71, 178] on button "Criar nova rota" at bounding box center [68, 172] width 61 height 15
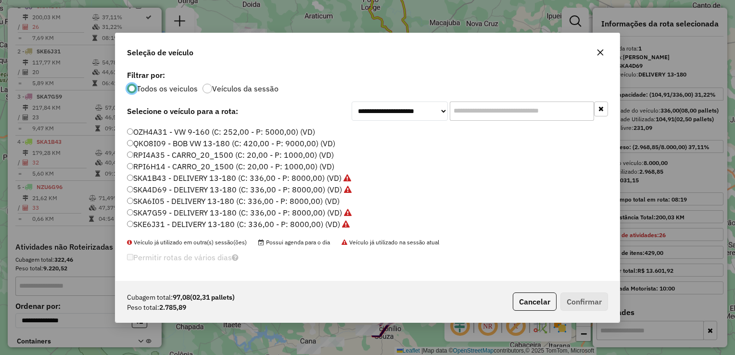
scroll to position [33, 0]
click at [148, 220] on label "SKP4F69 - CONSTELLATION 17-210 (C: 336,00 - P: 8000,00) (VD)" at bounding box center [246, 224] width 238 height 12
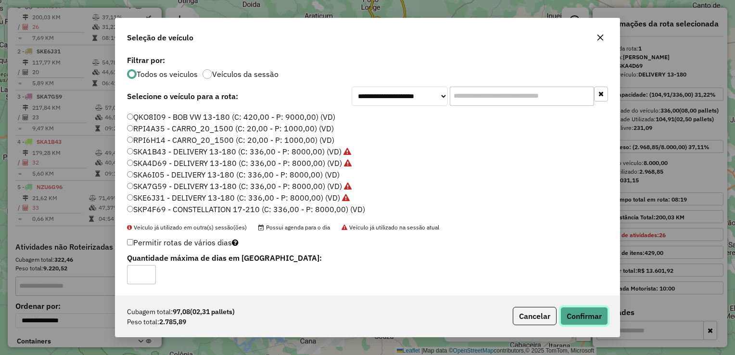
click at [575, 312] on button "Confirmar" at bounding box center [584, 316] width 48 height 18
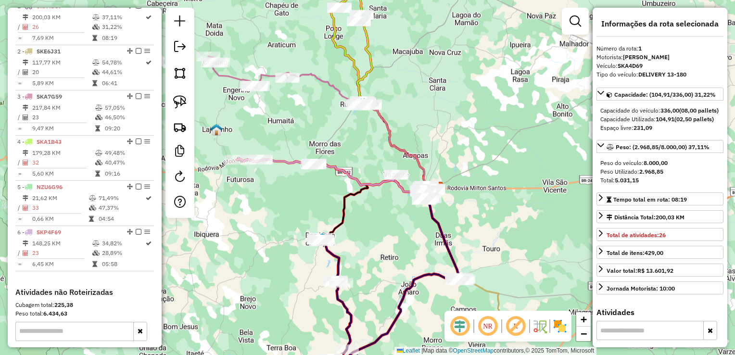
drag, startPoint x: 447, startPoint y: 220, endPoint x: 358, endPoint y: 286, distance: 110.8
click at [358, 287] on div "Janela de atendimento Grade de atendimento Capacidade Transportadoras Veículos …" at bounding box center [367, 177] width 735 height 355
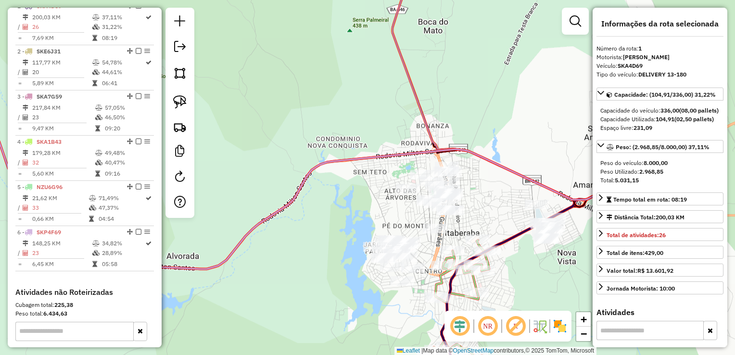
click at [480, 213] on div "Janela de atendimento Grade de atendimento Capacidade Transportadoras Veículos …" at bounding box center [367, 177] width 735 height 355
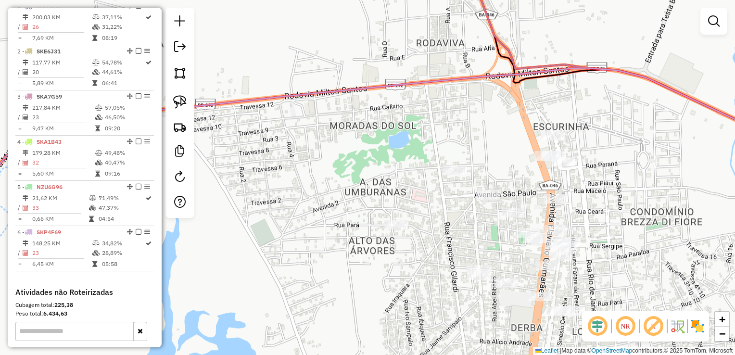
drag, startPoint x: 377, startPoint y: 219, endPoint x: 376, endPoint y: 207, distance: 12.0
click at [443, 239] on div "Janela de atendimento Grade de atendimento Capacidade Transportadoras Veículos …" at bounding box center [367, 177] width 735 height 355
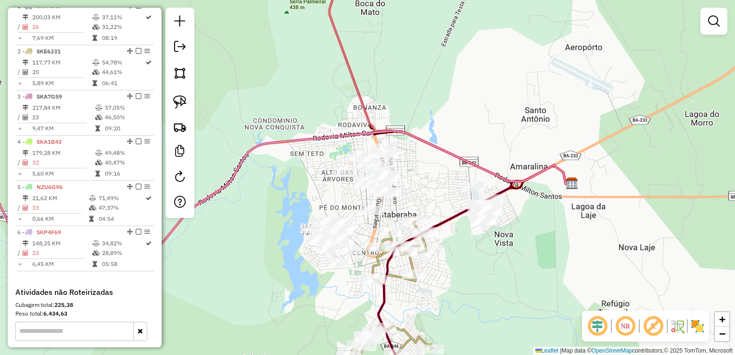
drag, startPoint x: 299, startPoint y: 205, endPoint x: 314, endPoint y: 151, distance: 56.4
click at [314, 151] on div "Janela de atendimento Grade de atendimento Capacidade Transportadoras Veículos …" at bounding box center [367, 177] width 735 height 355
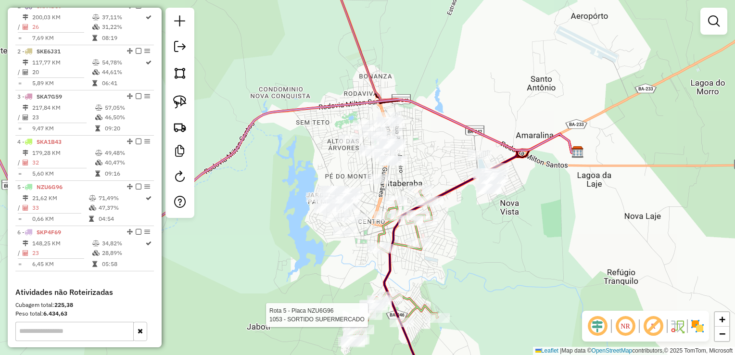
select select "**********"
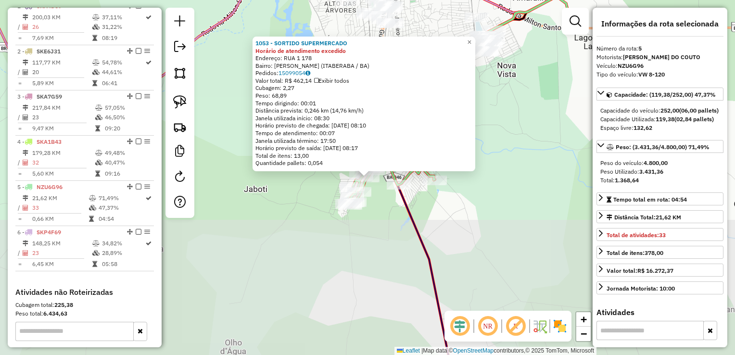
scroll to position [480, 0]
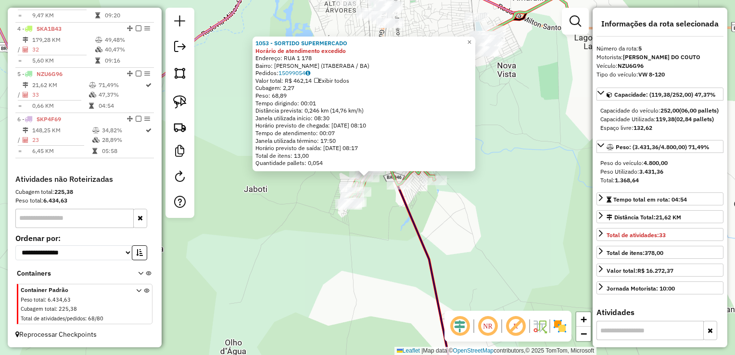
click at [370, 255] on div "1053 - SORTIDO SUPERMERCADO Horário de atendimento excedido Endereço: RUA 1 178…" at bounding box center [367, 177] width 735 height 355
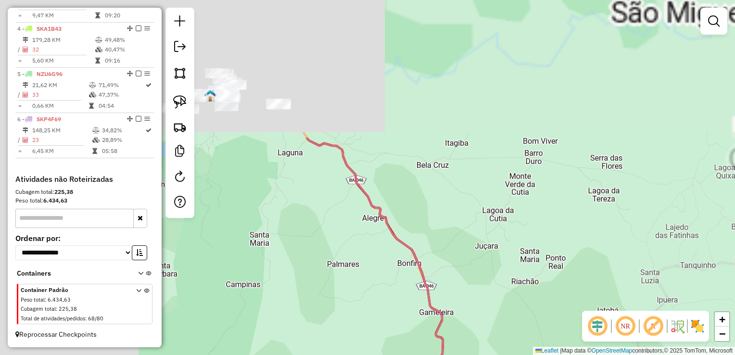
drag, startPoint x: 313, startPoint y: 106, endPoint x: 552, endPoint y: 296, distance: 305.8
click at [564, 307] on div "Janela de atendimento Grade de atendimento Capacidade Transportadoras Veículos …" at bounding box center [367, 177] width 735 height 355
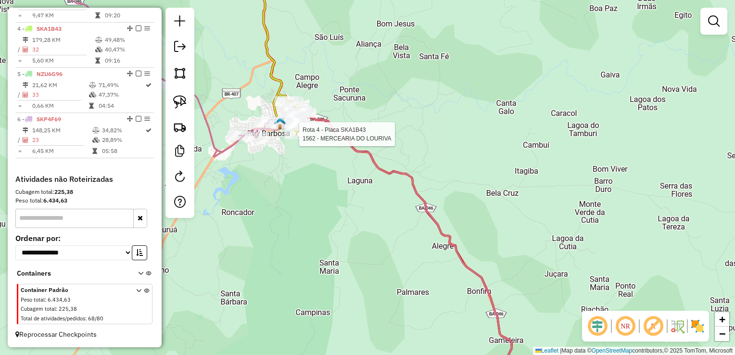
select select "**********"
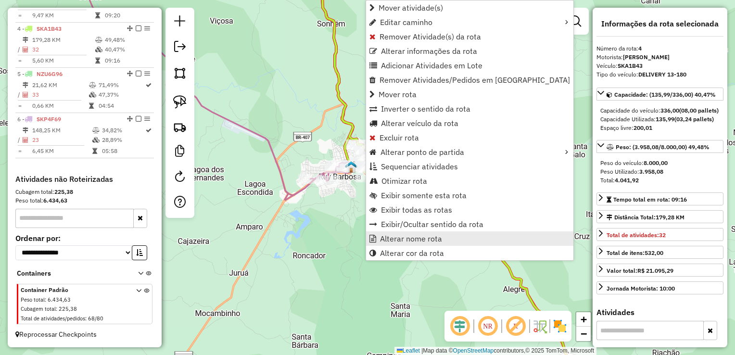
click at [405, 240] on span "Alterar nome rota" at bounding box center [411, 239] width 62 height 8
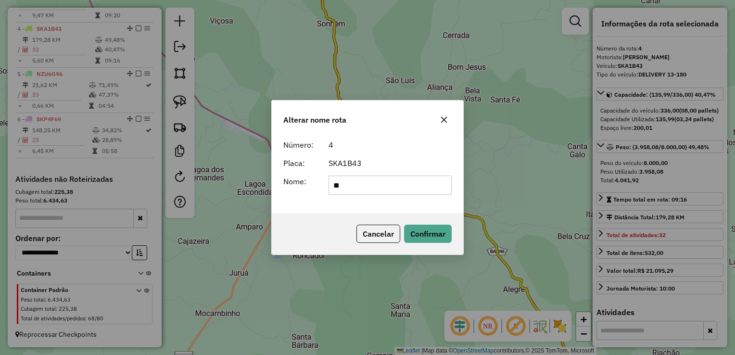
type input "*"
type input "**********"
click at [425, 236] on button "Confirmar" at bounding box center [428, 234] width 48 height 18
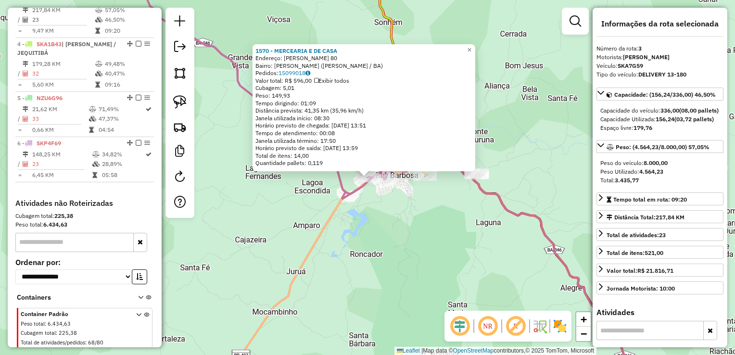
scroll to position [450, 0]
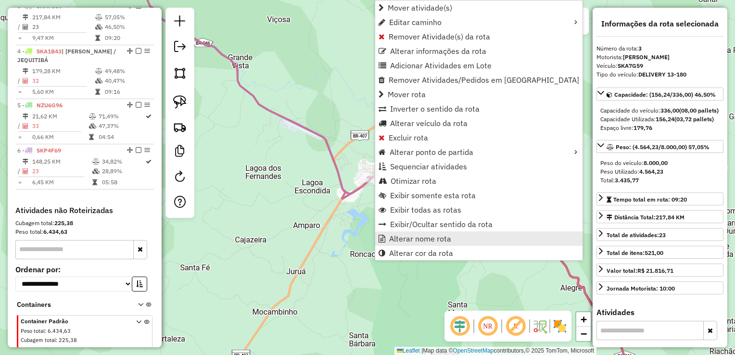
click at [419, 238] on span "Alterar nome rota" at bounding box center [420, 239] width 62 height 8
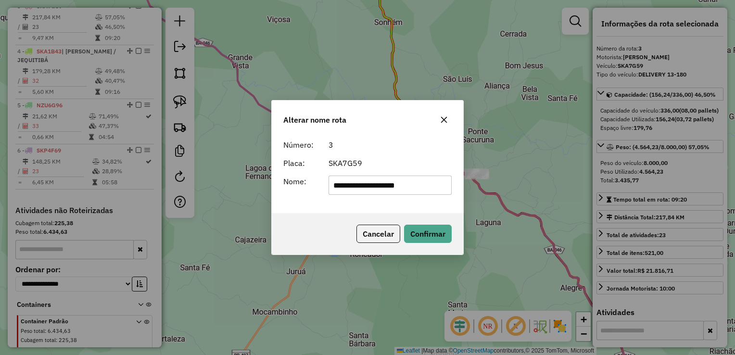
type input "**********"
click at [419, 239] on button "Confirmar" at bounding box center [428, 234] width 48 height 18
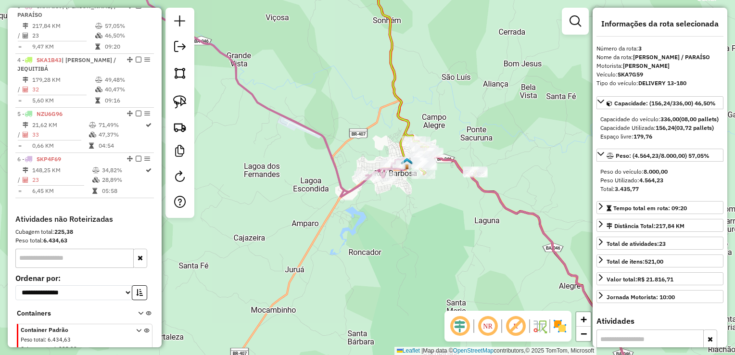
drag, startPoint x: 437, startPoint y: 301, endPoint x: 299, endPoint y: 174, distance: 187.9
click at [299, 171] on div "Janela de atendimento Grade de atendimento Capacidade Transportadoras Veículos …" at bounding box center [367, 177] width 735 height 355
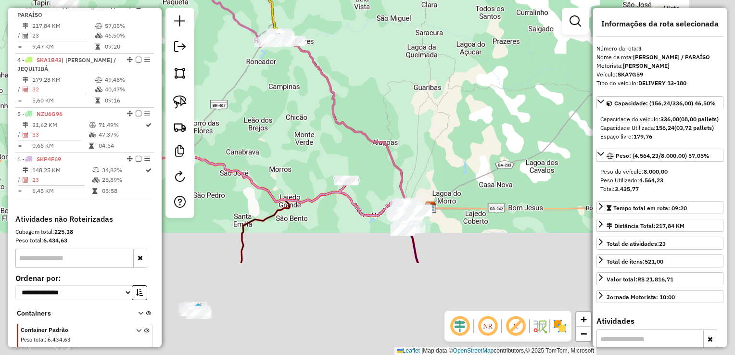
drag, startPoint x: 363, startPoint y: 248, endPoint x: 313, endPoint y: 120, distance: 136.9
click at [313, 120] on div "Janela de atendimento Grade de atendimento Capacidade Transportadoras Veículos …" at bounding box center [367, 177] width 735 height 355
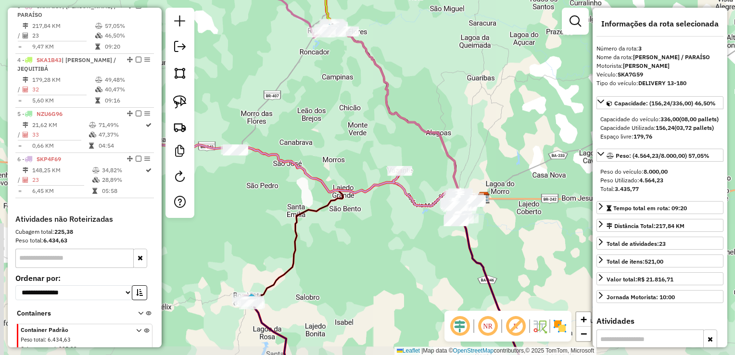
drag, startPoint x: 344, startPoint y: 224, endPoint x: 397, endPoint y: 215, distance: 54.3
click at [397, 215] on div "Janela de atendimento Grade de atendimento Capacidade Transportadoras Veículos …" at bounding box center [367, 177] width 735 height 355
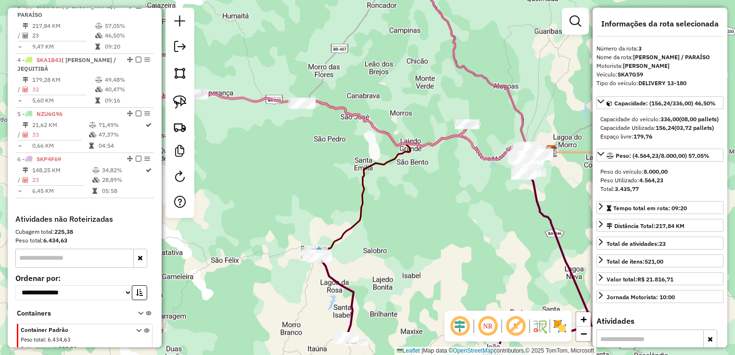
drag, startPoint x: 357, startPoint y: 236, endPoint x: 427, endPoint y: 186, distance: 85.8
click at [427, 186] on div "Janela de atendimento Grade de atendimento Capacidade Transportadoras Veículos …" at bounding box center [367, 177] width 735 height 355
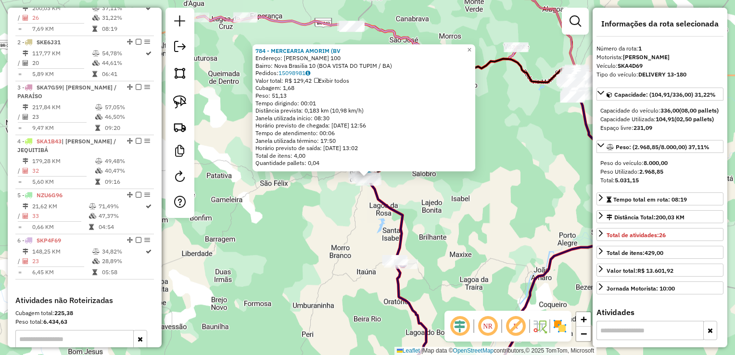
scroll to position [360, 0]
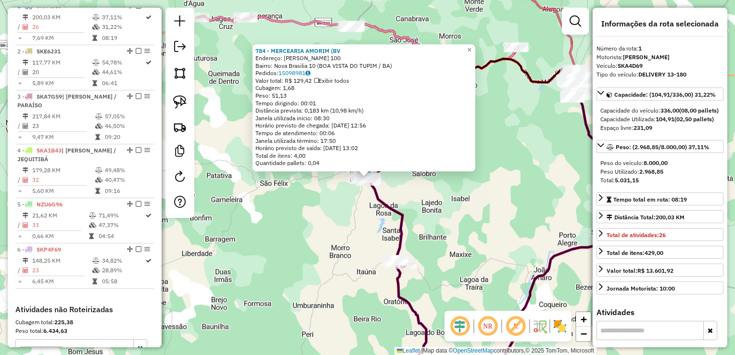
click at [456, 205] on div "784 - MERCEARIA AMORIM (BV Endereço: Raimundo Pimentel 100 Bairro: Nova Brasili…" at bounding box center [367, 177] width 735 height 355
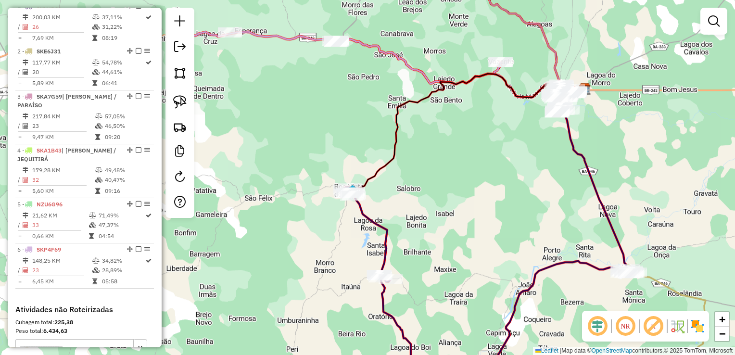
drag, startPoint x: 465, startPoint y: 182, endPoint x: 361, endPoint y: 303, distance: 159.3
click at [361, 309] on div "Janela de atendimento Grade de atendimento Capacidade Transportadoras Veículos …" at bounding box center [367, 177] width 735 height 355
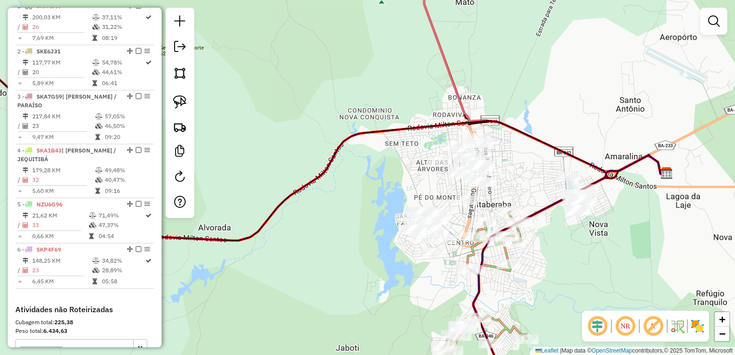
drag, startPoint x: 426, startPoint y: 166, endPoint x: 398, endPoint y: 169, distance: 27.6
click at [395, 169] on div "Janela de atendimento Grade de atendimento Capacidade Transportadoras Veículos …" at bounding box center [367, 177] width 735 height 355
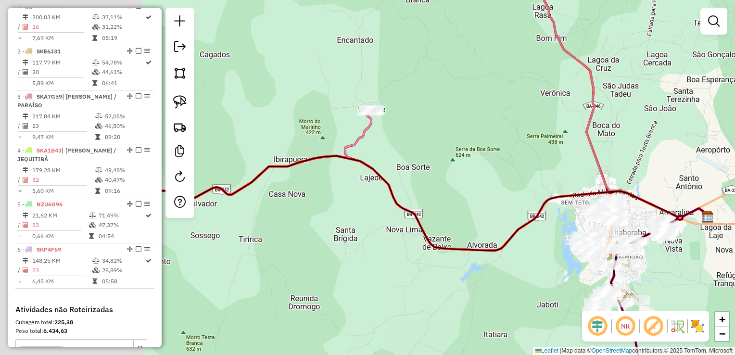
drag, startPoint x: 359, startPoint y: 267, endPoint x: 545, endPoint y: 274, distance: 185.8
click at [544, 273] on div "Janela de atendimento Grade de atendimento Capacidade Transportadoras Veículos …" at bounding box center [367, 177] width 735 height 355
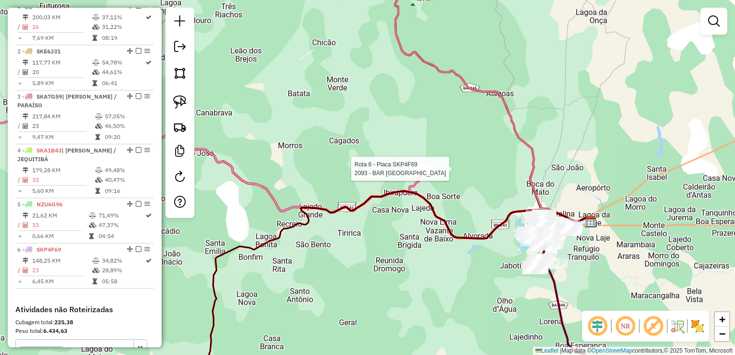
select select "**********"
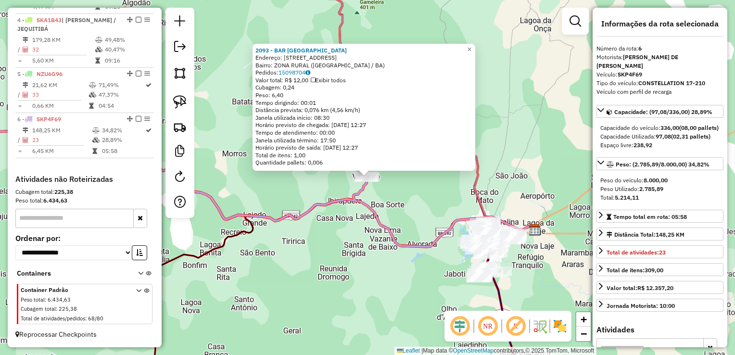
scroll to position [497, 0]
click at [416, 242] on icon at bounding box center [286, 189] width 495 height 116
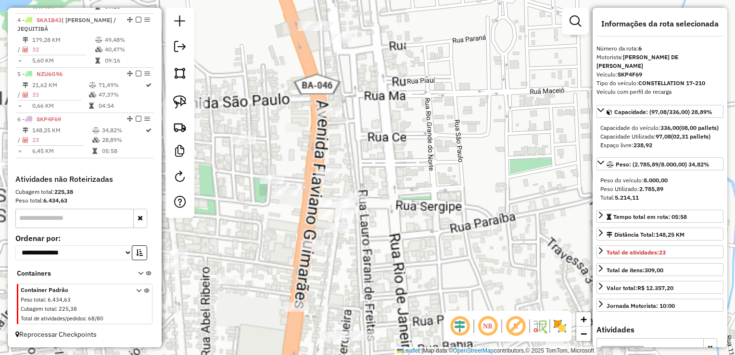
drag, startPoint x: 443, startPoint y: 188, endPoint x: 419, endPoint y: 195, distance: 24.8
click at [419, 195] on div "Janela de atendimento Grade de atendimento Capacidade Transportadoras Veículos …" at bounding box center [367, 177] width 735 height 355
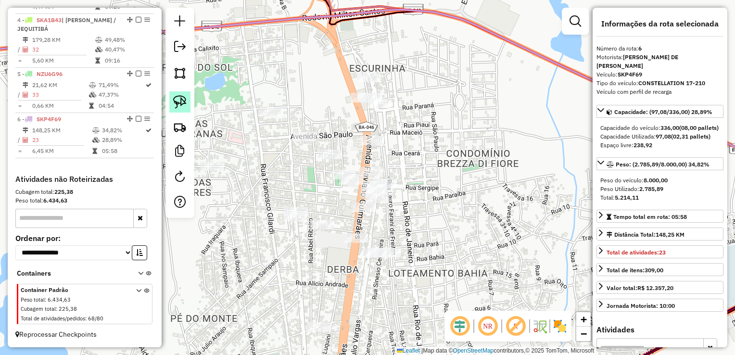
click at [185, 107] on img at bounding box center [179, 101] width 13 height 13
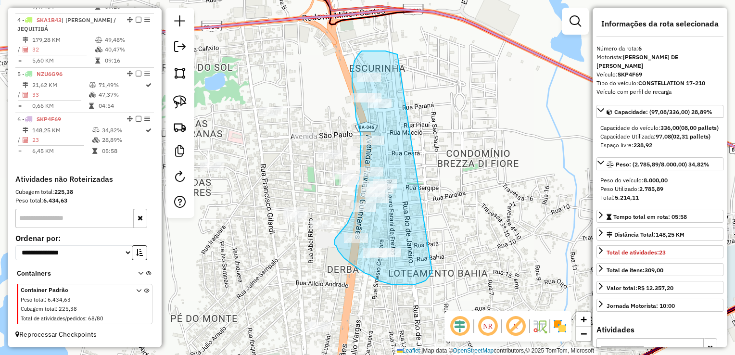
drag, startPoint x: 414, startPoint y: 285, endPoint x: 407, endPoint y: 55, distance: 229.6
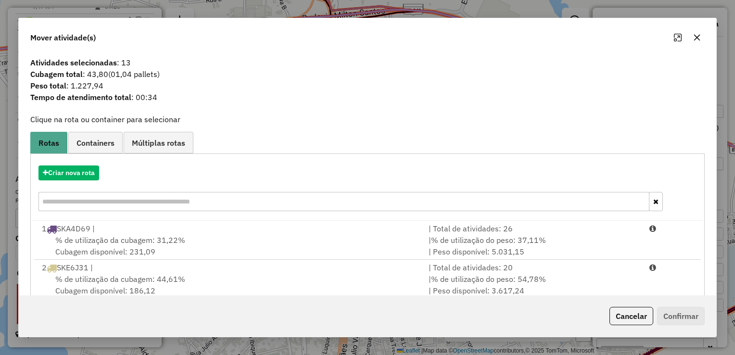
click at [692, 35] on button "button" at bounding box center [696, 37] width 15 height 15
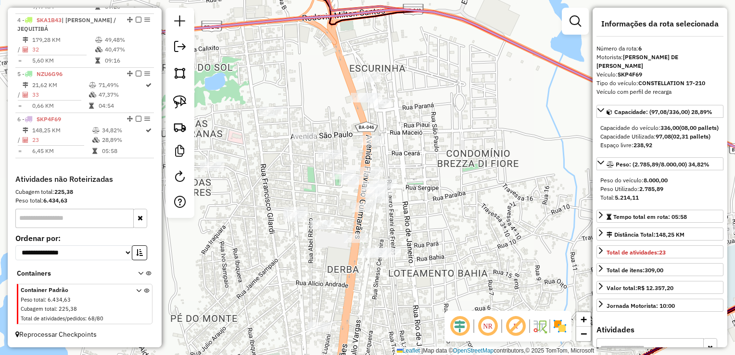
click at [288, 24] on icon at bounding box center [367, 96] width 882 height 172
click at [287, 18] on icon at bounding box center [367, 96] width 882 height 172
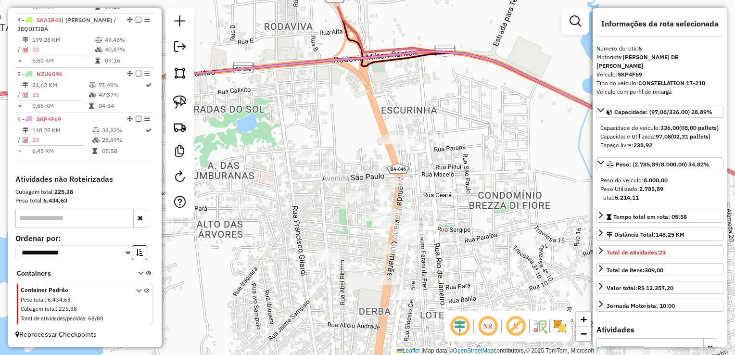
drag, startPoint x: 329, startPoint y: 106, endPoint x: 371, endPoint y: 140, distance: 53.7
click at [371, 140] on div "Janela de atendimento Grade de atendimento Capacidade Transportadoras Veículos …" at bounding box center [367, 177] width 735 height 355
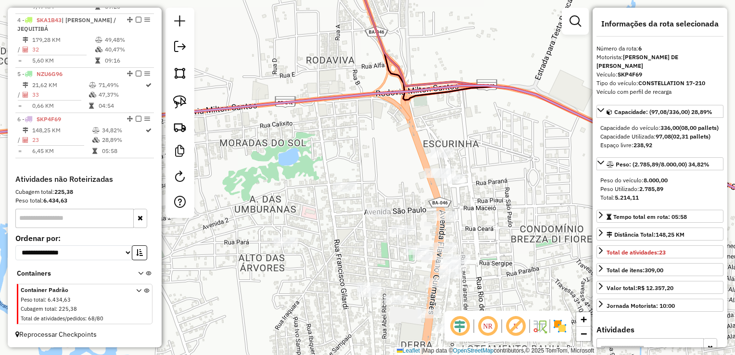
click at [316, 100] on icon at bounding box center [367, 154] width 882 height 137
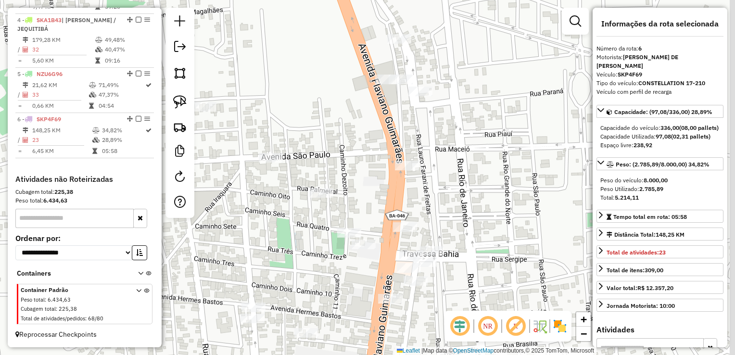
drag, startPoint x: 489, startPoint y: 241, endPoint x: 454, endPoint y: 153, distance: 94.1
click at [455, 153] on div "Janela de atendimento Grade de atendimento Capacidade Transportadoras Veículos …" at bounding box center [367, 177] width 735 height 355
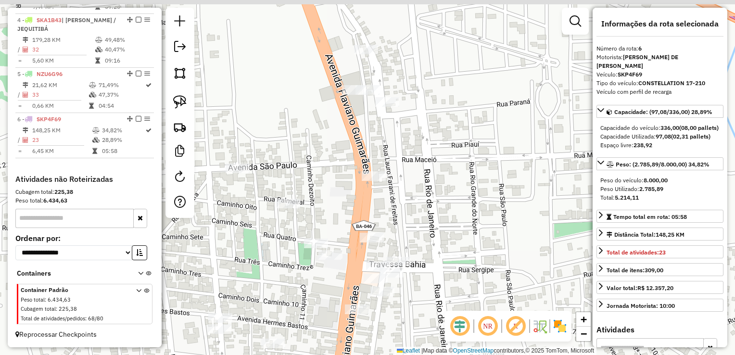
drag, startPoint x: 473, startPoint y: 178, endPoint x: 470, endPoint y: 231, distance: 53.0
click at [470, 231] on div "Janela de atendimento Grade de atendimento Capacidade Transportadoras Veículos …" at bounding box center [367, 177] width 735 height 355
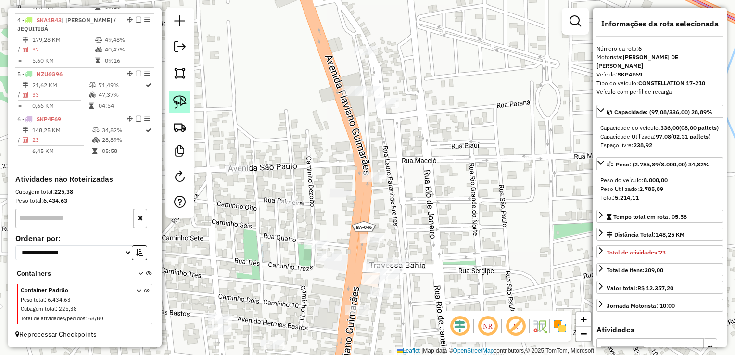
click at [180, 100] on img at bounding box center [179, 101] width 13 height 13
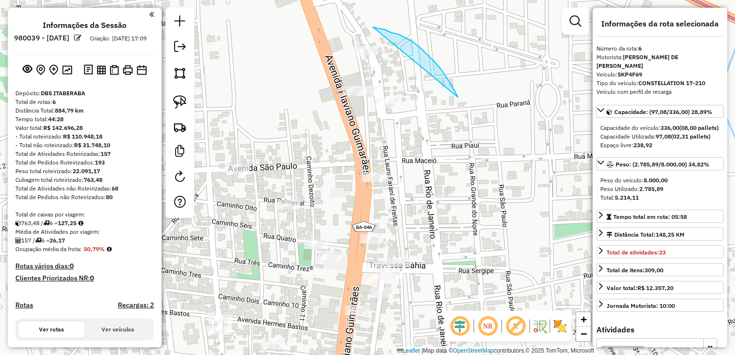
select select "**********"
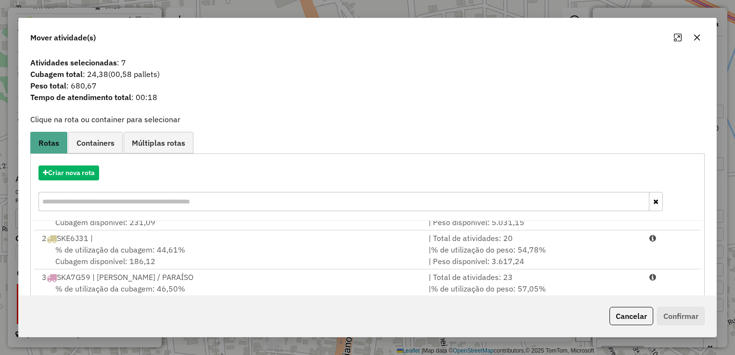
scroll to position [40, 0]
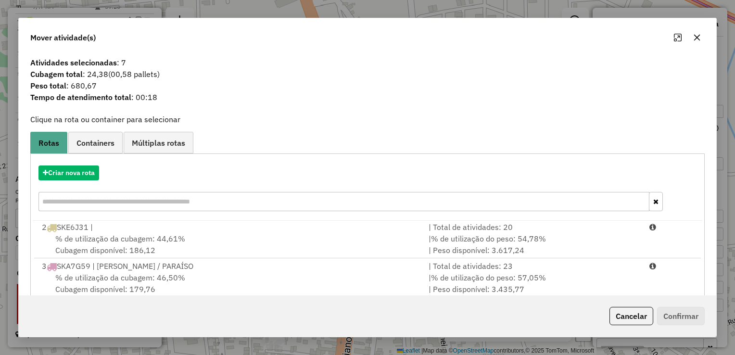
click at [697, 39] on icon "button" at bounding box center [697, 38] width 6 height 6
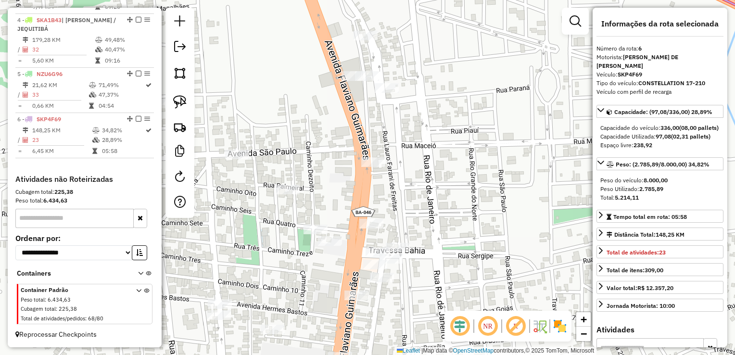
drag, startPoint x: 509, startPoint y: 225, endPoint x: 493, endPoint y: 49, distance: 176.8
click at [493, 49] on div "Janela de atendimento Grade de atendimento Capacidade Transportadoras Veículos …" at bounding box center [367, 177] width 735 height 355
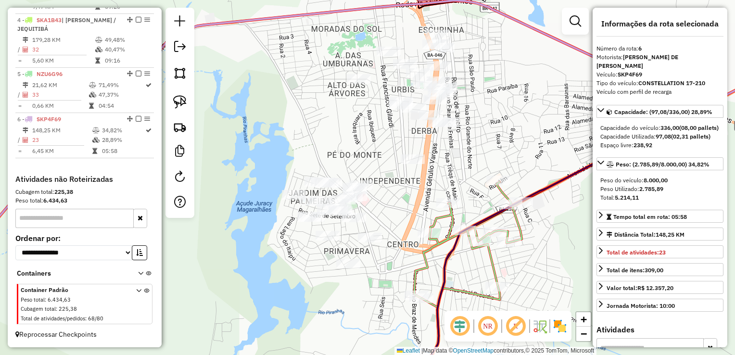
drag, startPoint x: 404, startPoint y: 200, endPoint x: 380, endPoint y: 185, distance: 28.6
click at [380, 185] on div "Janela de atendimento Grade de atendimento Capacidade Transportadoras Veículos …" at bounding box center [367, 177] width 735 height 355
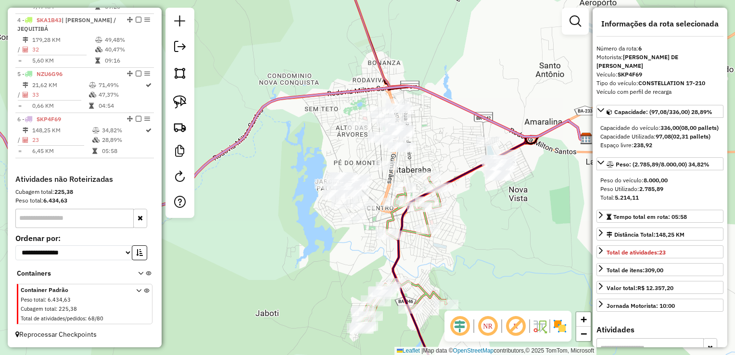
drag, startPoint x: 181, startPoint y: 99, endPoint x: 194, endPoint y: 99, distance: 13.5
click at [181, 99] on img at bounding box center [179, 101] width 13 height 13
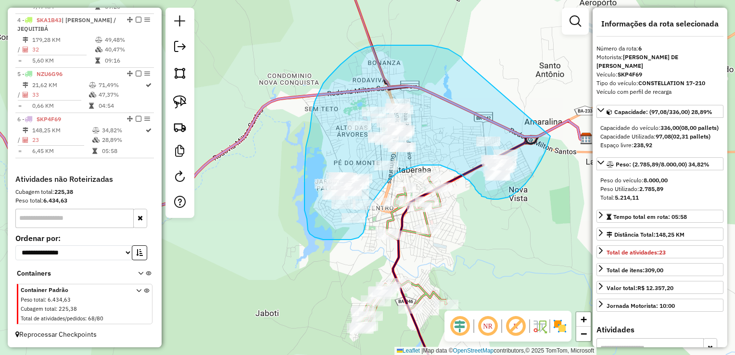
drag, startPoint x: 461, startPoint y: 57, endPoint x: 550, endPoint y: 136, distance: 119.6
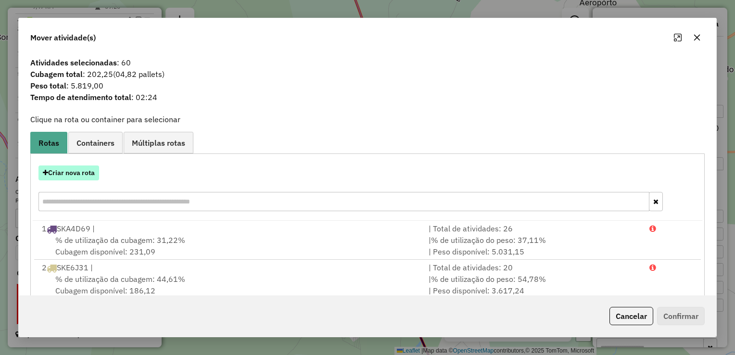
click at [76, 168] on button "Criar nova rota" at bounding box center [68, 172] width 61 height 15
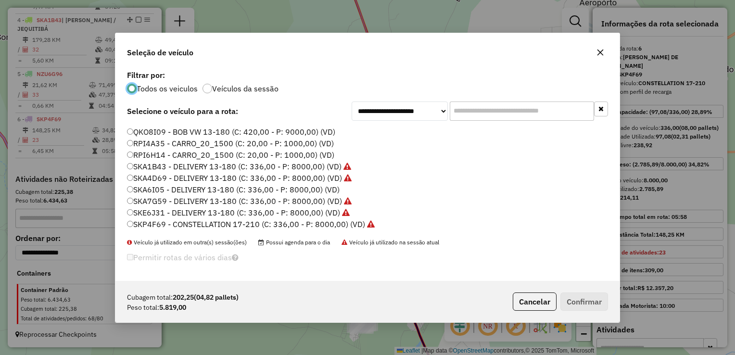
scroll to position [0, 0]
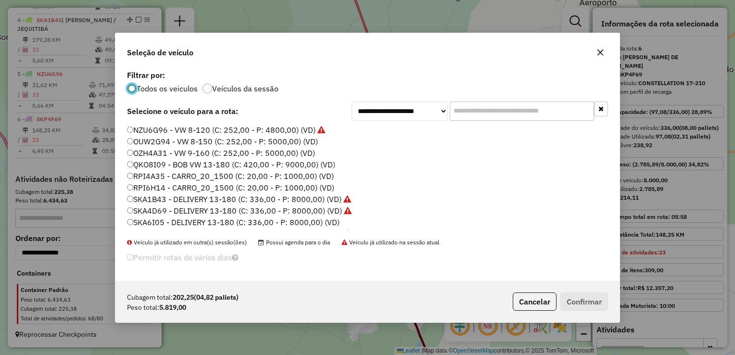
click at [603, 54] on icon "button" at bounding box center [600, 53] width 8 height 8
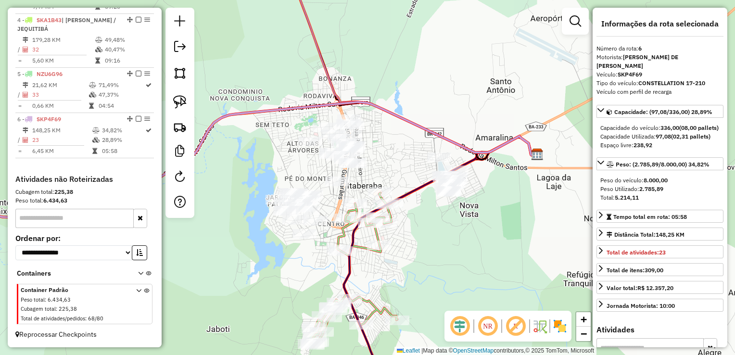
drag, startPoint x: 514, startPoint y: 226, endPoint x: 458, endPoint y: 242, distance: 57.7
click at [460, 242] on div "Janela de atendimento Grade de atendimento Capacidade Transportadoras Veículos …" at bounding box center [367, 177] width 735 height 355
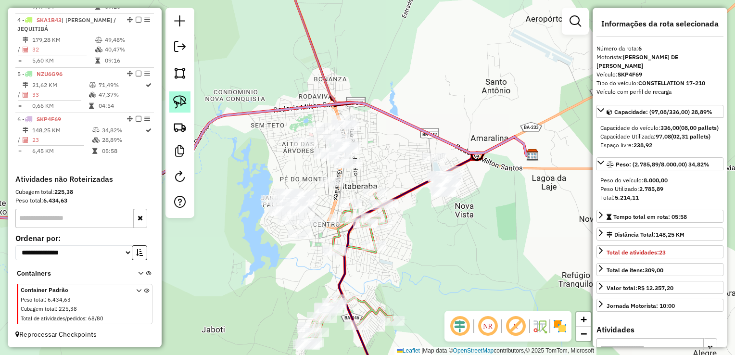
click at [177, 100] on img at bounding box center [179, 101] width 13 height 13
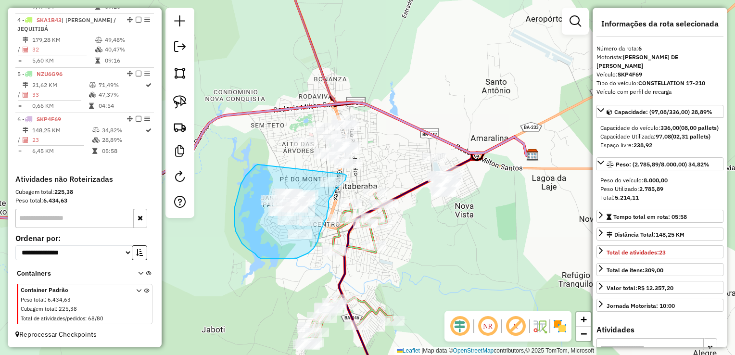
drag, startPoint x: 258, startPoint y: 165, endPoint x: 344, endPoint y: 174, distance: 87.1
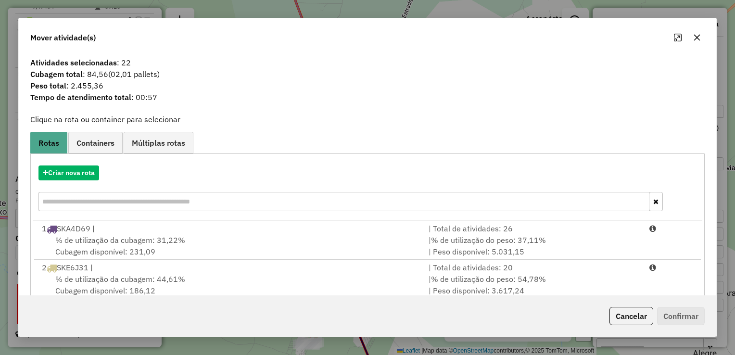
click at [696, 39] on icon "button" at bounding box center [697, 38] width 8 height 8
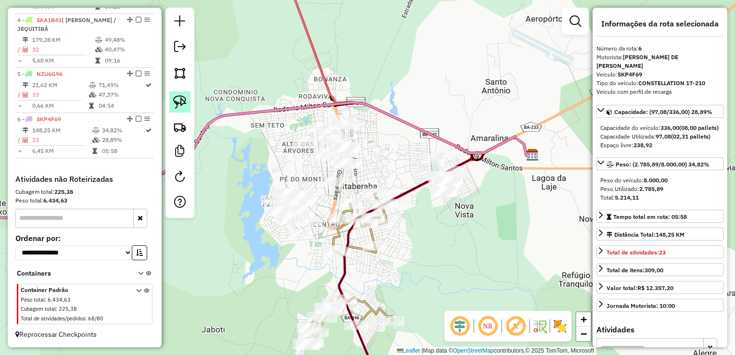
click at [178, 100] on img at bounding box center [179, 101] width 13 height 13
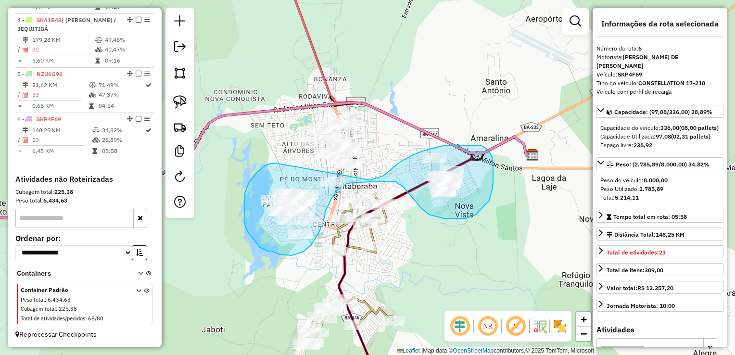
drag, startPoint x: 253, startPoint y: 178, endPoint x: 369, endPoint y: 181, distance: 116.5
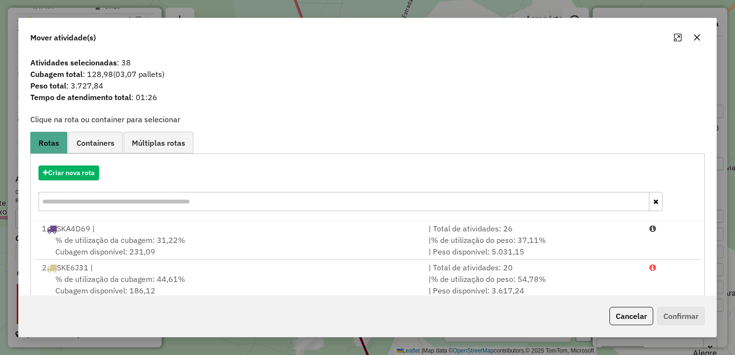
click at [698, 34] on icon "button" at bounding box center [697, 38] width 8 height 8
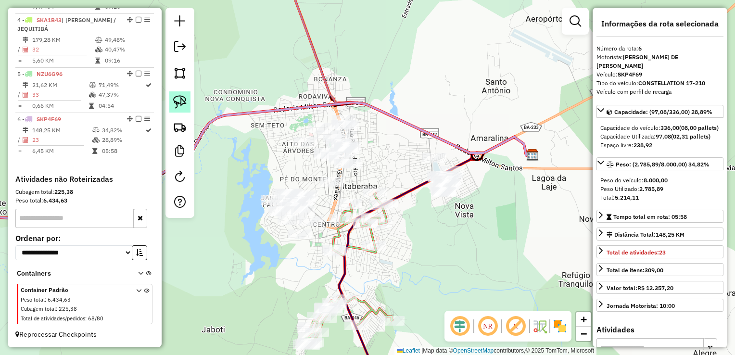
click at [185, 98] on img at bounding box center [179, 101] width 13 height 13
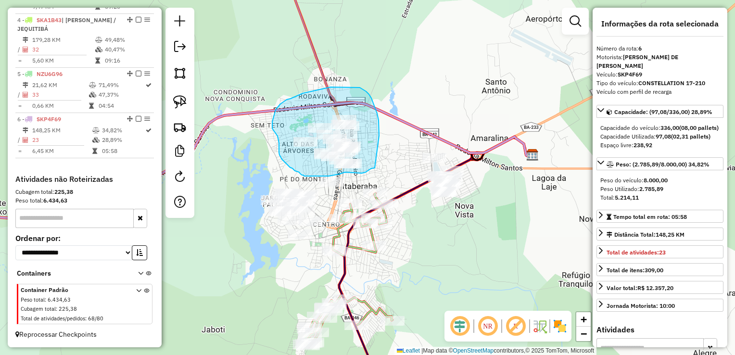
drag, startPoint x: 379, startPoint y: 136, endPoint x: 375, endPoint y: 168, distance: 32.5
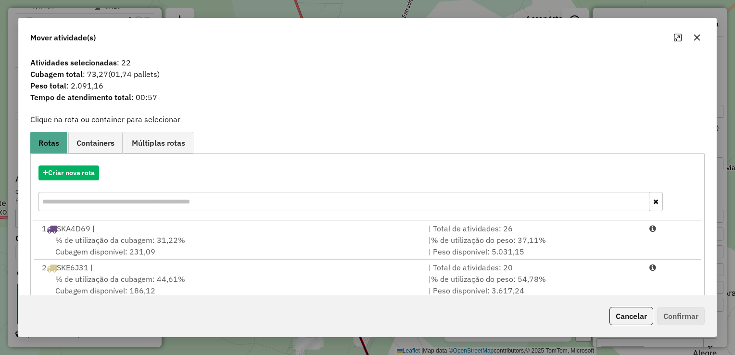
click at [697, 39] on icon "button" at bounding box center [697, 38] width 8 height 8
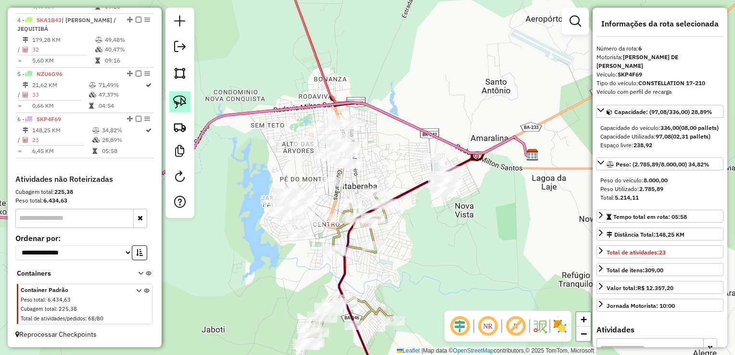
click at [178, 101] on img at bounding box center [179, 101] width 13 height 13
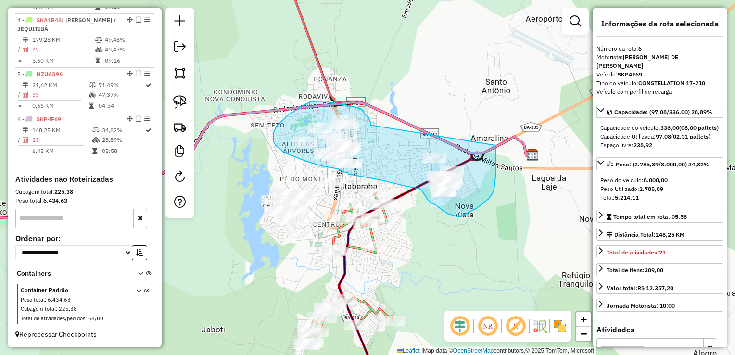
drag, startPoint x: 368, startPoint y: 116, endPoint x: 495, endPoint y: 145, distance: 130.7
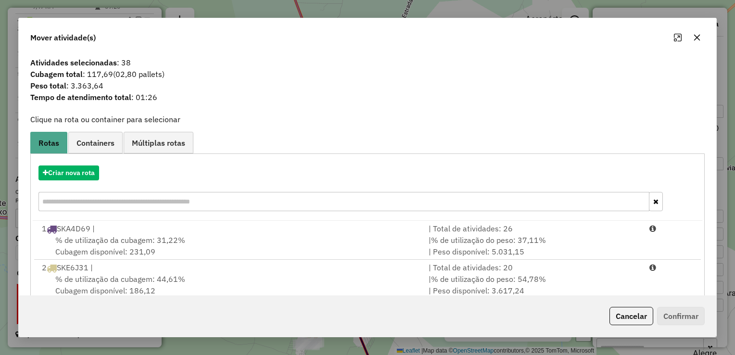
click at [700, 34] on button "button" at bounding box center [696, 37] width 15 height 15
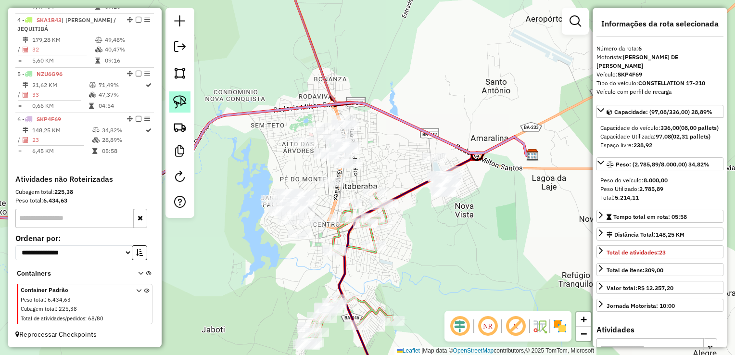
click at [181, 100] on img at bounding box center [179, 101] width 13 height 13
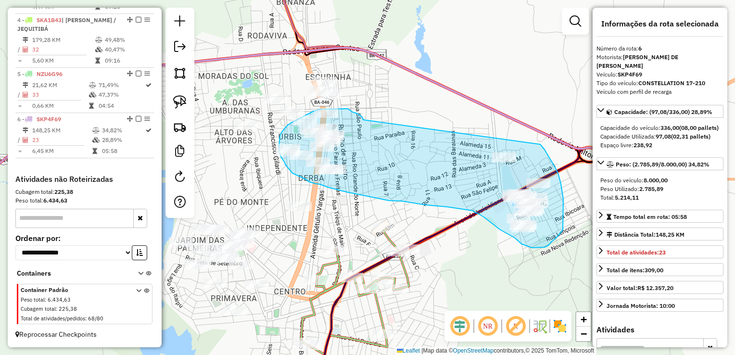
drag, startPoint x: 363, startPoint y: 120, endPoint x: 538, endPoint y: 139, distance: 175.7
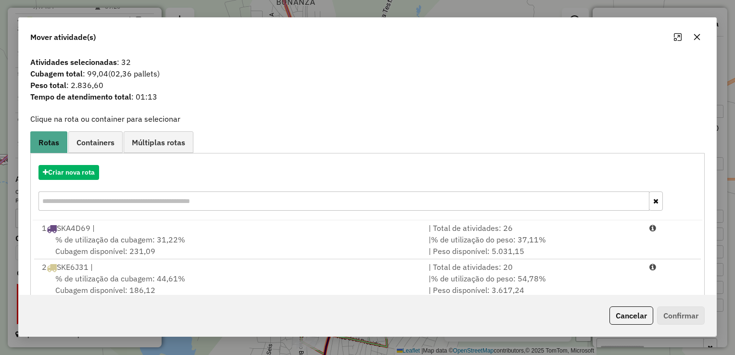
drag, startPoint x: 697, startPoint y: 37, endPoint x: 649, endPoint y: 67, distance: 56.3
click at [697, 37] on icon "button" at bounding box center [697, 37] width 6 height 6
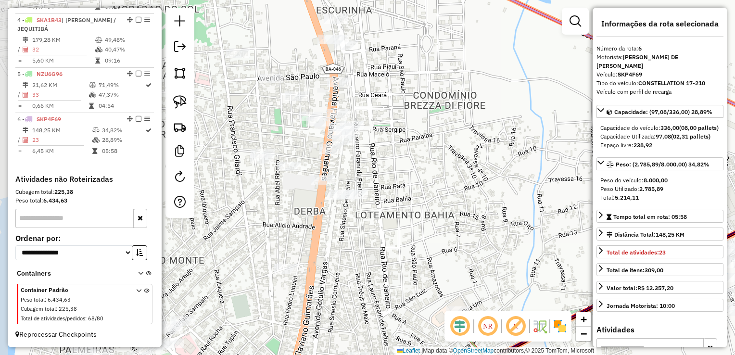
drag, startPoint x: 417, startPoint y: 170, endPoint x: 498, endPoint y: 180, distance: 82.4
click at [498, 180] on div "Janela de atendimento Grade de atendimento Capacidade Transportadoras Veículos …" at bounding box center [367, 177] width 735 height 355
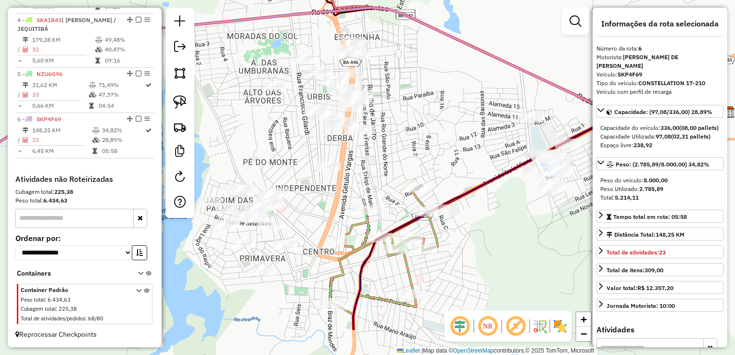
drag, startPoint x: 462, startPoint y: 179, endPoint x: 417, endPoint y: 124, distance: 71.1
click at [417, 124] on div "Janela de atendimento Grade de atendimento Capacidade Transportadoras Veículos …" at bounding box center [367, 177] width 735 height 355
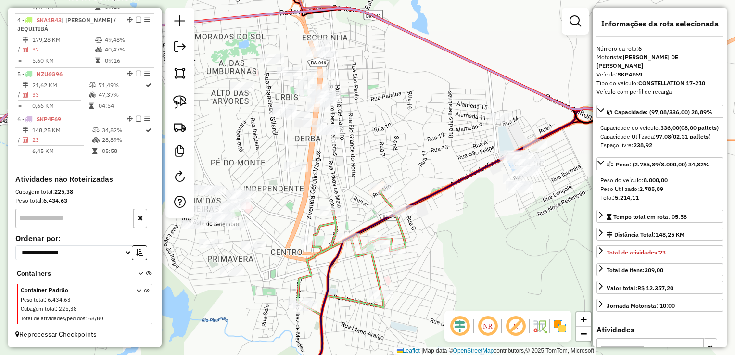
drag, startPoint x: 422, startPoint y: 171, endPoint x: 389, endPoint y: 172, distance: 33.7
click at [390, 172] on div "Janela de atendimento Grade de atendimento Capacidade Transportadoras Veículos …" at bounding box center [367, 177] width 735 height 355
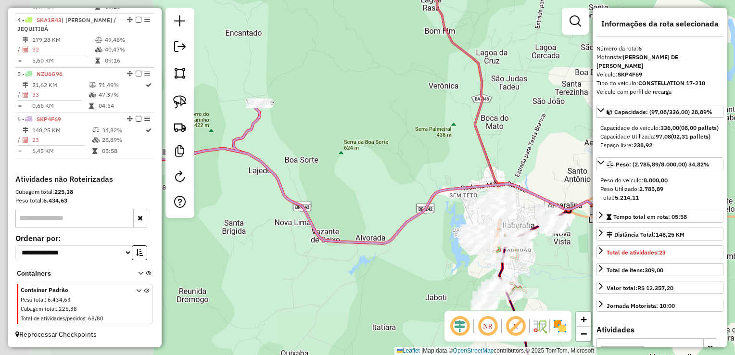
drag, startPoint x: 214, startPoint y: 255, endPoint x: 422, endPoint y: 232, distance: 210.0
click at [422, 232] on div "Janela de atendimento Grade de atendimento Capacidade Transportadoras Veículos …" at bounding box center [367, 177] width 735 height 355
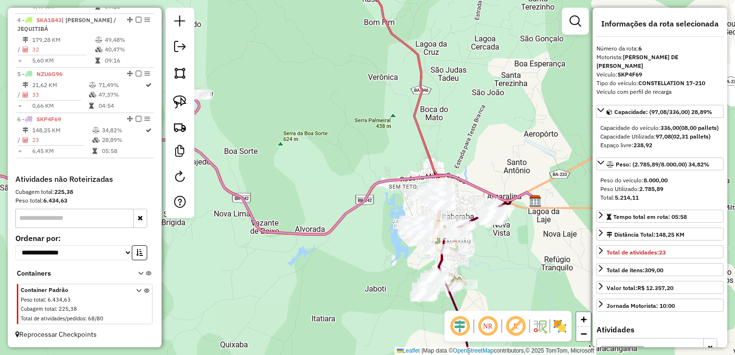
click at [336, 224] on icon at bounding box center [230, 187] width 609 height 94
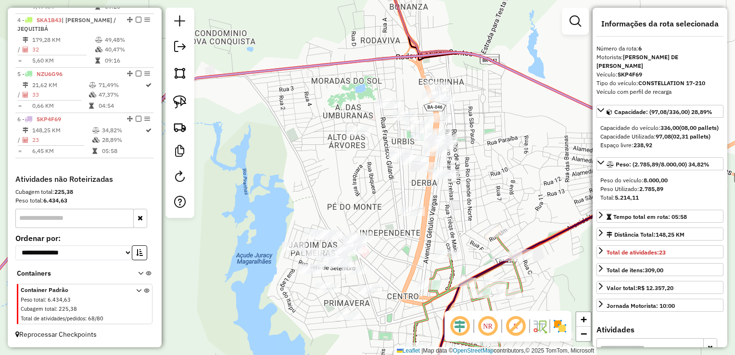
drag, startPoint x: 478, startPoint y: 178, endPoint x: 330, endPoint y: 180, distance: 147.7
click at [284, 220] on div "Janela de atendimento Grade de atendimento Capacidade Transportadoras Veículos …" at bounding box center [367, 177] width 735 height 355
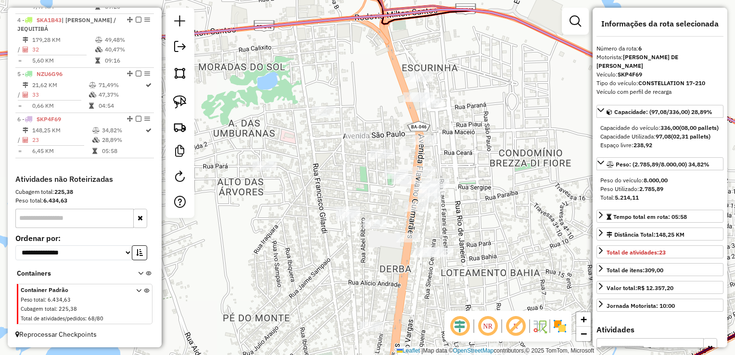
drag, startPoint x: 296, startPoint y: 215, endPoint x: 291, endPoint y: 227, distance: 13.6
click at [290, 227] on div "Janela de atendimento Grade de atendimento Capacidade Transportadoras Veículos …" at bounding box center [367, 177] width 735 height 355
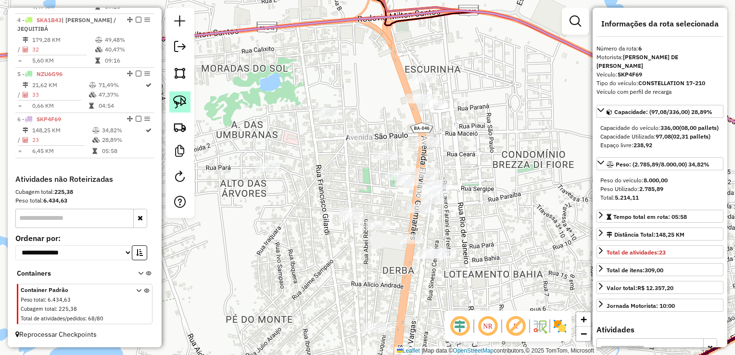
click at [178, 98] on img at bounding box center [179, 101] width 13 height 13
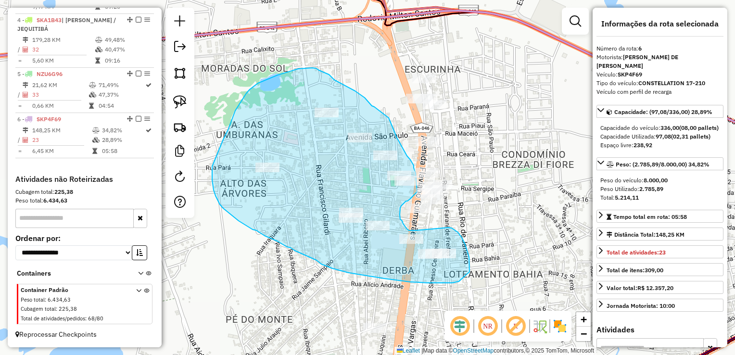
drag, startPoint x: 450, startPoint y: 228, endPoint x: 416, endPoint y: 230, distance: 34.7
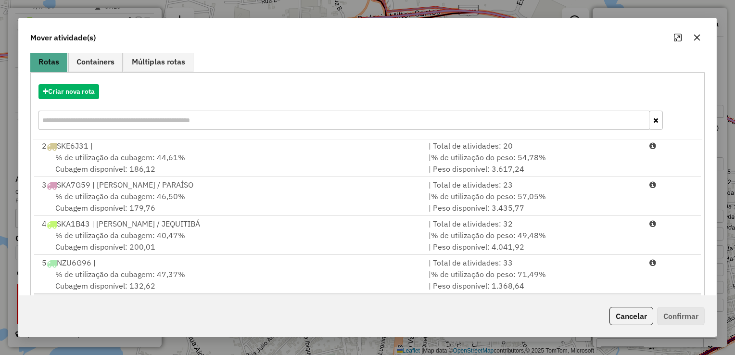
scroll to position [134, 0]
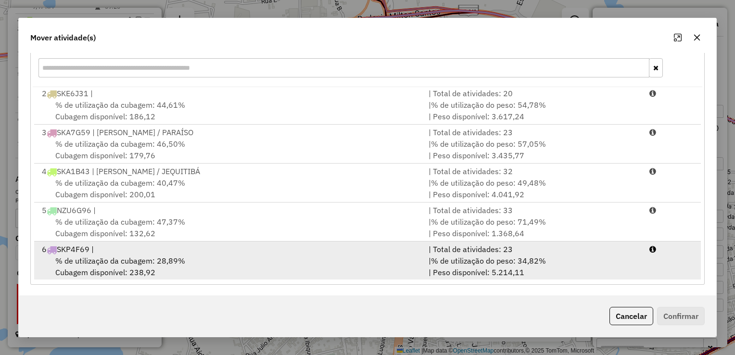
click at [196, 268] on div "% de utilização da cubagem: 28,89% Cubagem disponível: 238,92" at bounding box center [229, 266] width 387 height 23
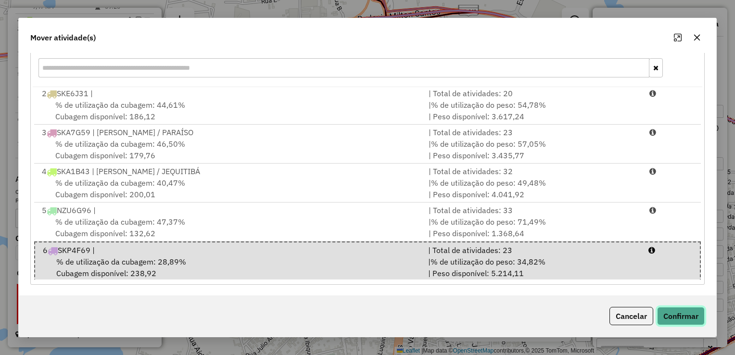
click at [677, 309] on button "Confirmar" at bounding box center [681, 316] width 48 height 18
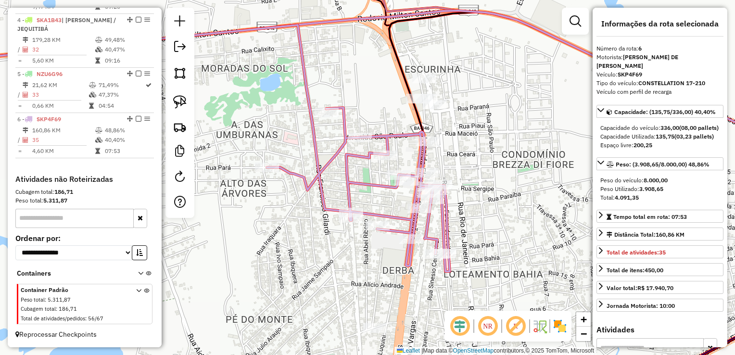
scroll to position [0, 0]
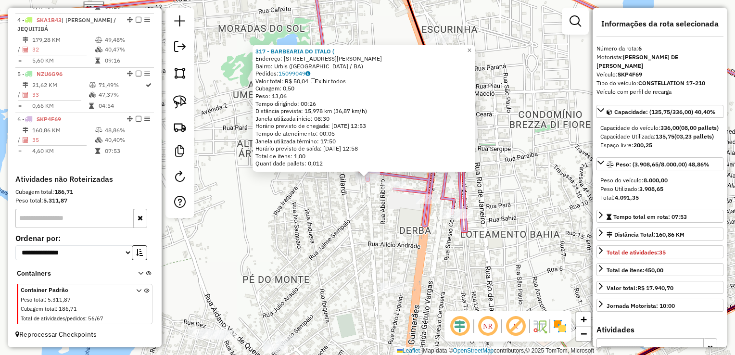
click at [372, 232] on div "317 - BARBEARIA DO ITALO ( Endereço: [STREET_ADDRESS][PERSON_NAME] Bairro: Urbi…" at bounding box center [367, 177] width 735 height 355
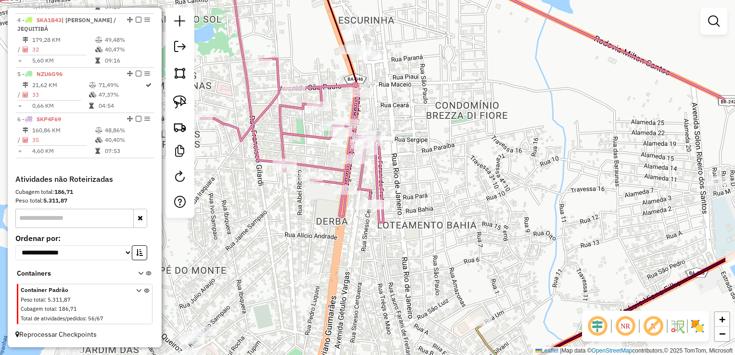
drag, startPoint x: 369, startPoint y: 236, endPoint x: 233, endPoint y: 238, distance: 136.6
click at [233, 238] on div "Janela de atendimento Grade de atendimento Capacidade Transportadoras Veículos …" at bounding box center [367, 177] width 735 height 355
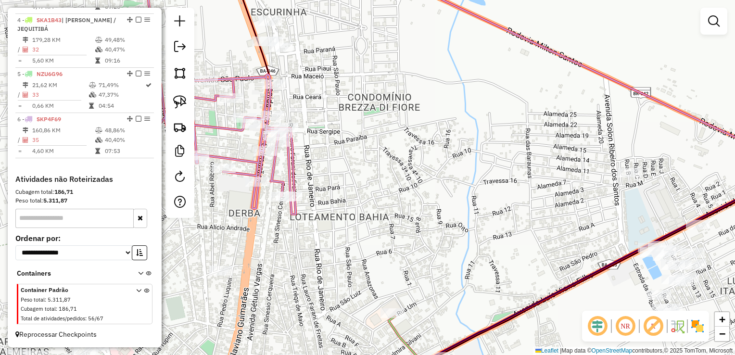
drag, startPoint x: 389, startPoint y: 217, endPoint x: 364, endPoint y: 205, distance: 27.3
click at [364, 205] on div "Janela de atendimento Grade de atendimento Capacidade Transportadoras Veículos …" at bounding box center [367, 177] width 735 height 355
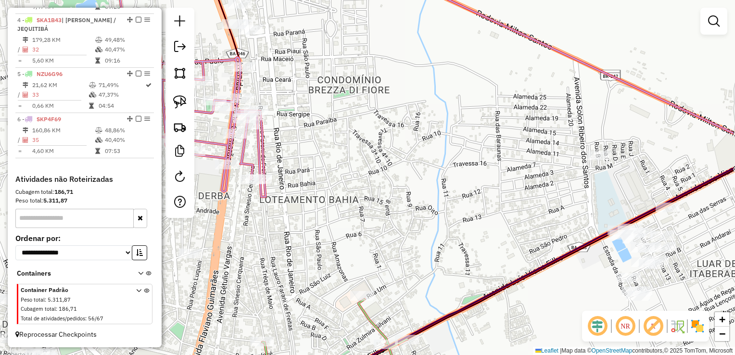
drag, startPoint x: 441, startPoint y: 225, endPoint x: 389, endPoint y: 222, distance: 52.5
click at [389, 222] on div "Janela de atendimento Grade de atendimento Capacidade Transportadoras Veículos …" at bounding box center [367, 177] width 735 height 355
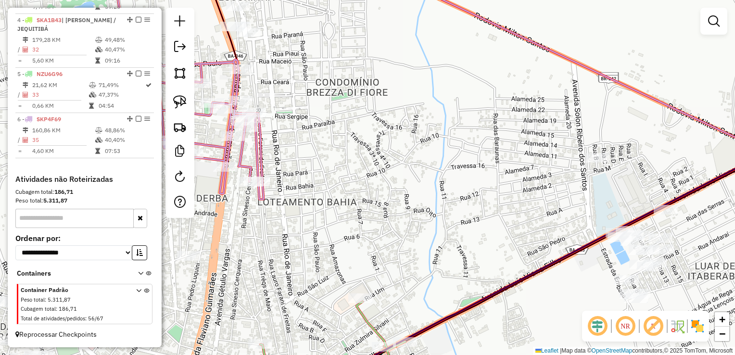
drag, startPoint x: 394, startPoint y: 218, endPoint x: 380, endPoint y: 246, distance: 31.4
click at [380, 246] on div "Janela de atendimento Grade de atendimento Capacidade Transportadoras Veículos …" at bounding box center [367, 177] width 735 height 355
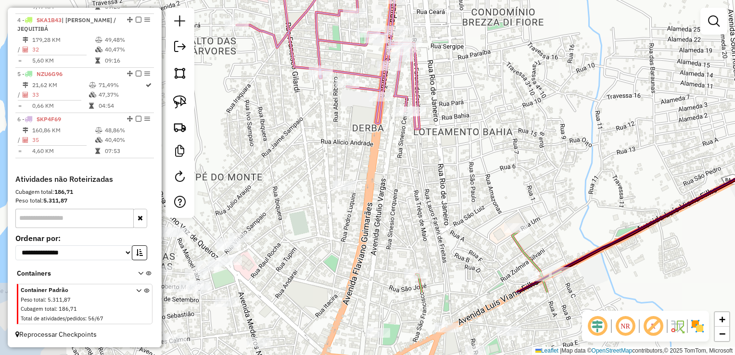
drag, startPoint x: 384, startPoint y: 241, endPoint x: 555, endPoint y: 141, distance: 197.4
click at [554, 142] on div "Janela de atendimento Grade de atendimento Capacidade Transportadoras Veículos …" at bounding box center [367, 177] width 735 height 355
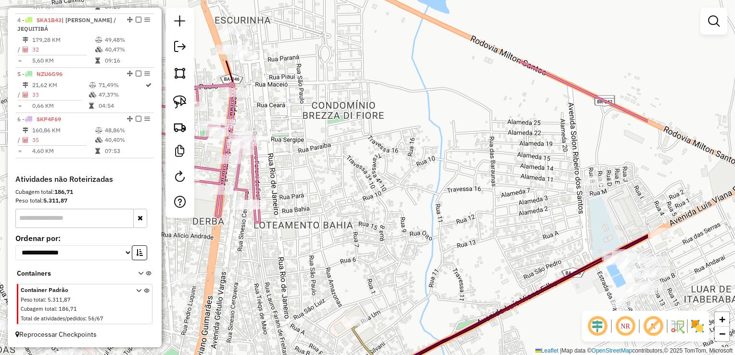
drag, startPoint x: 498, startPoint y: 184, endPoint x: 366, endPoint y: 266, distance: 156.2
click at [366, 266] on div "Janela de atendimento Grade de atendimento Capacidade Transportadoras Veículos …" at bounding box center [367, 177] width 735 height 355
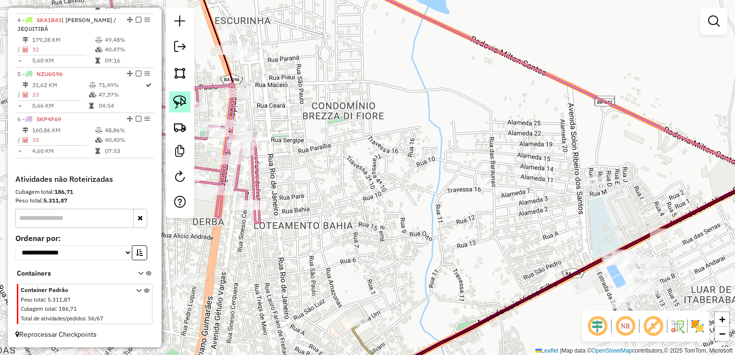
click at [178, 101] on img at bounding box center [179, 101] width 13 height 13
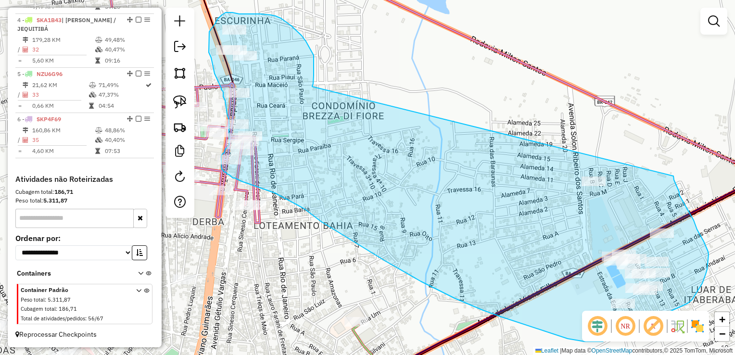
drag, startPoint x: 314, startPoint y: 55, endPoint x: 673, endPoint y: 176, distance: 379.5
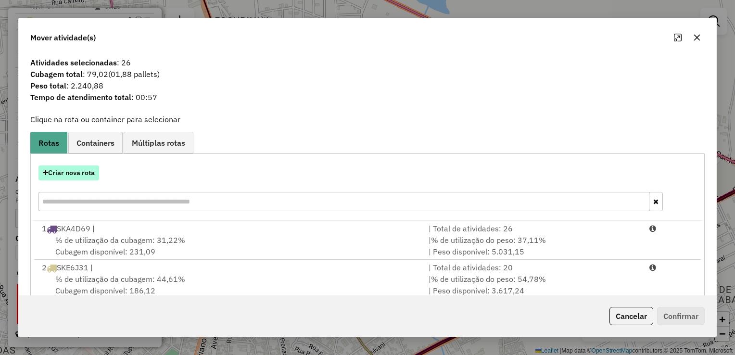
click at [62, 173] on button "Criar nova rota" at bounding box center [68, 172] width 61 height 15
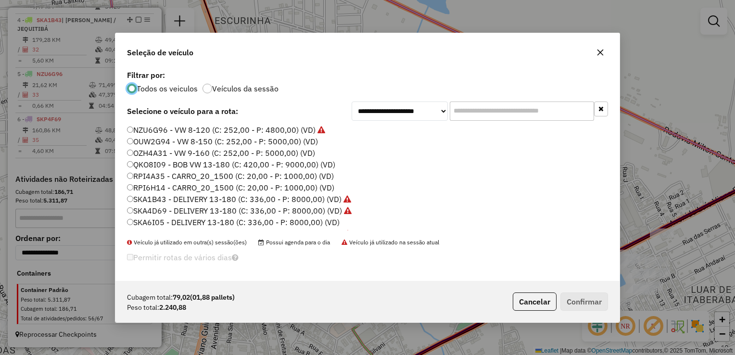
scroll to position [5, 3]
click at [134, 164] on label "QKO8I09 - BOB VW 13-180 (C: 420,00 - P: 9000,00) (VD)" at bounding box center [231, 165] width 208 height 12
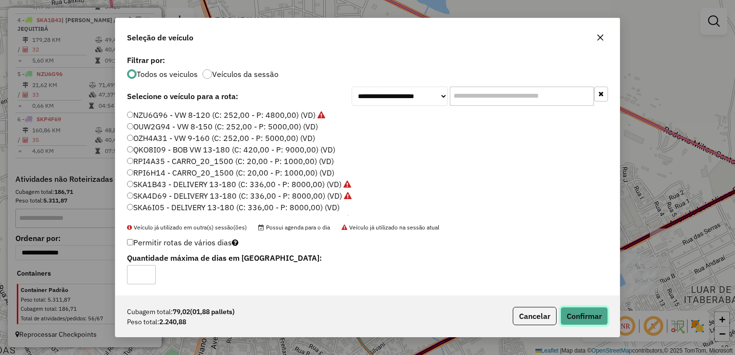
click at [572, 318] on button "Confirmar" at bounding box center [584, 316] width 48 height 18
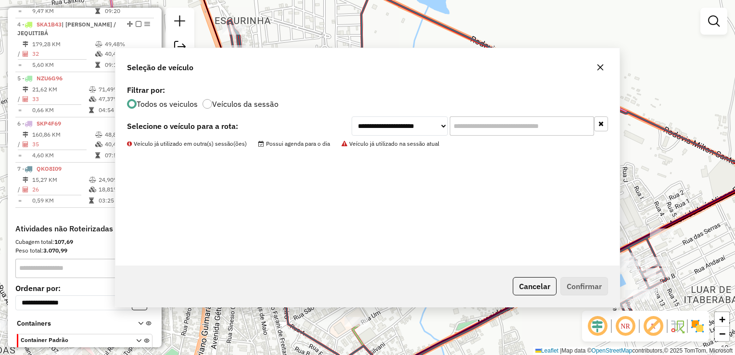
scroll to position [509, 0]
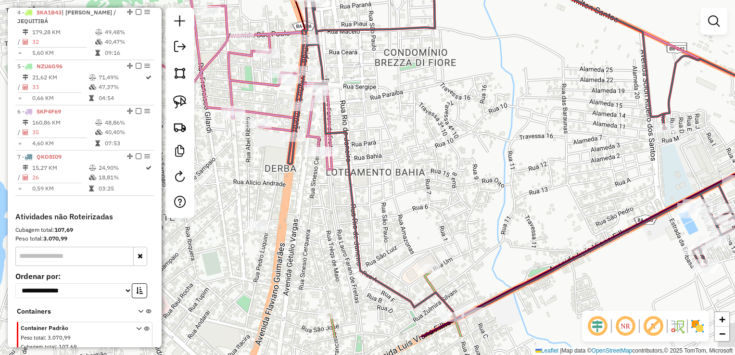
drag, startPoint x: 453, startPoint y: 280, endPoint x: 545, endPoint y: 218, distance: 110.9
click at [545, 218] on div "Janela de atendimento Grade de atendimento Capacidade Transportadoras Veículos …" at bounding box center [367, 177] width 735 height 355
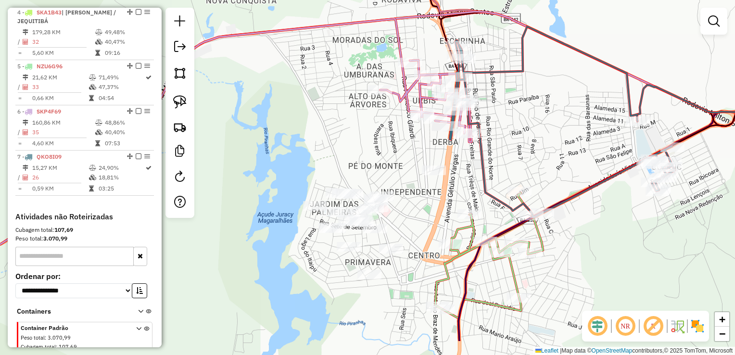
drag, startPoint x: 396, startPoint y: 271, endPoint x: 455, endPoint y: 194, distance: 96.8
click at [455, 194] on div "Janela de atendimento Grade de atendimento Capacidade Transportadoras Veículos …" at bounding box center [367, 177] width 735 height 355
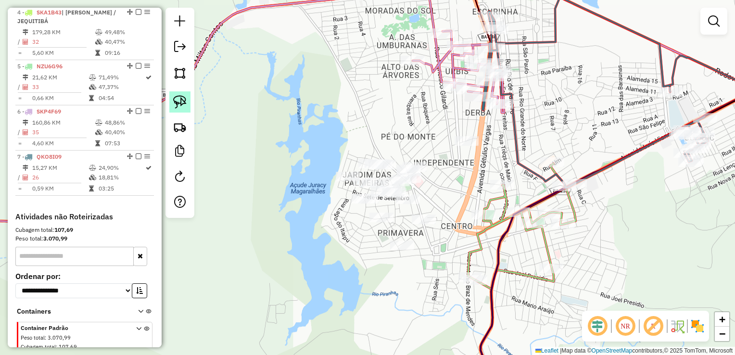
click at [181, 101] on img at bounding box center [179, 101] width 13 height 13
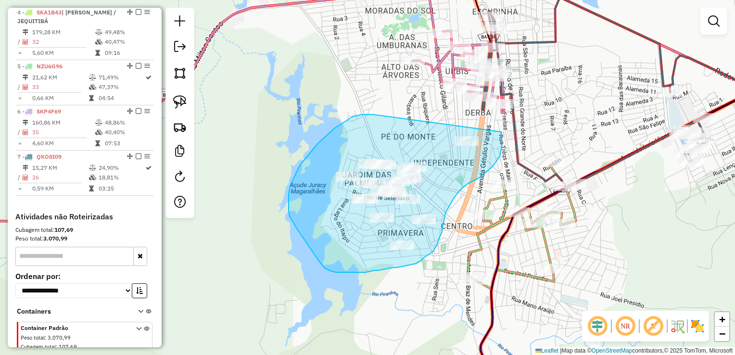
drag, startPoint x: 373, startPoint y: 114, endPoint x: 500, endPoint y: 132, distance: 127.7
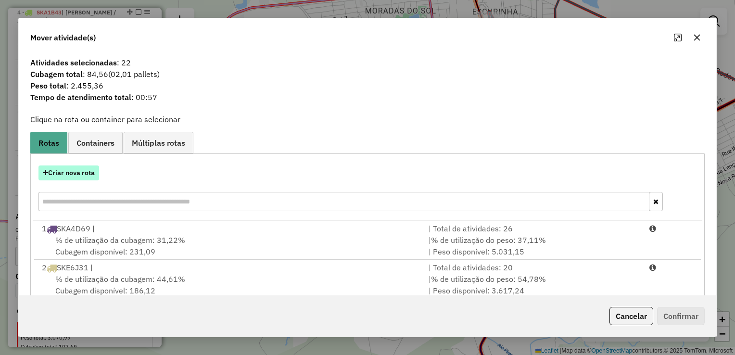
click at [56, 176] on button "Criar nova rota" at bounding box center [68, 172] width 61 height 15
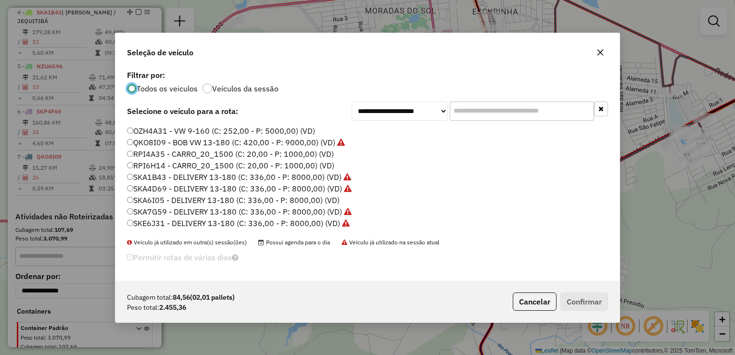
scroll to position [33, 0]
click at [146, 188] on label "SKA6I05 - DELIVERY 13-180 (C: 336,00 - P: 8000,00) (VD)" at bounding box center [233, 190] width 213 height 12
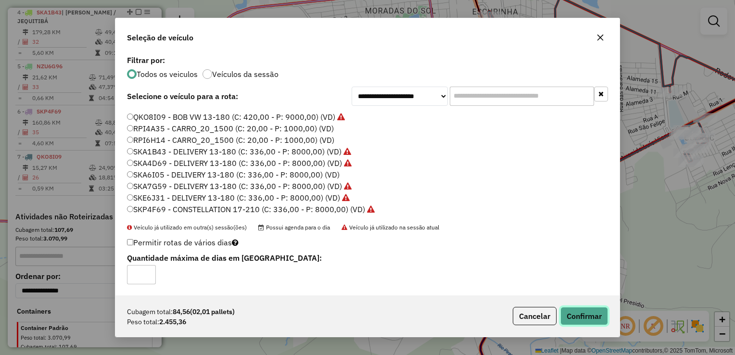
click at [595, 308] on button "Confirmar" at bounding box center [584, 316] width 48 height 18
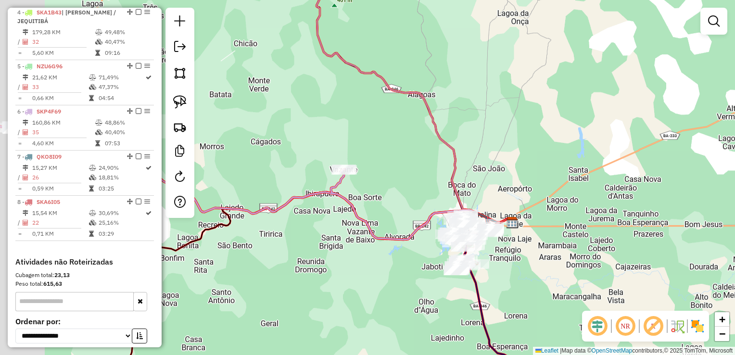
drag, startPoint x: 366, startPoint y: 297, endPoint x: 526, endPoint y: 247, distance: 168.4
click at [526, 247] on div "Janela de atendimento Grade de atendimento Capacidade Transportadoras Veículos …" at bounding box center [367, 177] width 735 height 355
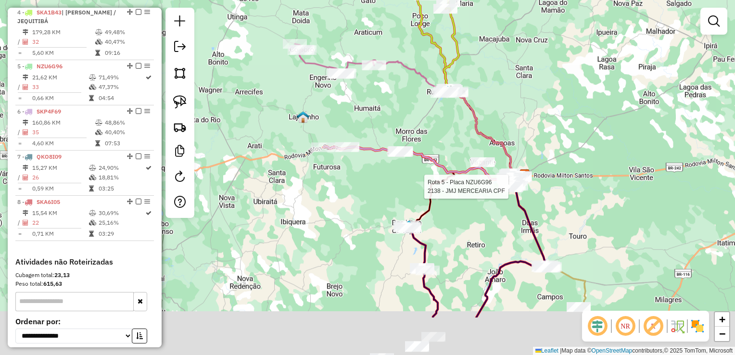
drag, startPoint x: 473, startPoint y: 271, endPoint x: 476, endPoint y: 158, distance: 112.6
click at [476, 158] on div "Rota 5 - Placa NZU6G96 2138 - JMJ MERCEARIA CPF Janela de atendimento Grade de …" at bounding box center [367, 177] width 735 height 355
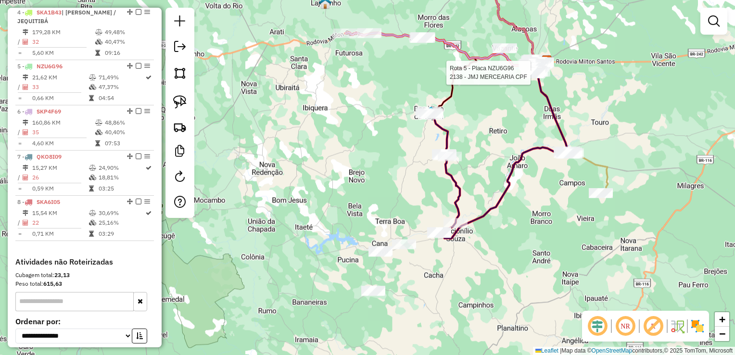
drag, startPoint x: 496, startPoint y: 259, endPoint x: 522, endPoint y: 186, distance: 77.6
click at [522, 186] on div "Rota 5 - Placa NZU6G96 2138 - JMJ MERCEARIA CPF Janela de atendimento Grade de …" at bounding box center [367, 177] width 735 height 355
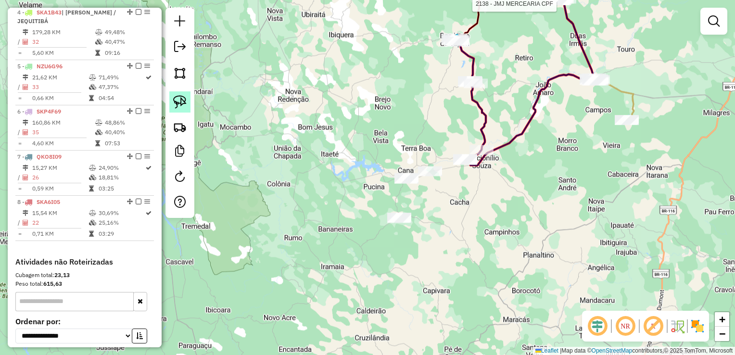
click at [183, 101] on img at bounding box center [179, 101] width 13 height 13
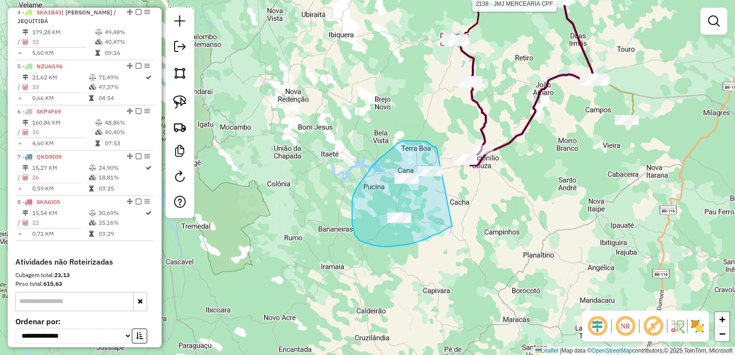
drag, startPoint x: 432, startPoint y: 236, endPoint x: 437, endPoint y: 147, distance: 88.6
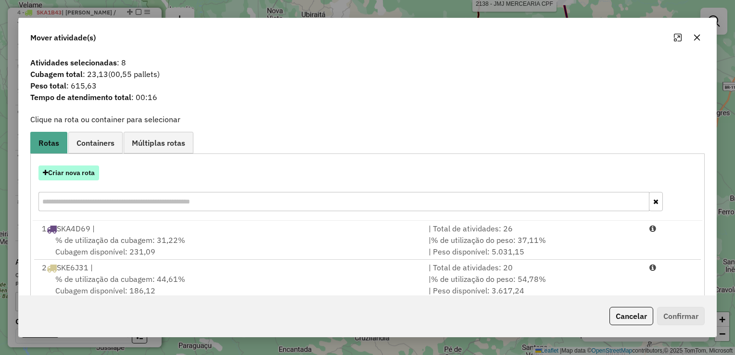
click at [59, 177] on button "Criar nova rota" at bounding box center [68, 172] width 61 height 15
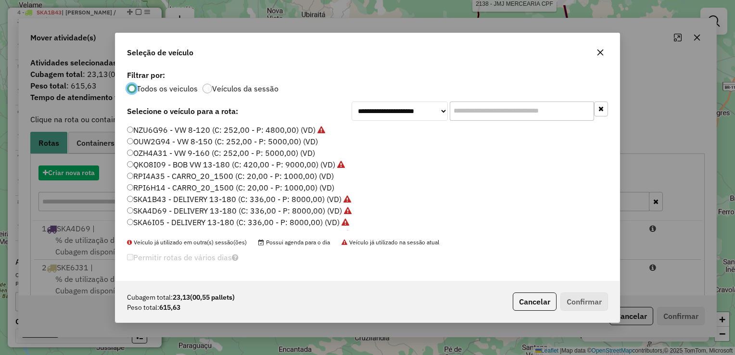
scroll to position [5, 3]
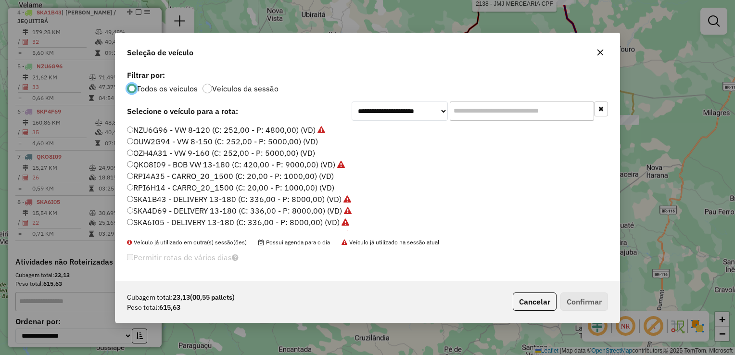
click at [147, 175] on label "RPI4A35 - CARRO_20_1500 (C: 20,00 - P: 1000,00) (VD)" at bounding box center [230, 176] width 207 height 12
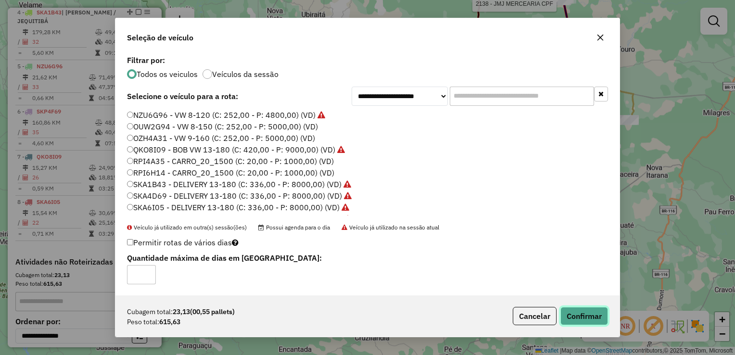
click at [577, 316] on button "Confirmar" at bounding box center [584, 316] width 48 height 18
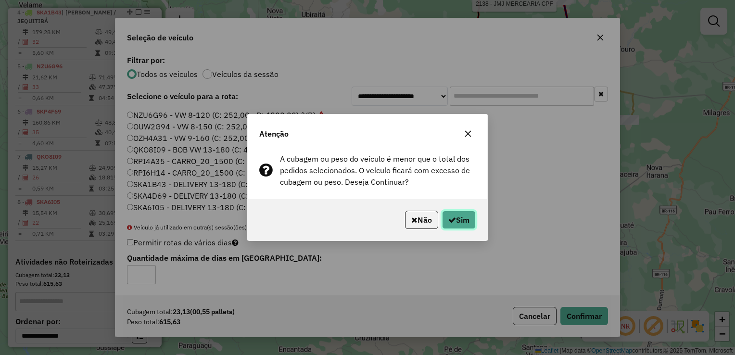
click at [450, 224] on button "Sim" at bounding box center [459, 220] width 34 height 18
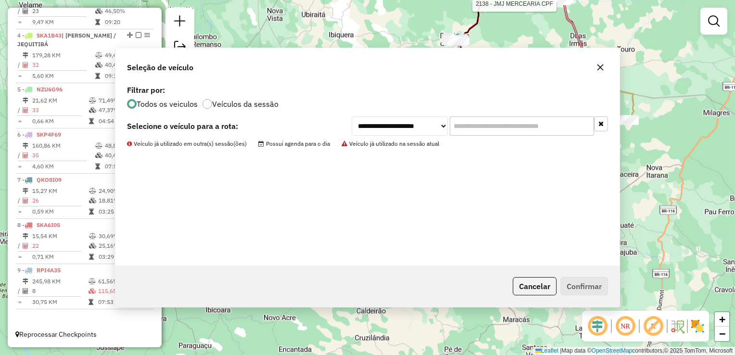
scroll to position [494, 0]
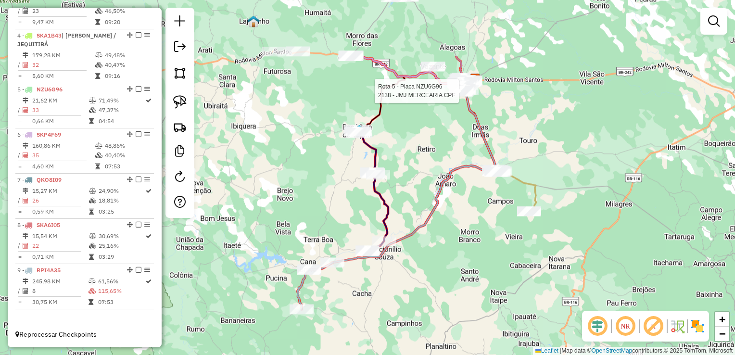
drag, startPoint x: 520, startPoint y: 213, endPoint x: 387, endPoint y: 326, distance: 175.0
click at [387, 326] on div "Rota 5 - Placa NZU6G96 2138 - JMJ MERCEARIA CPF Janela de atendimento Grade de …" at bounding box center [367, 177] width 735 height 355
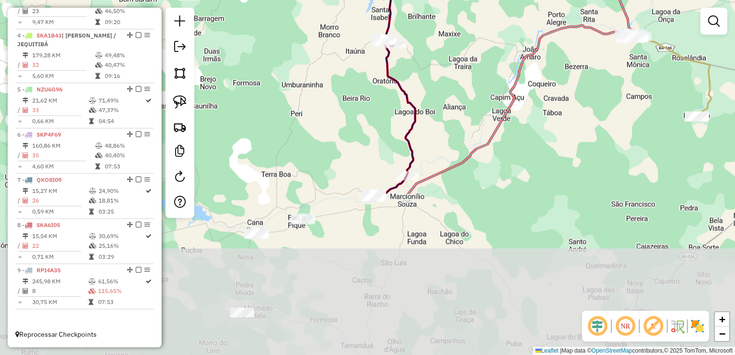
drag, startPoint x: 389, startPoint y: 174, endPoint x: 497, endPoint y: -24, distance: 225.2
click at [497, 0] on html "Aguarde... Pop-up bloqueado! Seu navegador bloqueou automáticamente a abertura …" at bounding box center [367, 177] width 735 height 355
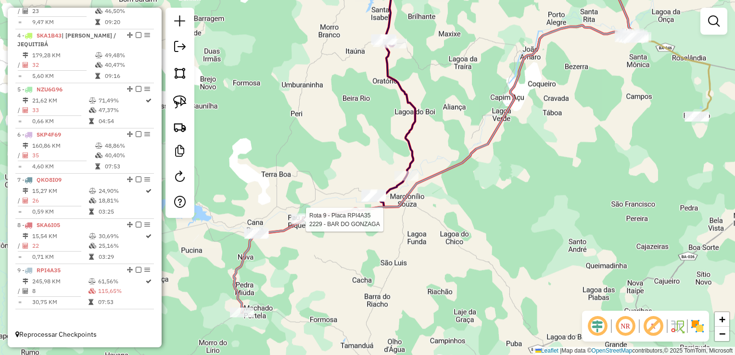
select select "**********"
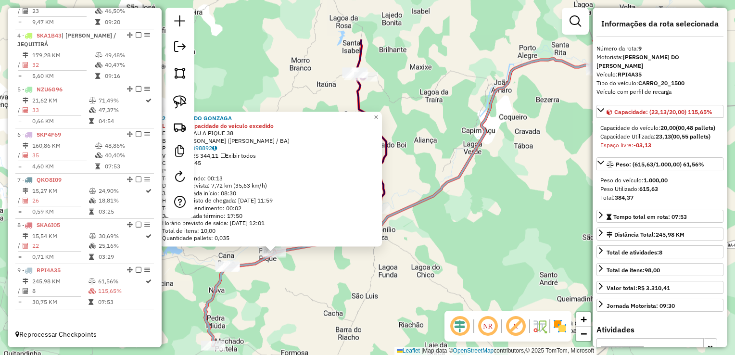
drag, startPoint x: 475, startPoint y: 193, endPoint x: 293, endPoint y: 348, distance: 238.2
click at [293, 347] on div "2229 - BAR DO GONZAGA Limite de capacidade do veículo excedido Endereço: PAU A …" at bounding box center [367, 177] width 735 height 355
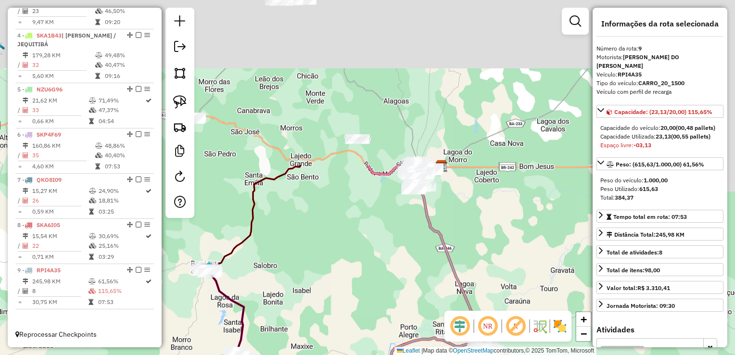
drag, startPoint x: 393, startPoint y: 76, endPoint x: 369, endPoint y: 247, distance: 172.9
click at [362, 287] on div "2229 - BAR DO GONZAGA Limite de capacidade do veículo excedido Endereço: PAU A …" at bounding box center [367, 177] width 735 height 355
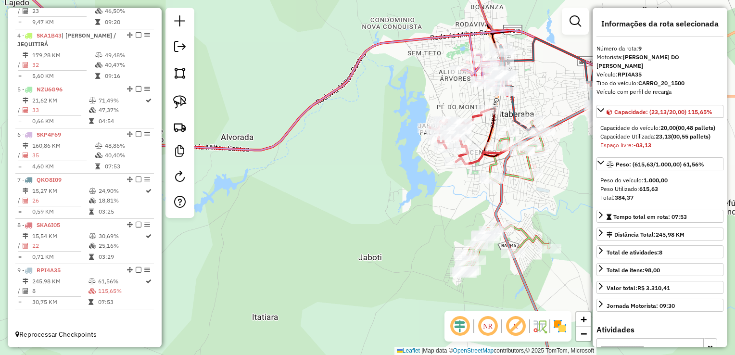
drag, startPoint x: 433, startPoint y: 188, endPoint x: 316, endPoint y: 249, distance: 132.3
click at [316, 249] on div "2229 - BAR DO GONZAGA Limite de capacidade do veículo excedido Endereço: PAU A …" at bounding box center [367, 177] width 735 height 355
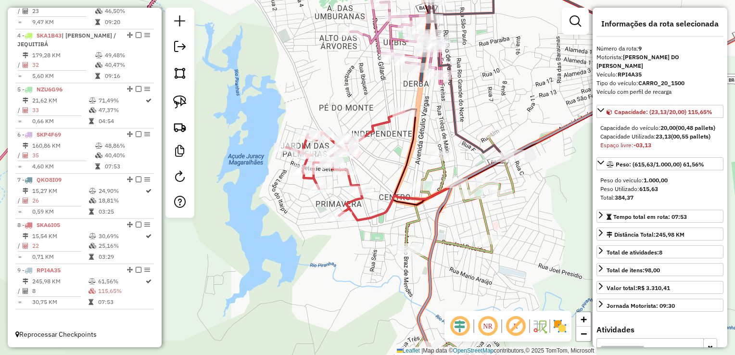
click at [565, 22] on div at bounding box center [575, 21] width 27 height 27
click at [577, 18] on em at bounding box center [576, 21] width 12 height 12
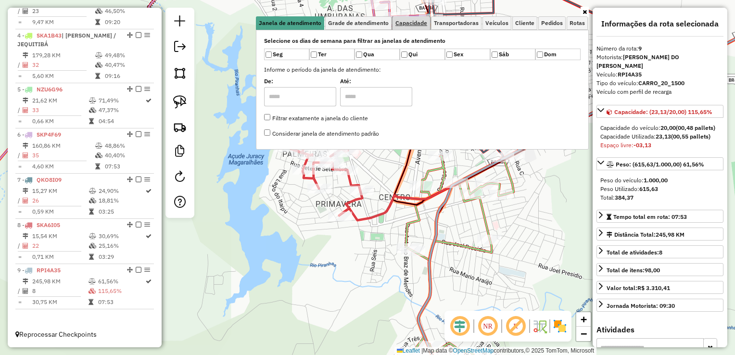
click at [408, 27] on link "Capacidade" at bounding box center [412, 22] width 38 height 13
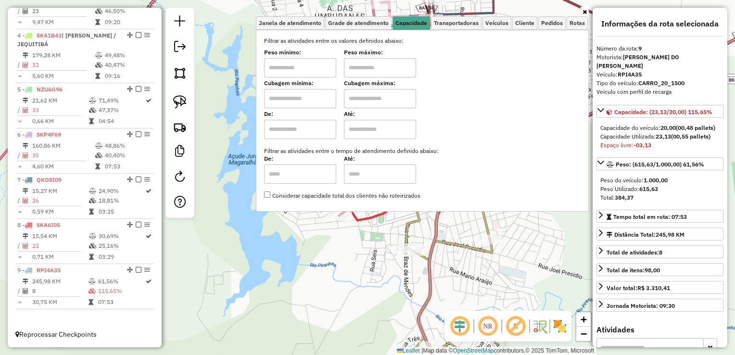
click at [312, 71] on input "text" at bounding box center [300, 67] width 72 height 19
type input "****"
click at [384, 66] on input "text" at bounding box center [380, 67] width 72 height 19
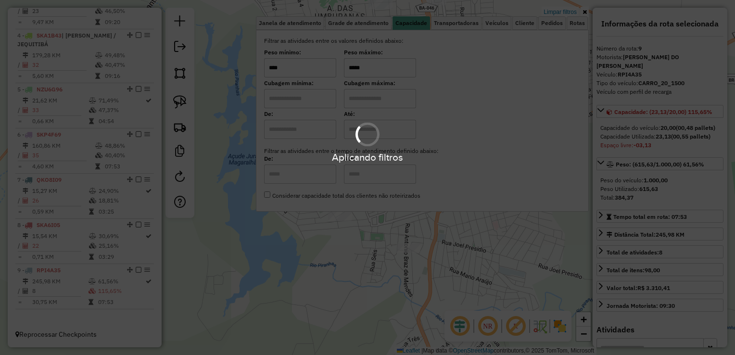
type input "*****"
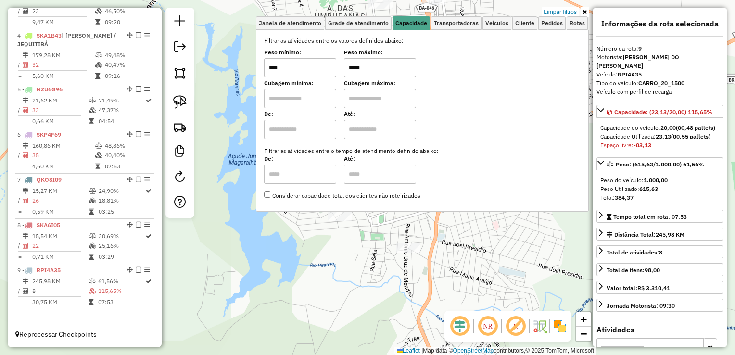
click at [264, 257] on div "2229 - BAR DO GONZAGA Limite de capacidade do veículo excedido Endereço: PAU A …" at bounding box center [367, 177] width 735 height 355
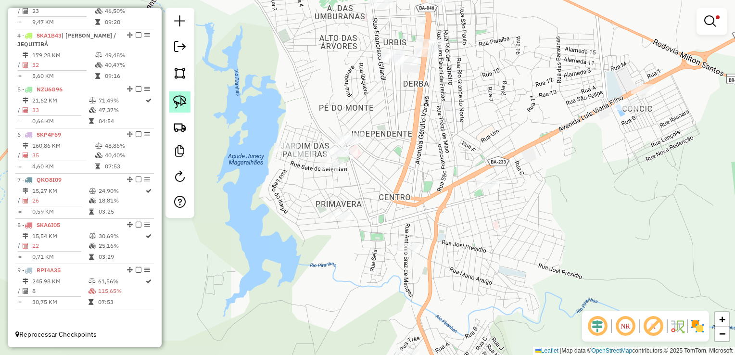
click at [172, 104] on link at bounding box center [179, 101] width 21 height 21
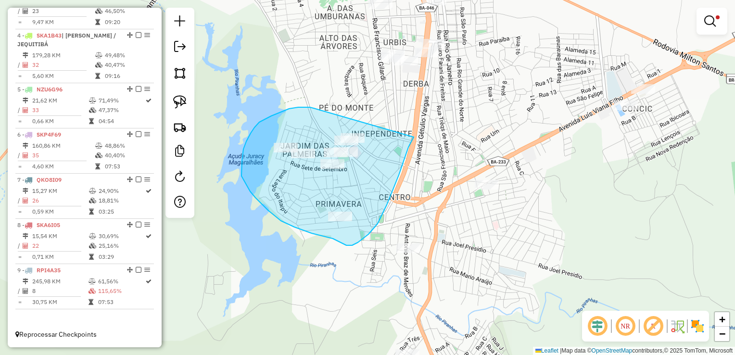
drag, startPoint x: 310, startPoint y: 107, endPoint x: 419, endPoint y: 125, distance: 111.0
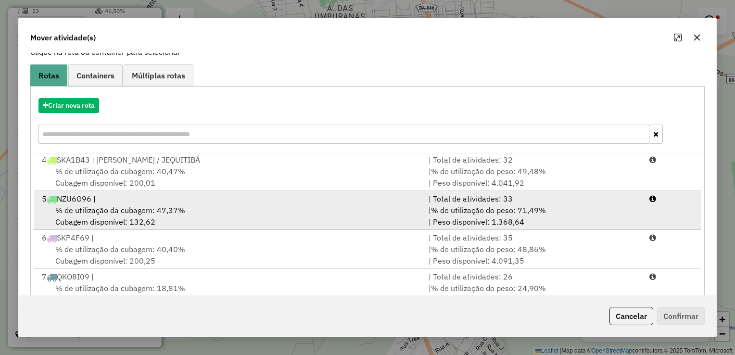
scroll to position [134, 0]
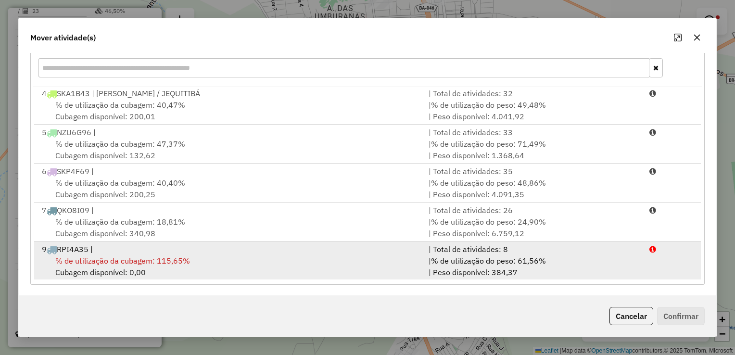
click at [107, 265] on div "% de utilização da cubagem: 115,65% Cubagem disponível: 0,00" at bounding box center [229, 266] width 387 height 23
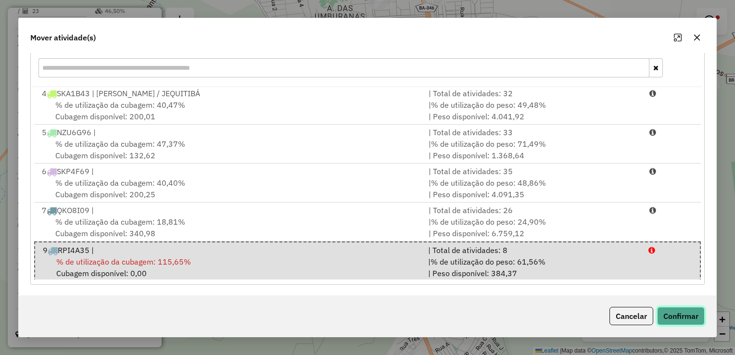
click at [687, 315] on button "Confirmar" at bounding box center [681, 316] width 48 height 18
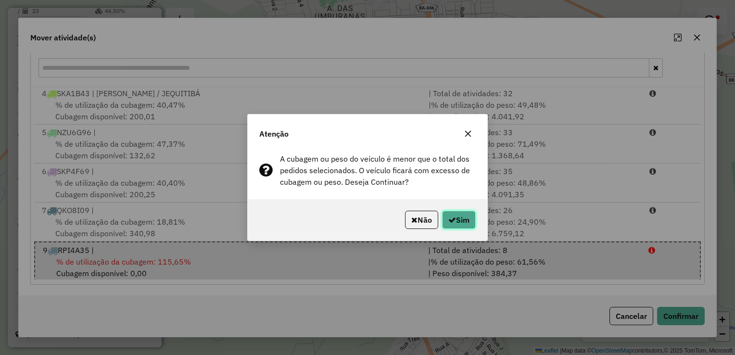
click at [461, 221] on button "Sim" at bounding box center [459, 220] width 34 height 18
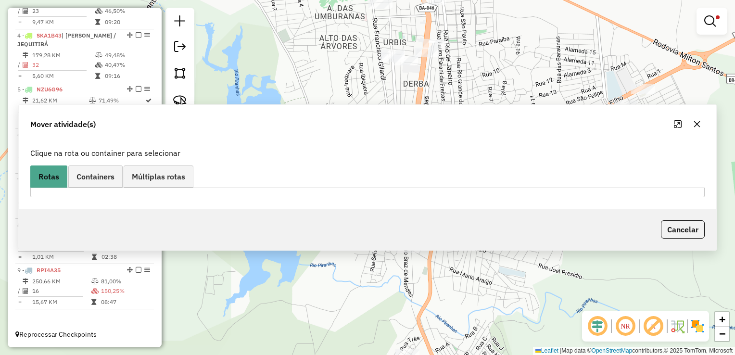
scroll to position [0, 0]
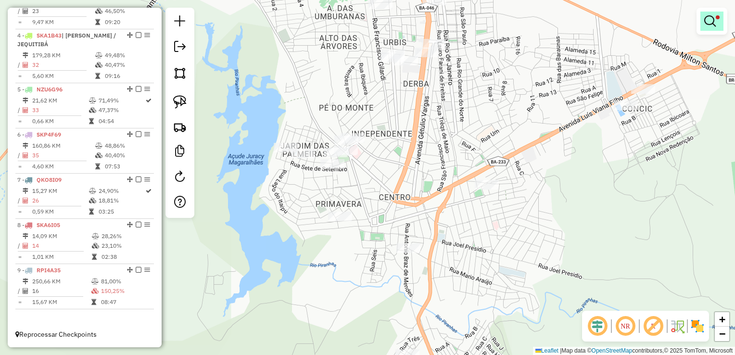
click at [714, 19] on em at bounding box center [710, 21] width 12 height 12
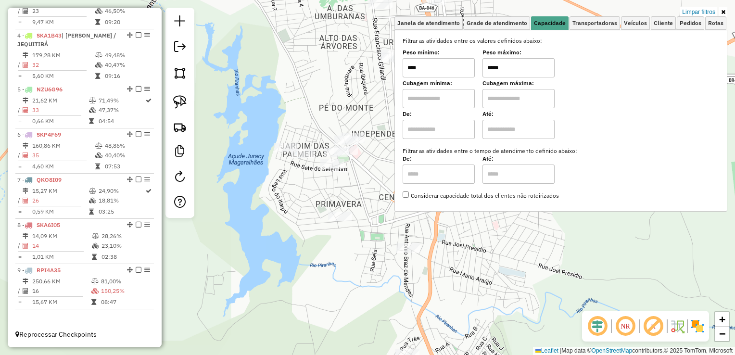
drag, startPoint x: 692, startPoint y: 12, endPoint x: 487, endPoint y: 65, distance: 212.2
click at [692, 12] on link "Limpar filtros" at bounding box center [698, 12] width 37 height 11
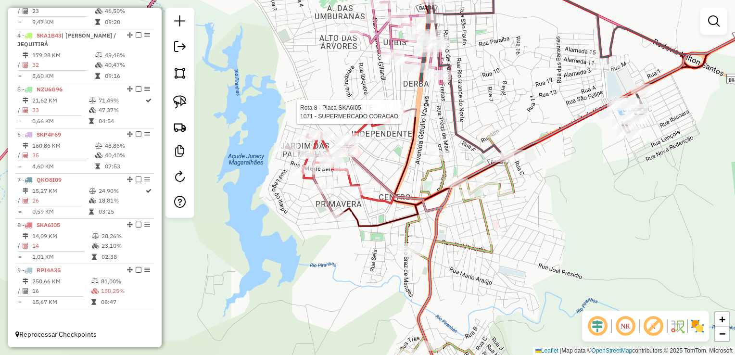
select select "**********"
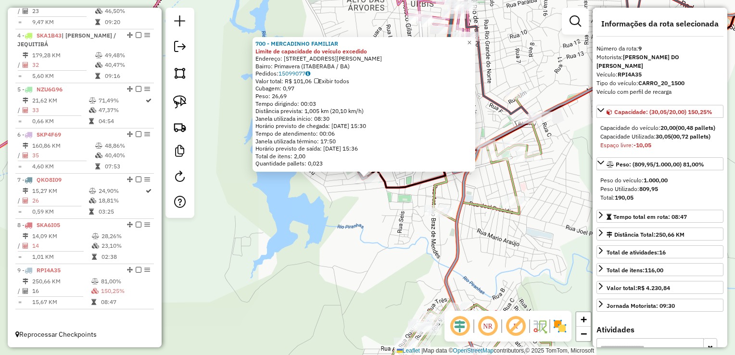
click at [298, 279] on div "700 - MERCADINHO FAMILIAR Limite de capacidade do veículo excedido Endereço: [S…" at bounding box center [367, 177] width 735 height 355
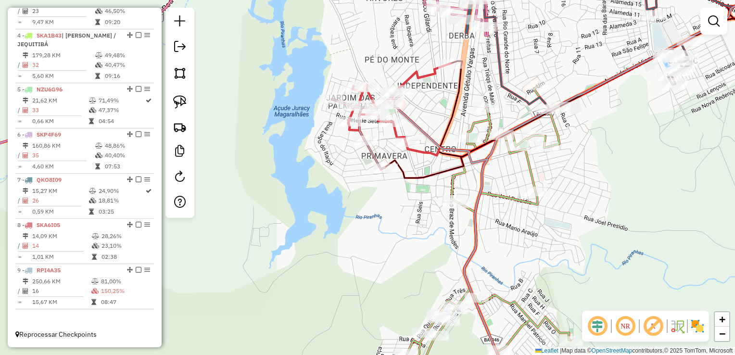
drag, startPoint x: 298, startPoint y: 278, endPoint x: 356, endPoint y: 232, distance: 73.9
click at [356, 232] on div "Janela de atendimento Grade de atendimento Capacidade Transportadoras Veículos …" at bounding box center [367, 177] width 735 height 355
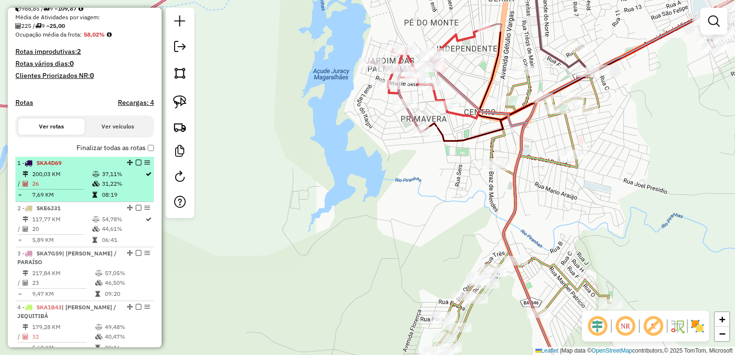
scroll to position [205, 0]
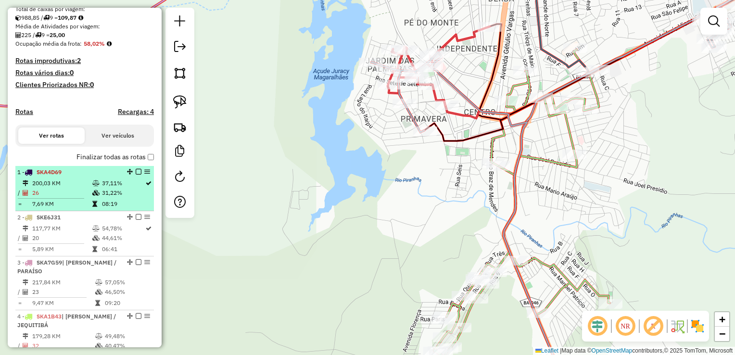
click at [58, 188] on td "200,03 KM" at bounding box center [62, 183] width 60 height 10
select select "**********"
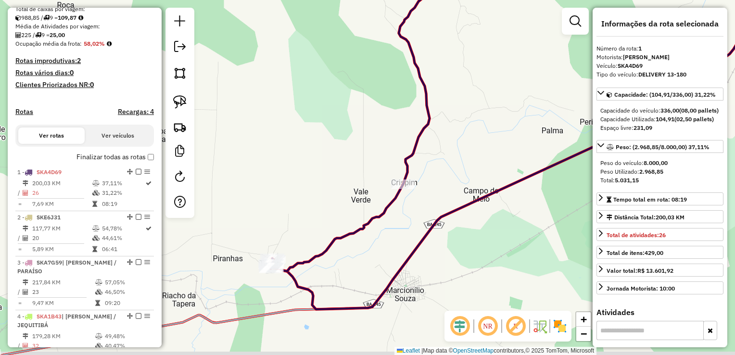
drag, startPoint x: 200, startPoint y: 305, endPoint x: 257, endPoint y: 282, distance: 62.0
click at [257, 283] on div "Janela de atendimento Grade de atendimento Capacidade Transportadoras Veículos …" at bounding box center [367, 177] width 735 height 355
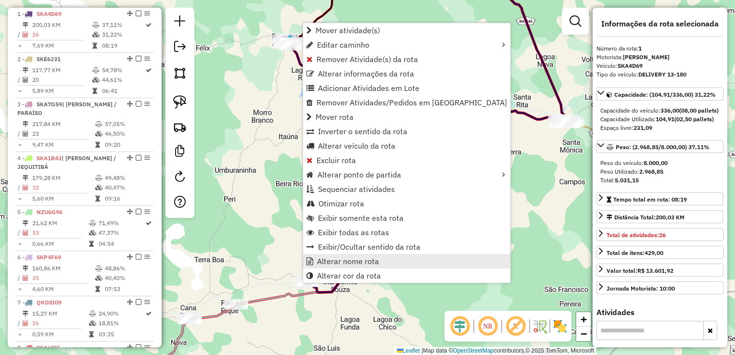
scroll to position [372, 0]
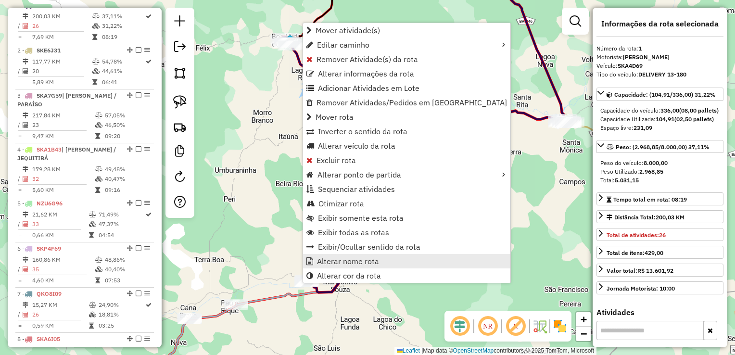
click at [346, 266] on link "Alterar nome rota" at bounding box center [406, 261] width 207 height 14
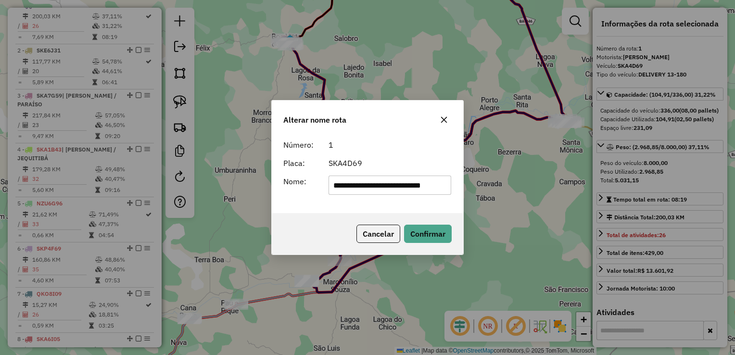
scroll to position [0, 10]
type input "**********"
click at [441, 235] on button "Confirmar" at bounding box center [428, 234] width 48 height 18
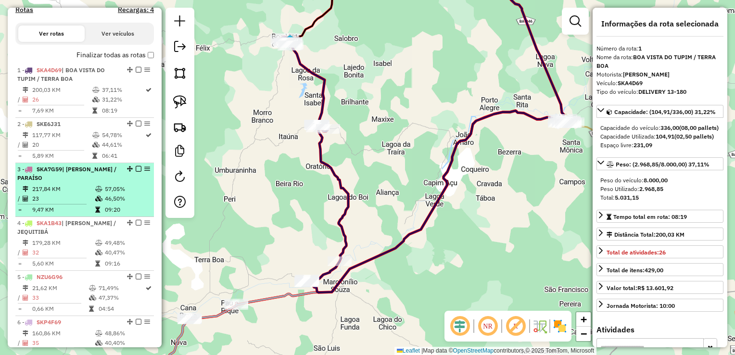
scroll to position [276, 0]
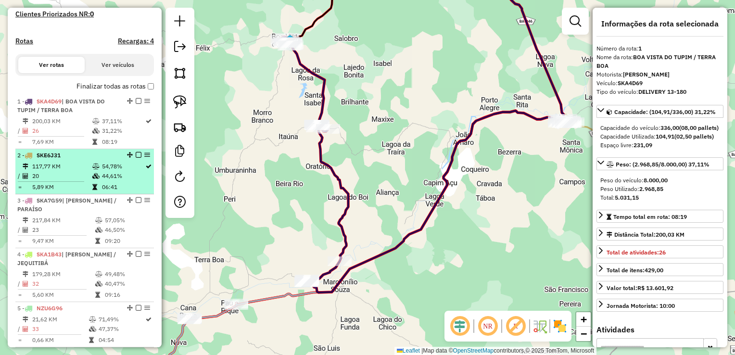
click at [81, 160] on div "2 - SKE6J31" at bounding box center [68, 155] width 102 height 9
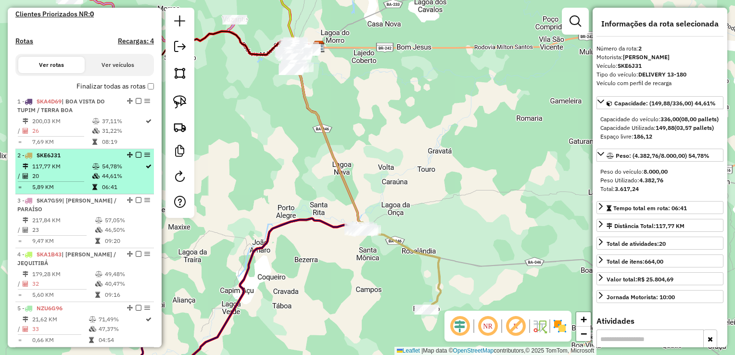
click at [92, 181] on td at bounding box center [97, 176] width 10 height 10
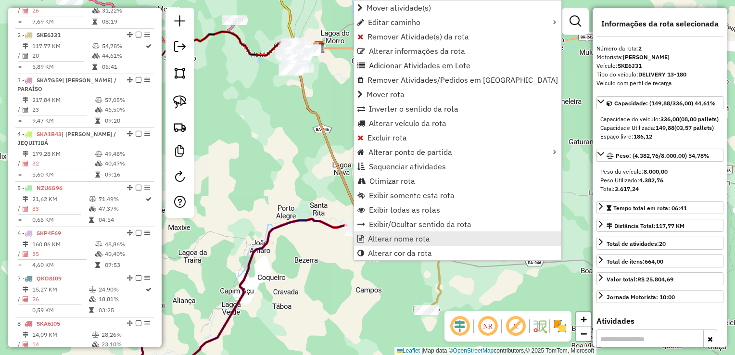
scroll to position [426, 0]
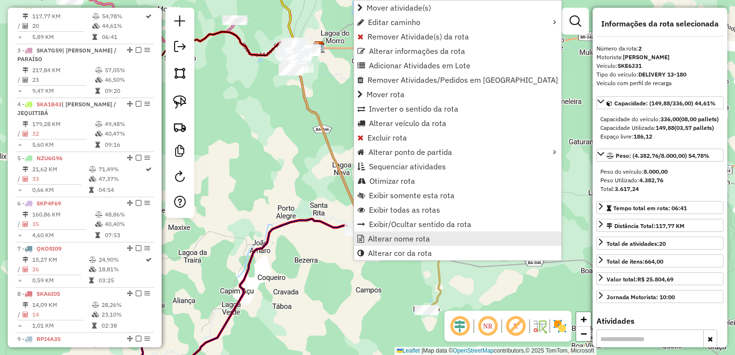
click at [417, 237] on span "Alterar nome rota" at bounding box center [399, 239] width 62 height 8
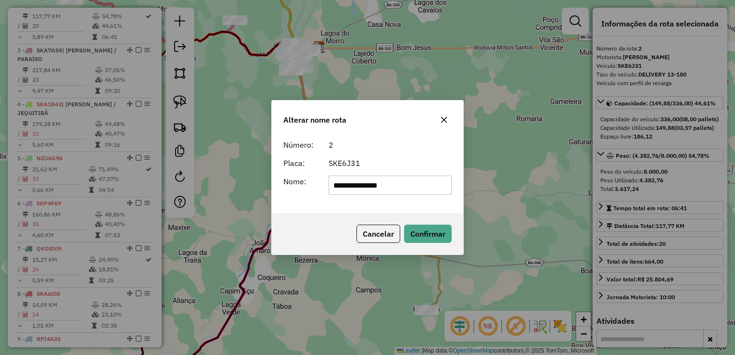
type input "**********"
click at [417, 237] on button "Confirmar" at bounding box center [428, 234] width 48 height 18
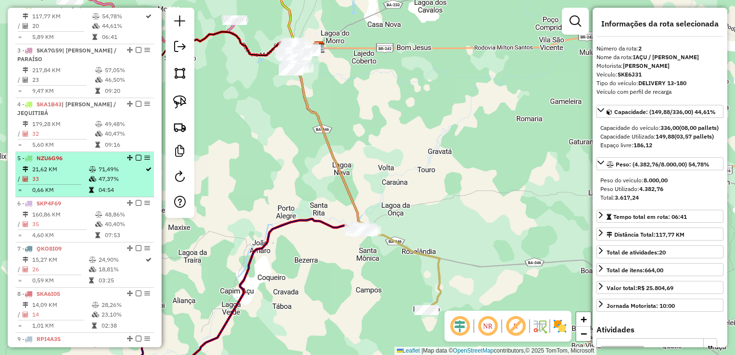
click at [76, 174] on td "21,62 KM" at bounding box center [60, 170] width 57 height 10
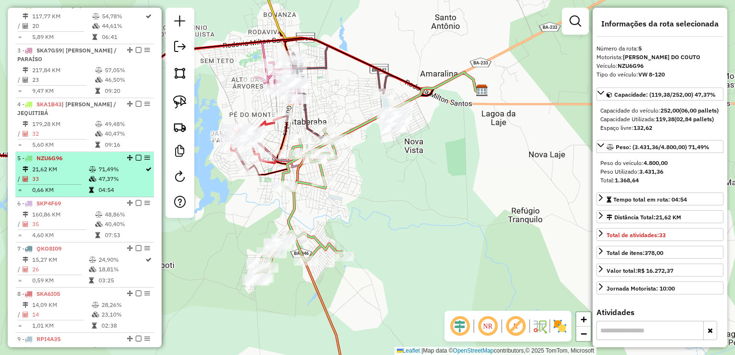
click at [85, 183] on td "33" at bounding box center [60, 179] width 57 height 10
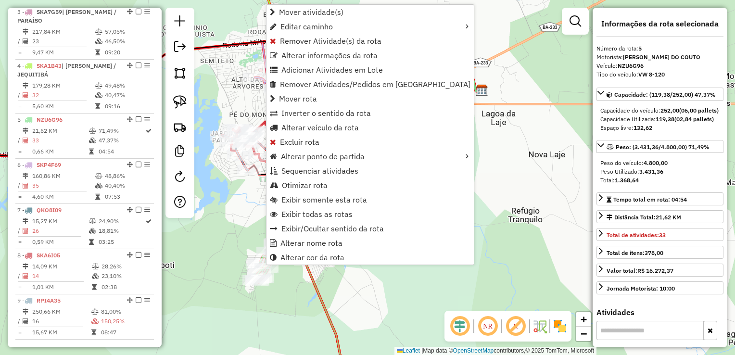
scroll to position [502, 0]
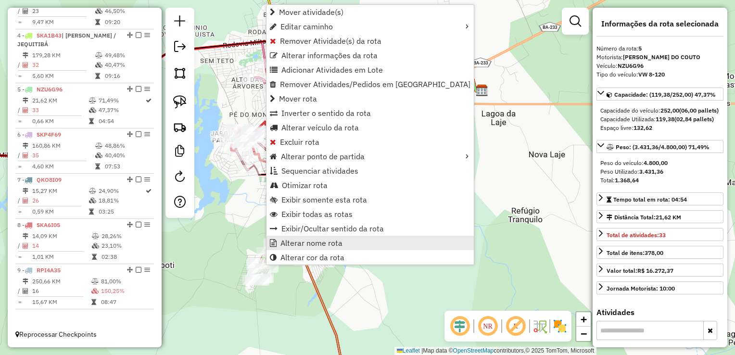
click at [325, 246] on span "Alterar nome rota" at bounding box center [311, 243] width 62 height 8
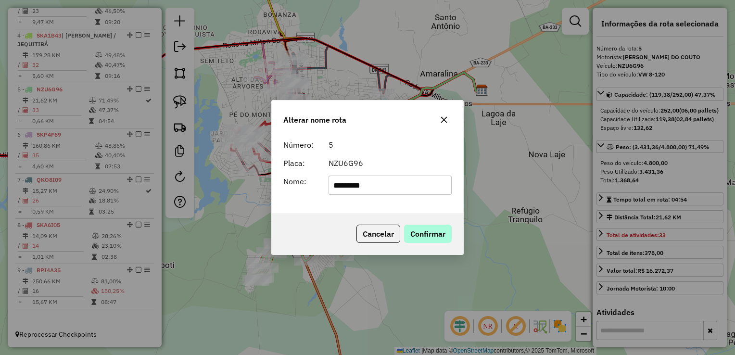
type input "*********"
click at [439, 236] on button "Confirmar" at bounding box center [428, 234] width 48 height 18
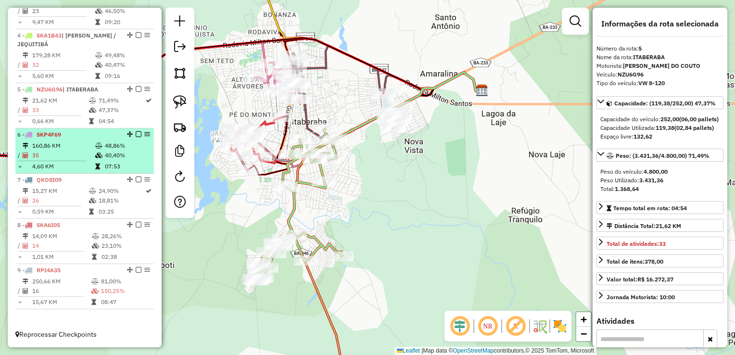
click at [56, 150] on td "160,86 KM" at bounding box center [63, 146] width 63 height 10
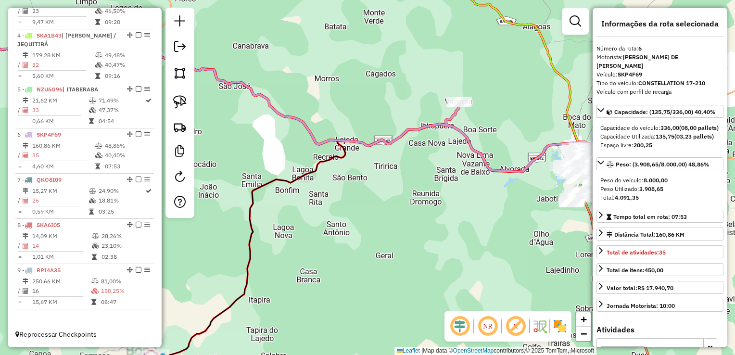
drag, startPoint x: 503, startPoint y: 218, endPoint x: 241, endPoint y: 339, distance: 289.3
click at [241, 341] on div "Janela de atendimento Grade de atendimento Capacidade Transportadoras Veículos …" at bounding box center [367, 177] width 735 height 355
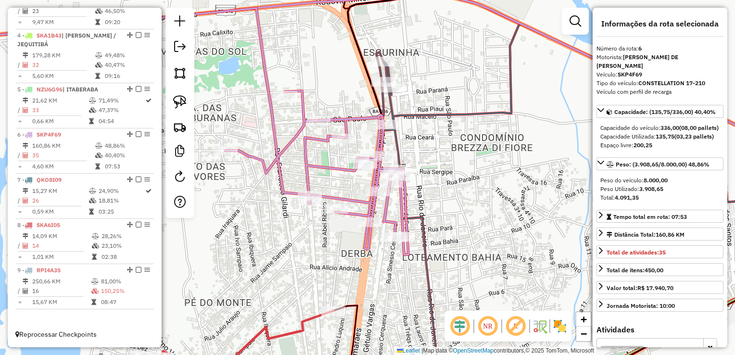
drag, startPoint x: 360, startPoint y: 274, endPoint x: 364, endPoint y: 257, distance: 17.3
click at [360, 277] on div "Janela de atendimento Grade de atendimento Capacidade Transportadoras Veículos …" at bounding box center [367, 177] width 735 height 355
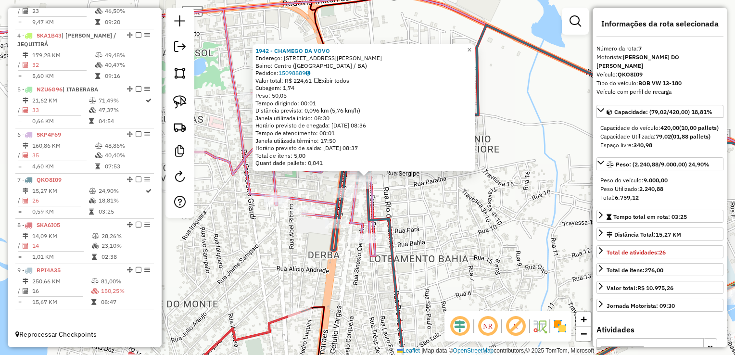
click at [415, 226] on div "1942 - CHAMEGO DA VOVO Endereço: [STREET_ADDRESS]: [GEOGRAPHIC_DATA] ([GEOGRAPH…" at bounding box center [367, 177] width 735 height 355
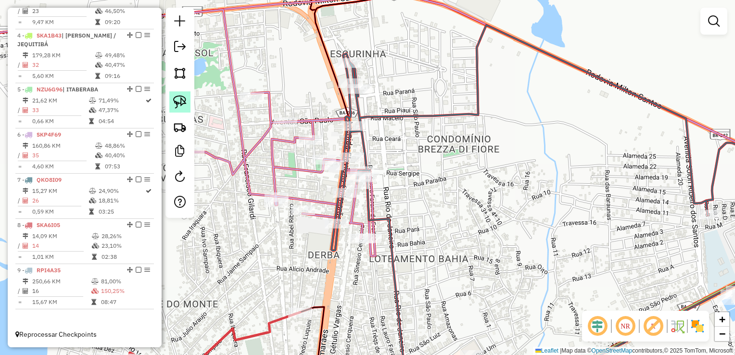
click at [173, 107] on link at bounding box center [179, 101] width 21 height 21
drag, startPoint x: 185, startPoint y: 97, endPoint x: 275, endPoint y: 168, distance: 114.7
click at [185, 97] on img at bounding box center [179, 101] width 13 height 13
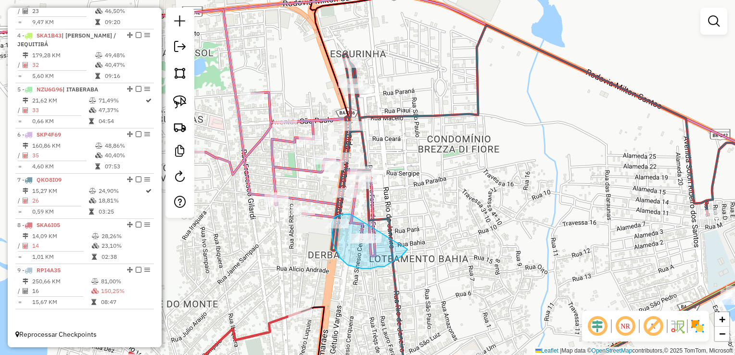
drag, startPoint x: 407, startPoint y: 249, endPoint x: 380, endPoint y: 214, distance: 44.8
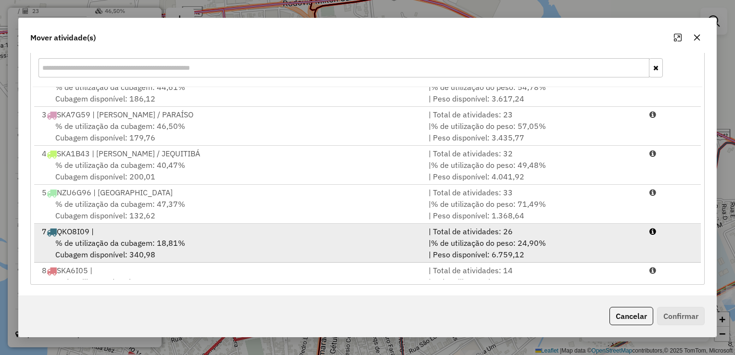
scroll to position [70, 0]
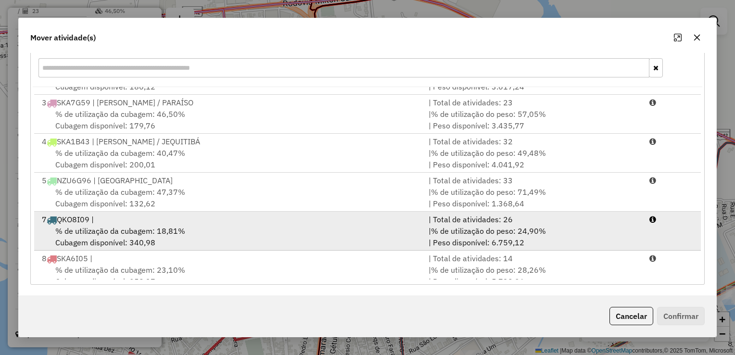
click at [83, 226] on span "% de utilização da cubagem: 18,81%" at bounding box center [120, 231] width 130 height 10
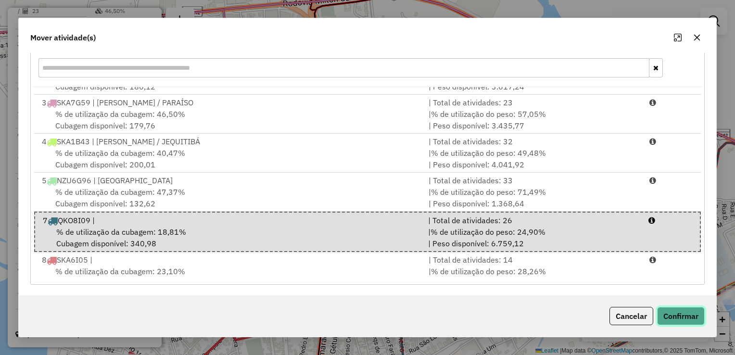
click at [675, 318] on button "Confirmar" at bounding box center [681, 316] width 48 height 18
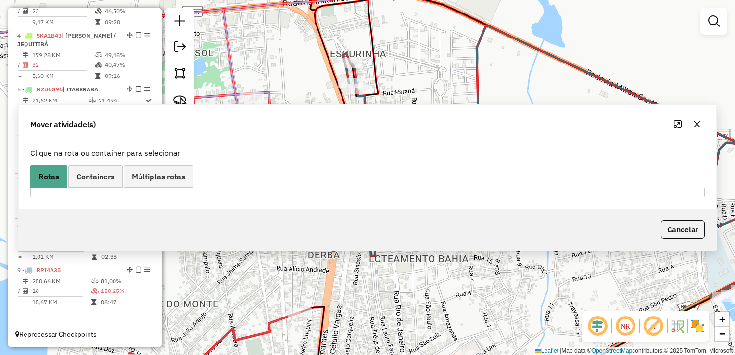
scroll to position [0, 0]
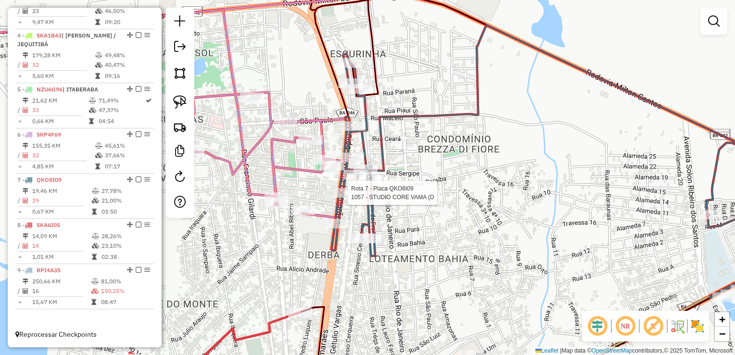
select select "**********"
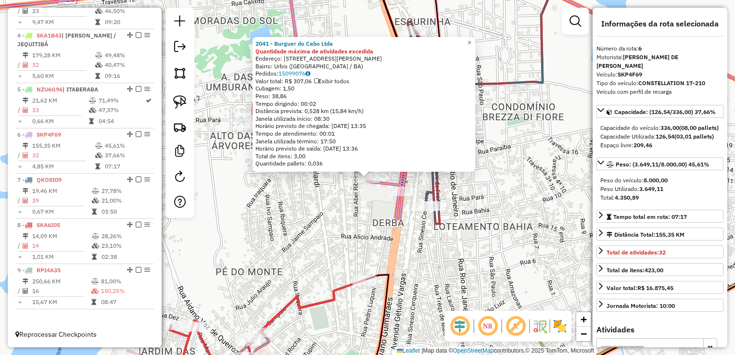
click at [344, 240] on div "2041 - Burguer do Cabo Ltda Quantidade máxima de atividades excedida Endereço: …" at bounding box center [367, 177] width 735 height 355
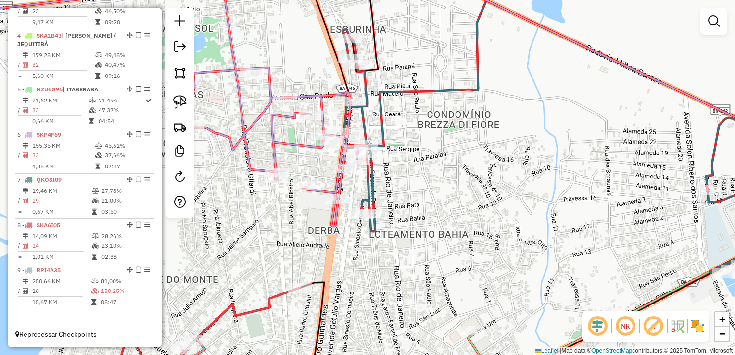
drag, startPoint x: 354, startPoint y: 215, endPoint x: 289, endPoint y: 220, distance: 65.2
click at [288, 222] on div "Janela de atendimento Grade de atendimento Capacidade Transportadoras Veículos …" at bounding box center [367, 177] width 735 height 355
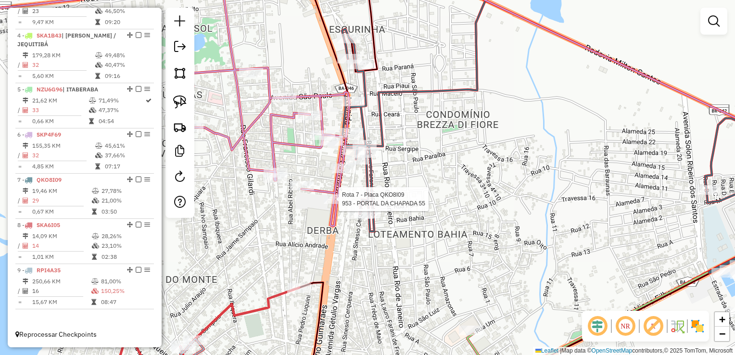
select select "**********"
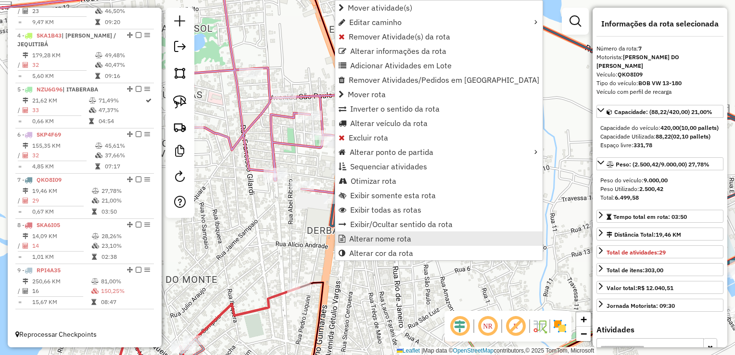
click at [374, 240] on span "Alterar nome rota" at bounding box center [380, 239] width 62 height 8
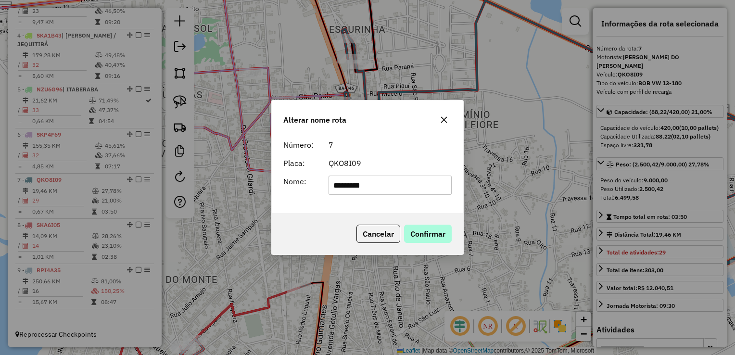
type input "*********"
click at [416, 237] on button "Confirmar" at bounding box center [428, 234] width 48 height 18
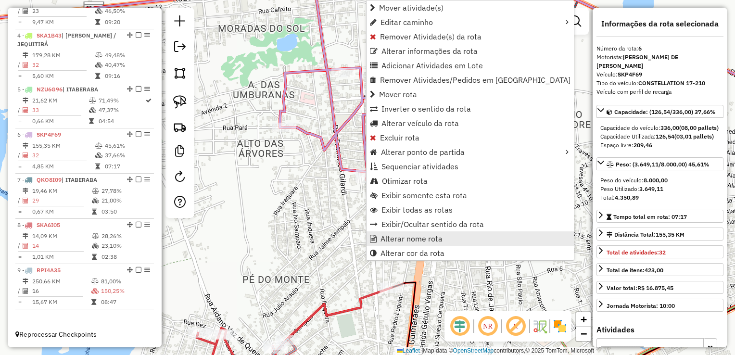
click at [393, 240] on span "Alterar nome rota" at bounding box center [411, 239] width 62 height 8
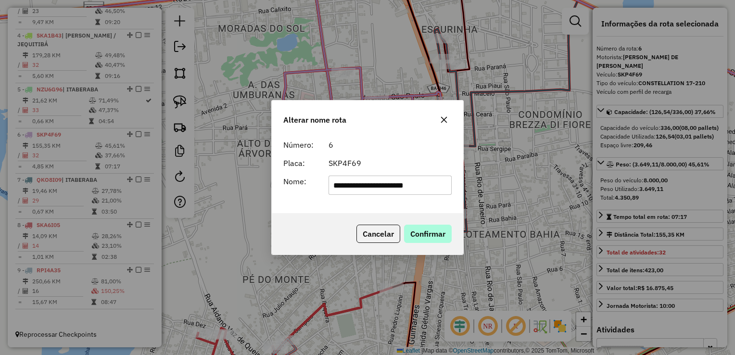
type input "**********"
click at [417, 236] on button "Confirmar" at bounding box center [428, 234] width 48 height 18
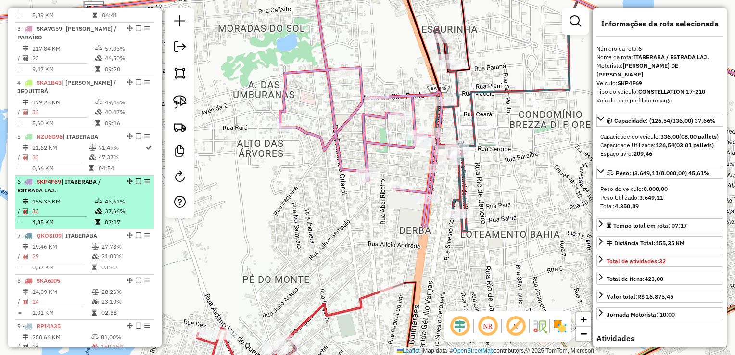
scroll to position [454, 0]
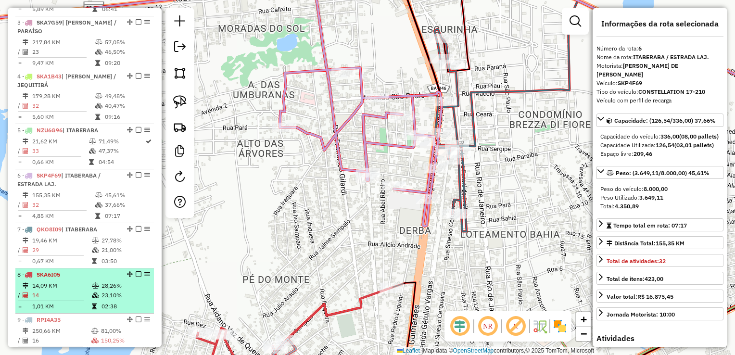
click at [74, 287] on li "8 - SKA6I05 14,09 KM 28,26% / 14 23,10% = 1,01 KM 02:38" at bounding box center [84, 290] width 139 height 45
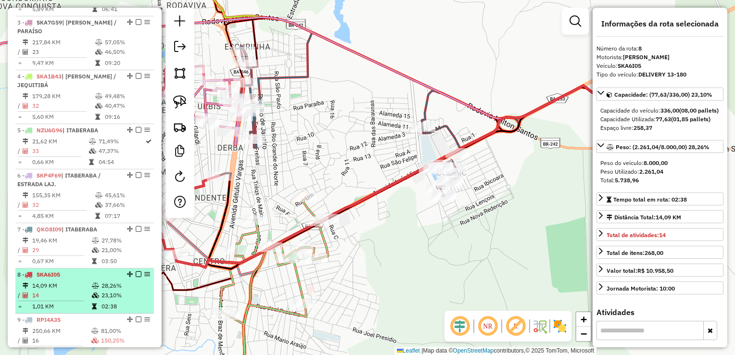
click at [66, 291] on td "14,09 KM" at bounding box center [62, 286] width 60 height 10
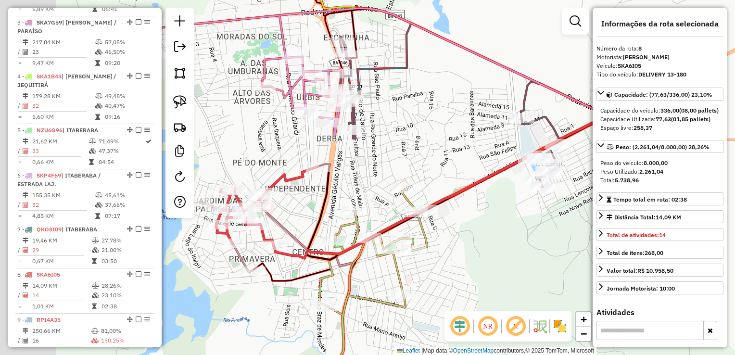
drag, startPoint x: 369, startPoint y: 290, endPoint x: 500, endPoint y: 276, distance: 131.6
click at [500, 276] on div "Janela de atendimento Grade de atendimento Capacidade Transportadoras Veículos …" at bounding box center [367, 177] width 735 height 355
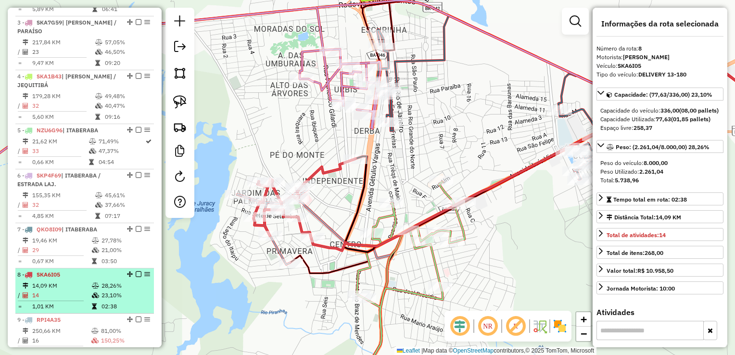
click at [94, 289] on td at bounding box center [96, 286] width 10 height 10
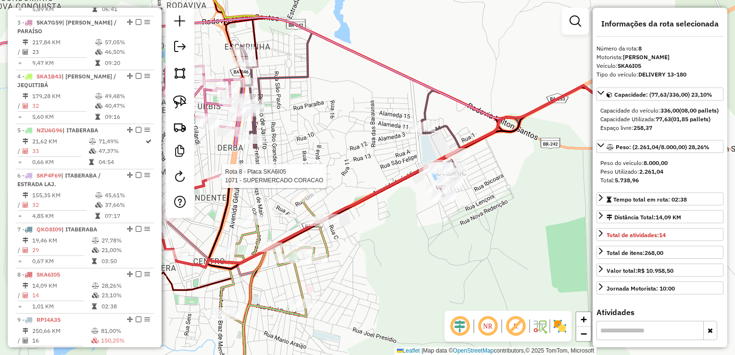
scroll to position [511, 0]
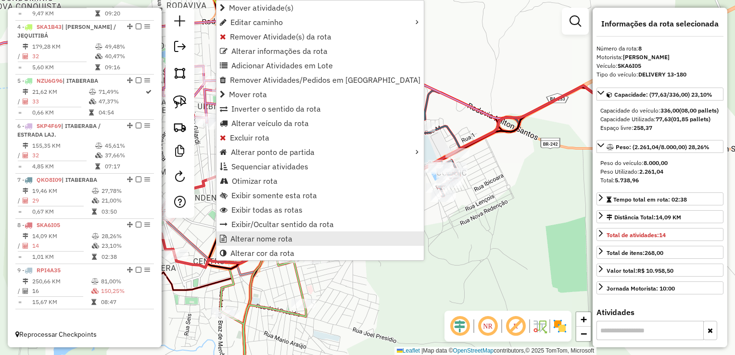
click at [268, 238] on span "Alterar nome rota" at bounding box center [261, 239] width 62 height 8
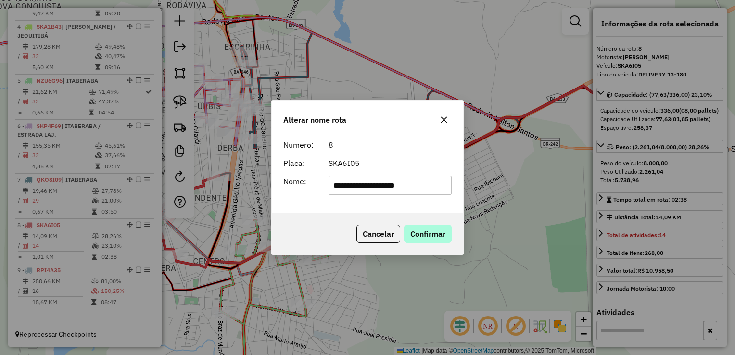
type input "**********"
click at [428, 237] on button "Confirmar" at bounding box center [428, 234] width 48 height 18
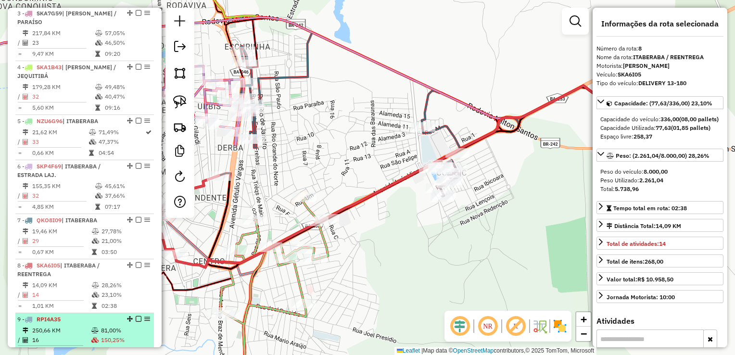
scroll to position [520, 0]
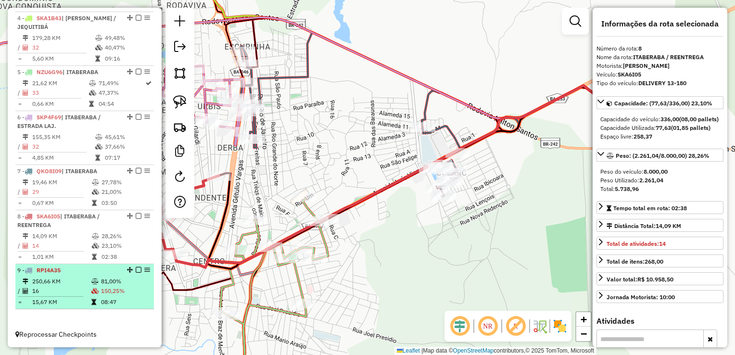
click at [52, 292] on td "16" at bounding box center [61, 291] width 59 height 10
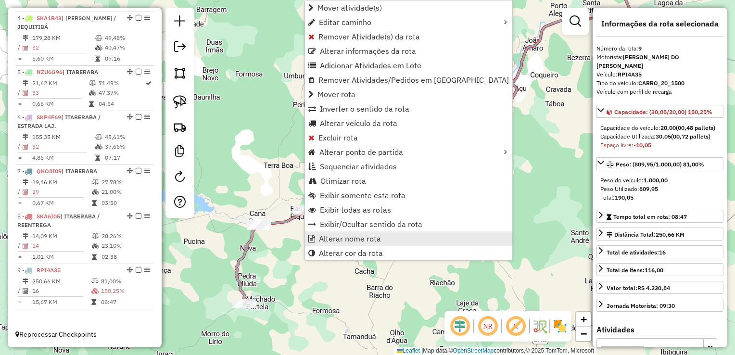
click at [338, 245] on link "Alterar nome rota" at bounding box center [408, 238] width 207 height 14
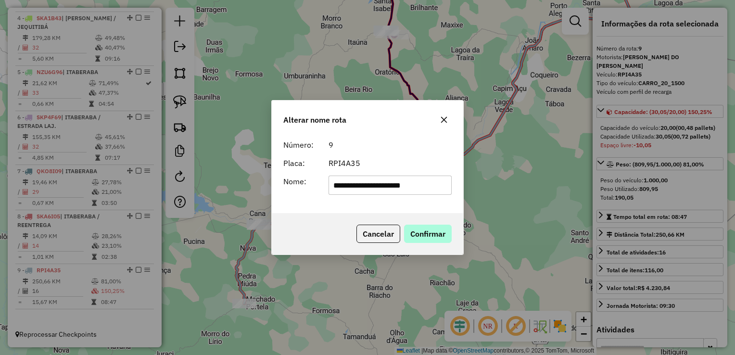
type input "**********"
click at [435, 233] on button "Confirmar" at bounding box center [428, 234] width 48 height 18
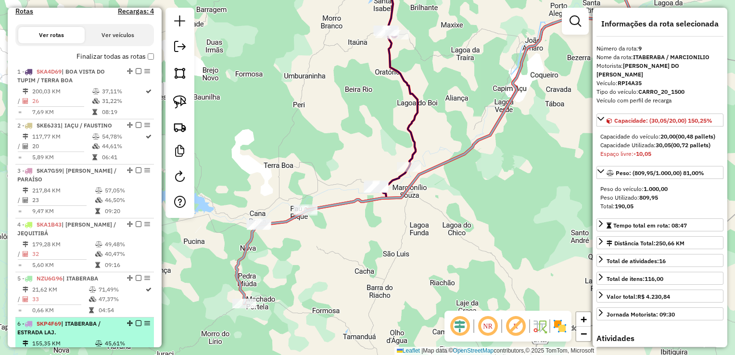
scroll to position [231, 0]
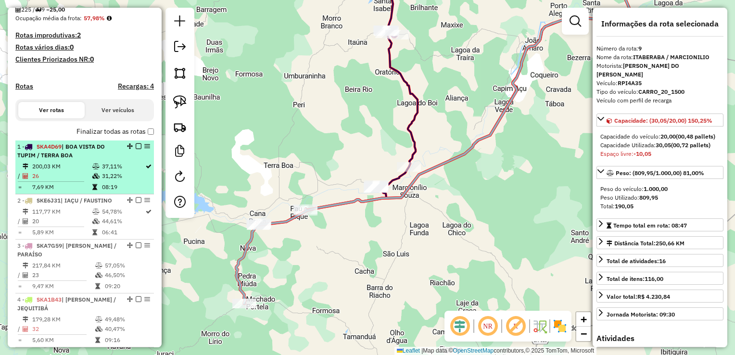
click at [88, 171] on td "200,03 KM" at bounding box center [62, 167] width 60 height 10
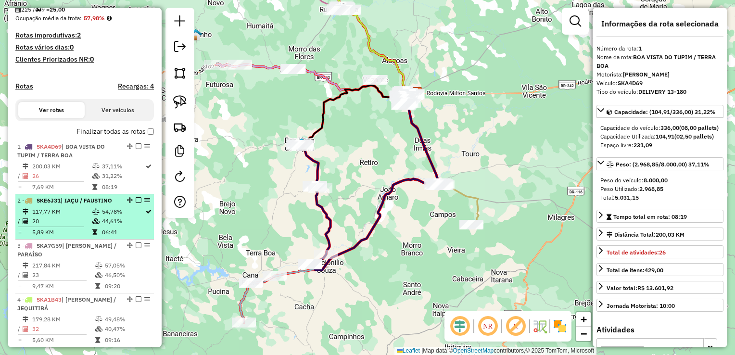
click at [77, 216] on td "117,77 KM" at bounding box center [62, 212] width 60 height 10
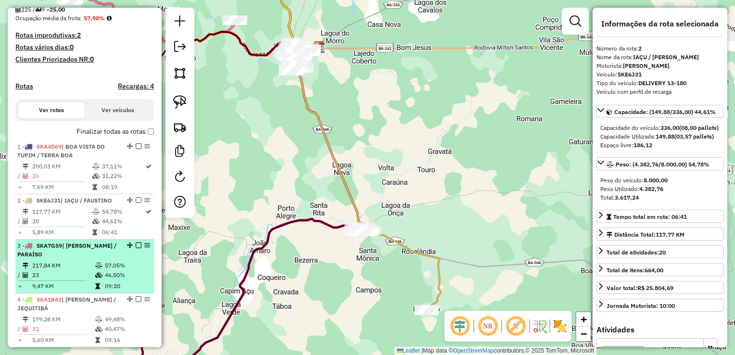
click at [55, 270] on td "217,84 KM" at bounding box center [63, 266] width 63 height 10
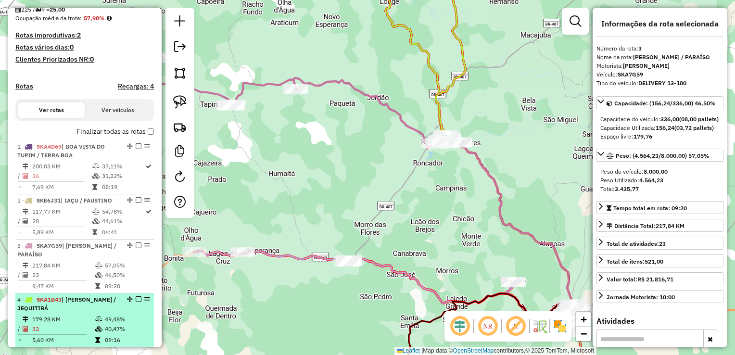
click at [62, 303] on span "SKA1B43" at bounding box center [49, 299] width 25 height 7
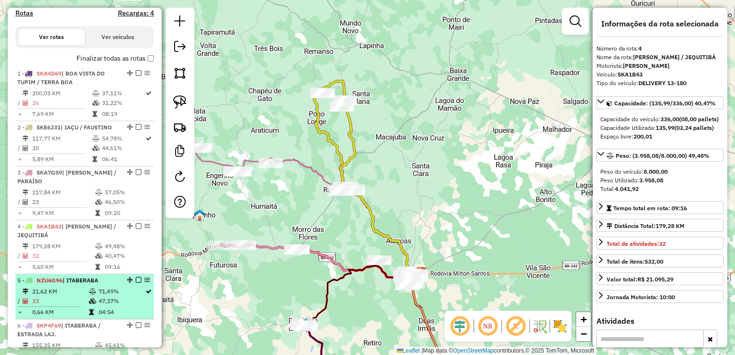
scroll to position [327, 0]
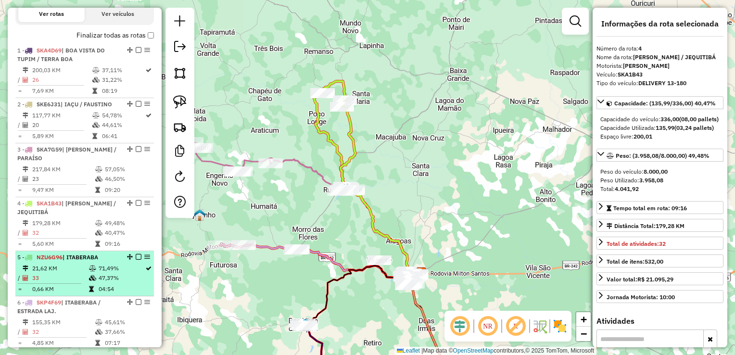
click at [63, 283] on td "33" at bounding box center [60, 278] width 57 height 10
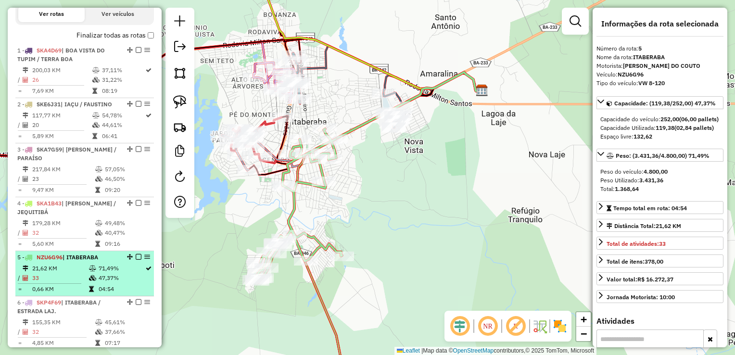
scroll to position [375, 0]
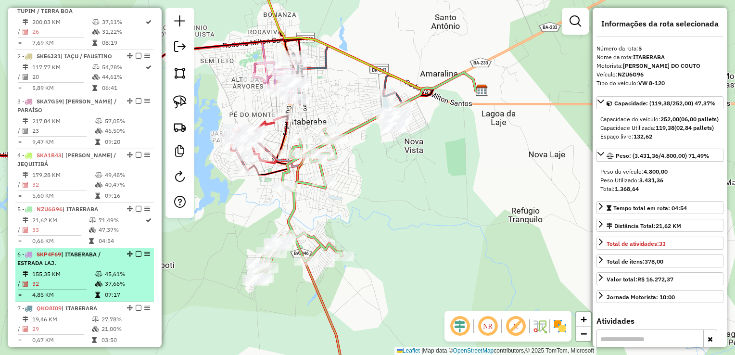
click at [52, 279] on td "155,35 KM" at bounding box center [63, 274] width 63 height 10
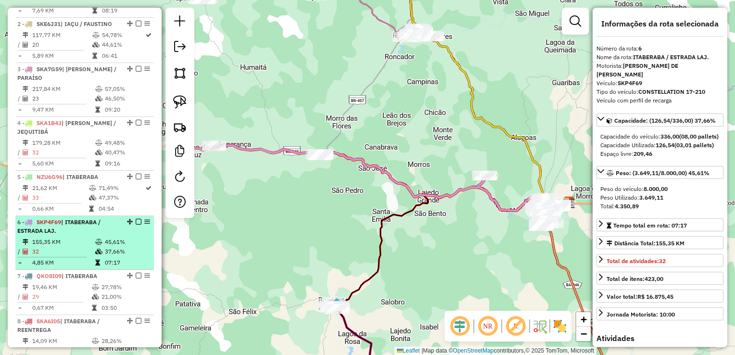
scroll to position [423, 0]
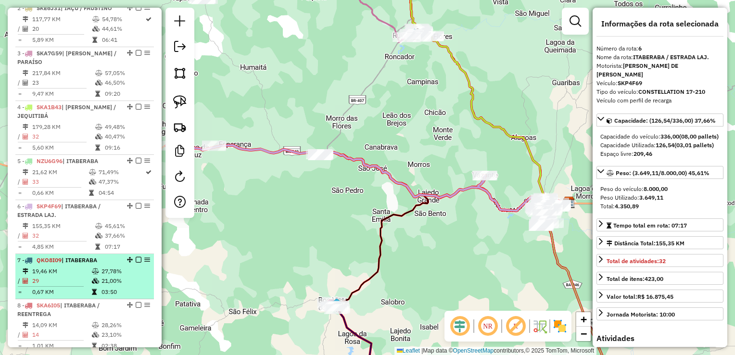
click at [46, 276] on td "19,46 KM" at bounding box center [62, 271] width 60 height 10
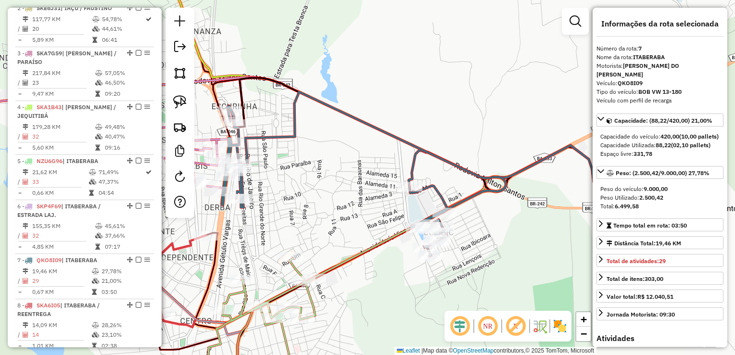
drag, startPoint x: 298, startPoint y: 213, endPoint x: 343, endPoint y: 203, distance: 45.9
click at [343, 203] on div "Janela de atendimento Grade de atendimento Capacidade Transportadoras Veículos …" at bounding box center [367, 177] width 735 height 355
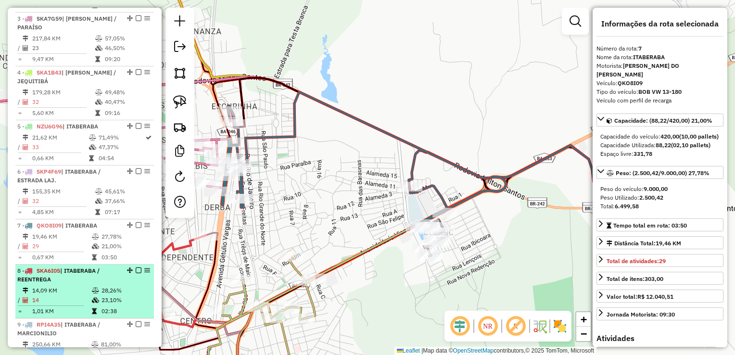
scroll to position [471, 0]
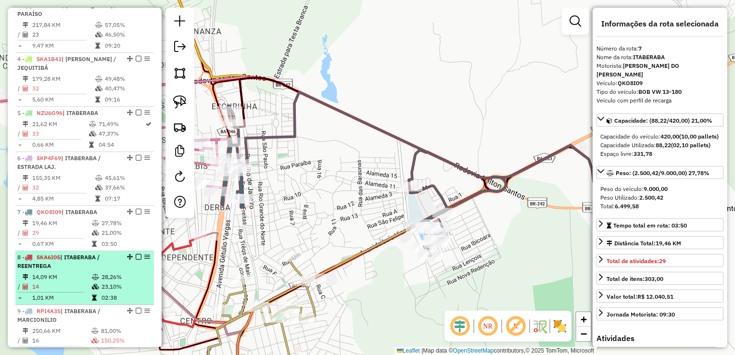
click at [66, 269] on div "8 - SKA6I05 | [GEOGRAPHIC_DATA] / REENTREGA" at bounding box center [68, 261] width 102 height 17
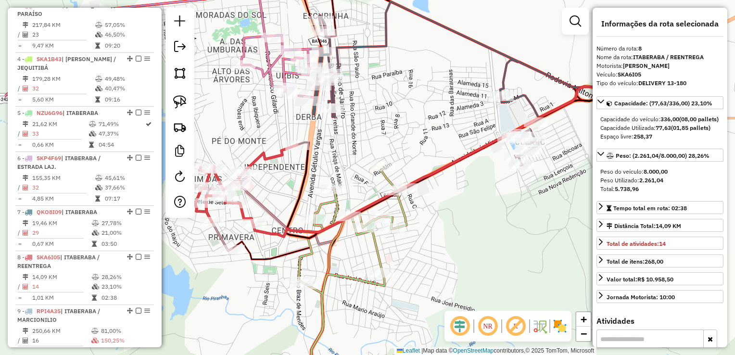
drag, startPoint x: 202, startPoint y: 288, endPoint x: 295, endPoint y: 248, distance: 101.3
click at [295, 248] on icon at bounding box center [464, 157] width 465 height 203
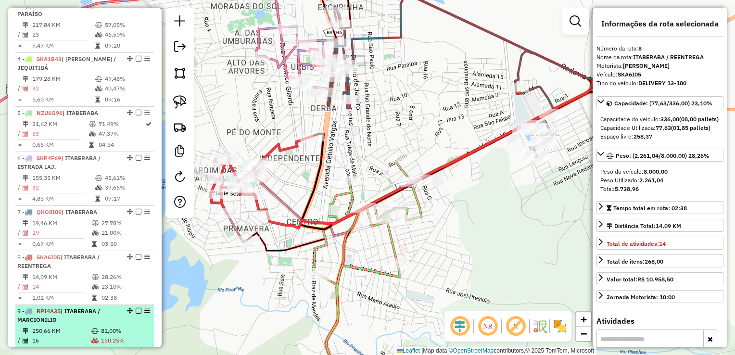
scroll to position [520, 0]
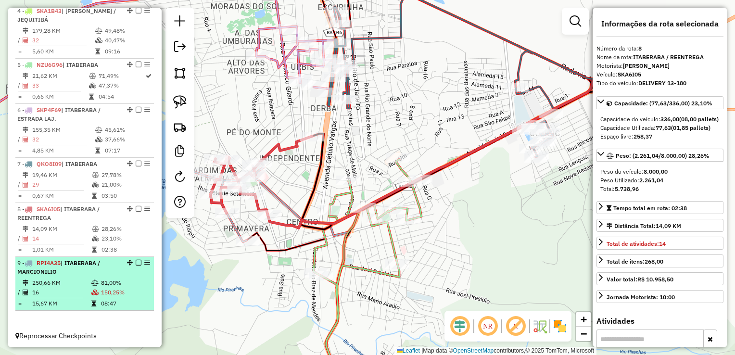
click at [76, 296] on td "16" at bounding box center [61, 293] width 59 height 10
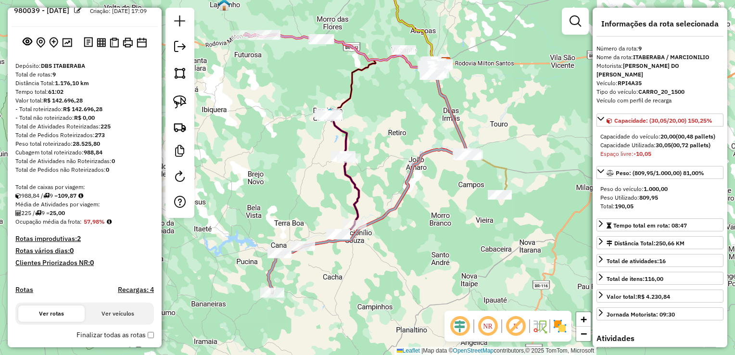
scroll to position [0, 0]
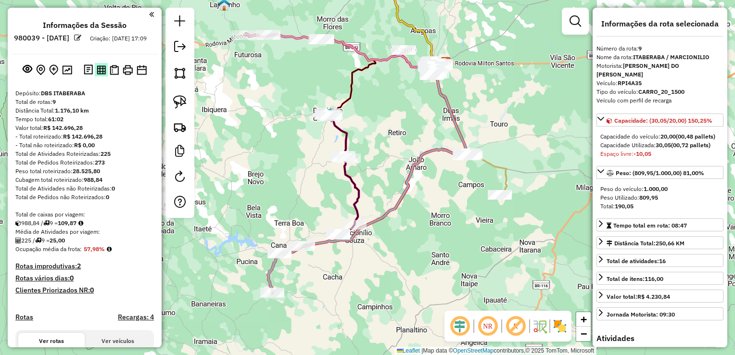
click at [104, 75] on img at bounding box center [101, 69] width 9 height 9
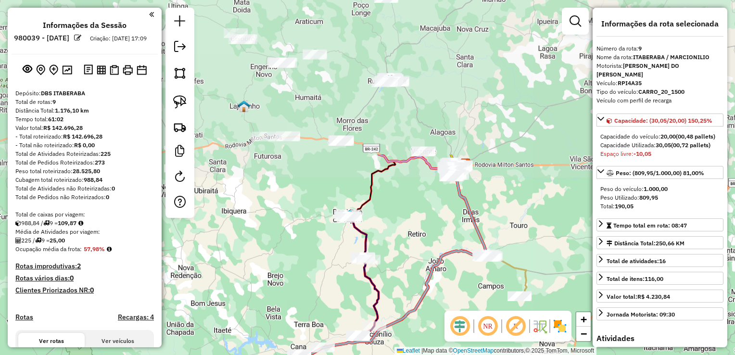
drag, startPoint x: 477, startPoint y: 51, endPoint x: 403, endPoint y: 241, distance: 203.9
click at [403, 241] on div "Janela de atendimento Grade de atendimento Capacidade Transportadoras Veículos …" at bounding box center [367, 177] width 735 height 355
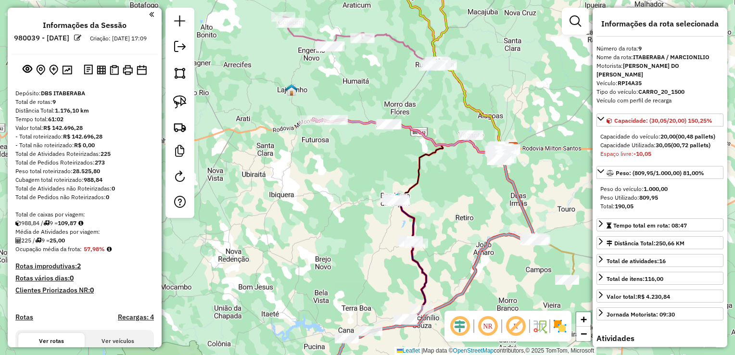
drag, startPoint x: 421, startPoint y: 223, endPoint x: 464, endPoint y: 206, distance: 45.4
click at [464, 206] on div "Janela de atendimento Grade de atendimento Capacidade Transportadoras Veículos …" at bounding box center [367, 177] width 735 height 355
click at [467, 140] on div at bounding box center [471, 135] width 24 height 10
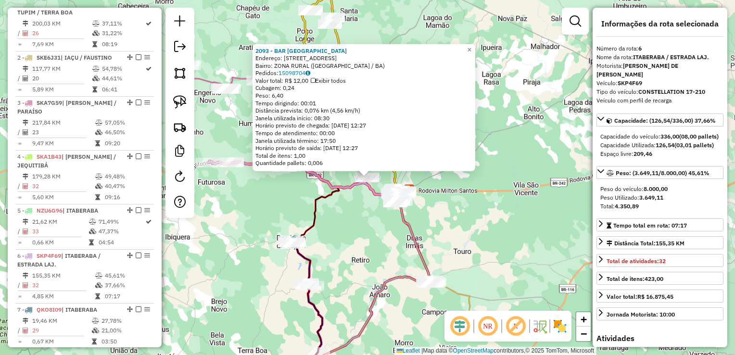
scroll to position [529, 0]
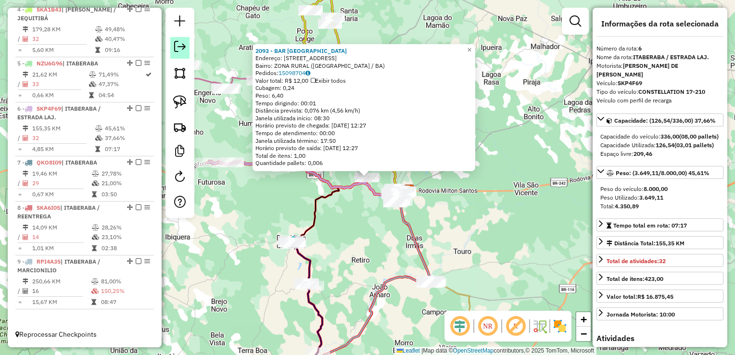
click at [176, 45] on em at bounding box center [180, 47] width 12 height 12
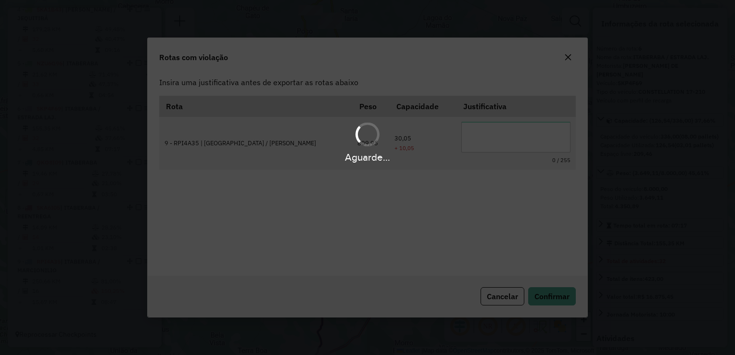
scroll to position [0, 0]
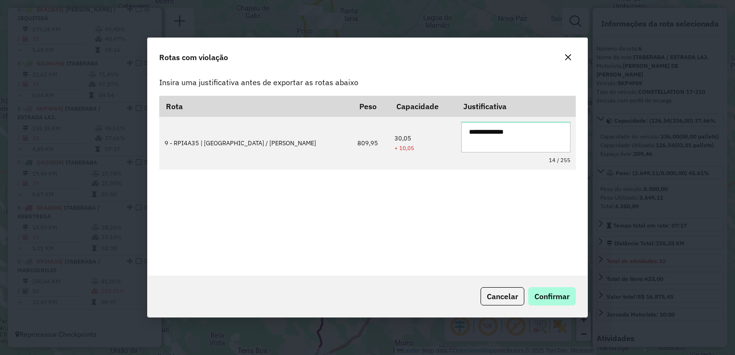
type textarea "**********"
click at [551, 289] on button "Confirmar" at bounding box center [552, 296] width 48 height 18
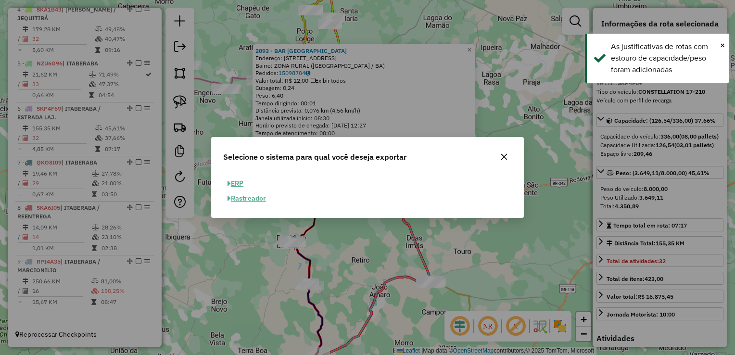
click at [241, 183] on button "ERP" at bounding box center [235, 183] width 25 height 15
select select "**"
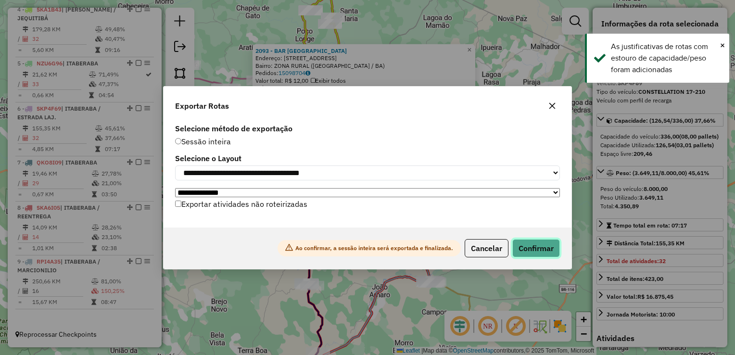
click at [543, 250] on button "Confirmar" at bounding box center [536, 248] width 48 height 18
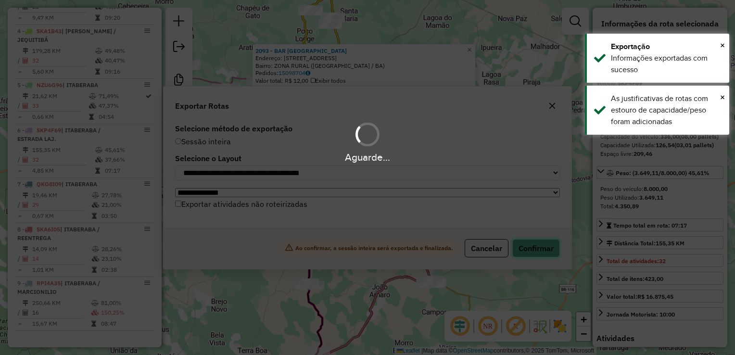
scroll to position [513, 0]
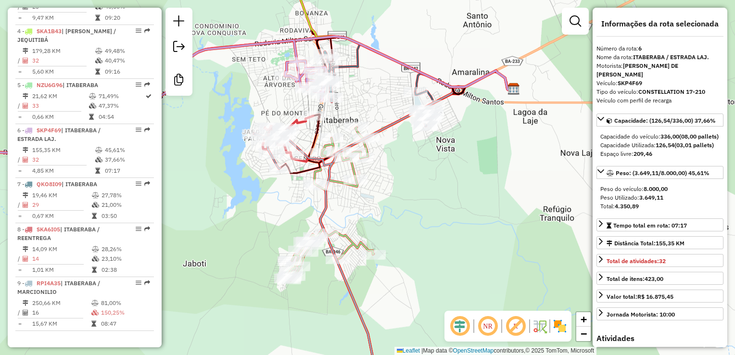
drag, startPoint x: 380, startPoint y: 219, endPoint x: 355, endPoint y: 202, distance: 30.8
click at [473, 221] on div "Janela de atendimento Grade de atendimento Capacidade Transportadoras Veículos …" at bounding box center [367, 177] width 735 height 355
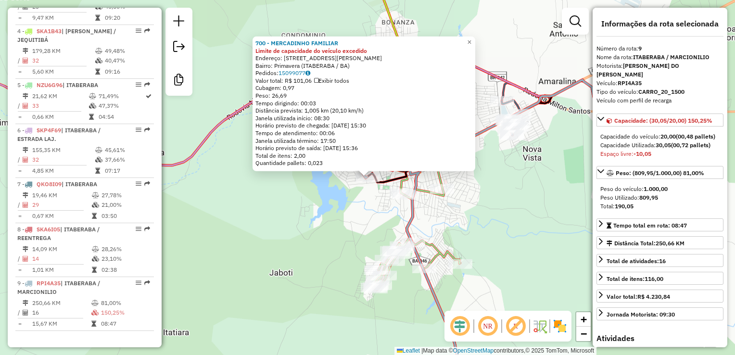
click at [341, 189] on div "700 - MERCADINHO FAMILIAR Limite de capacidade do veículo excedido Endereço: [S…" at bounding box center [367, 177] width 735 height 355
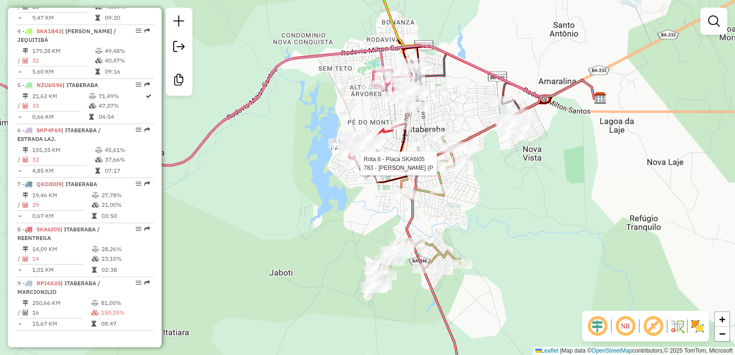
select select "**********"
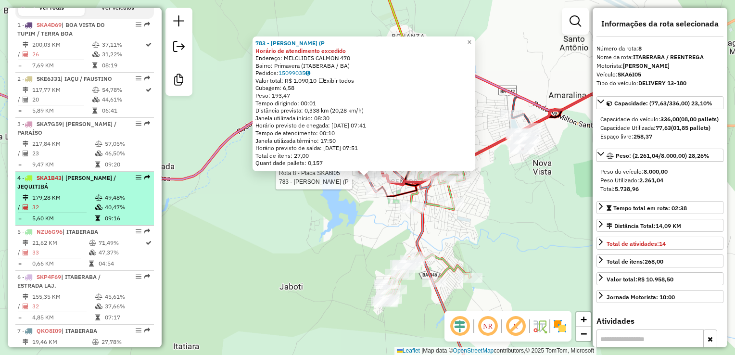
scroll to position [273, 0]
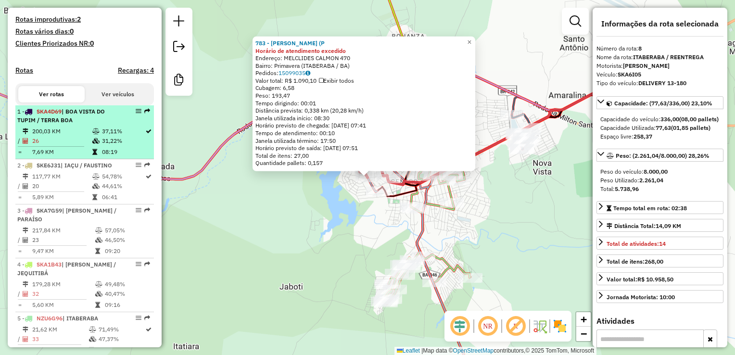
click at [89, 136] on td "200,03 KM" at bounding box center [62, 132] width 60 height 10
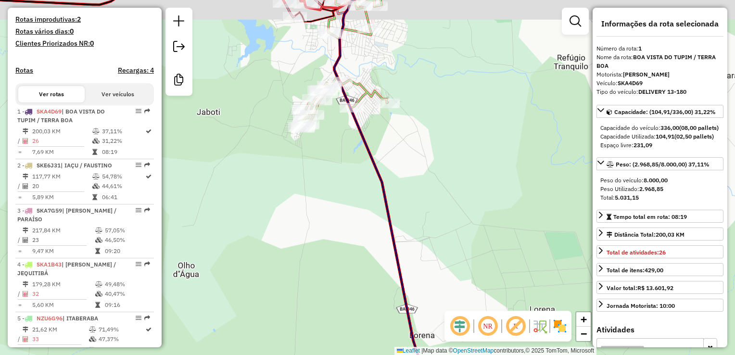
drag, startPoint x: 402, startPoint y: 74, endPoint x: 412, endPoint y: 164, distance: 90.5
click at [413, 162] on div "Janela de atendimento Grade de atendimento Capacidade Transportadoras Veículos …" at bounding box center [367, 177] width 735 height 355
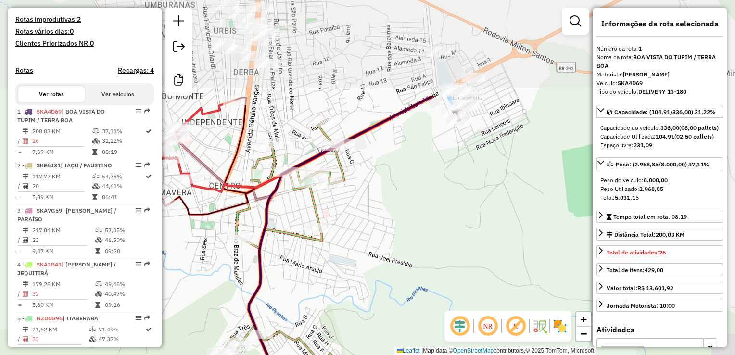
drag, startPoint x: 432, startPoint y: 187, endPoint x: 396, endPoint y: 253, distance: 75.6
click at [396, 253] on div "Janela de atendimento Grade de atendimento Capacidade Transportadoras Veículos …" at bounding box center [367, 177] width 735 height 355
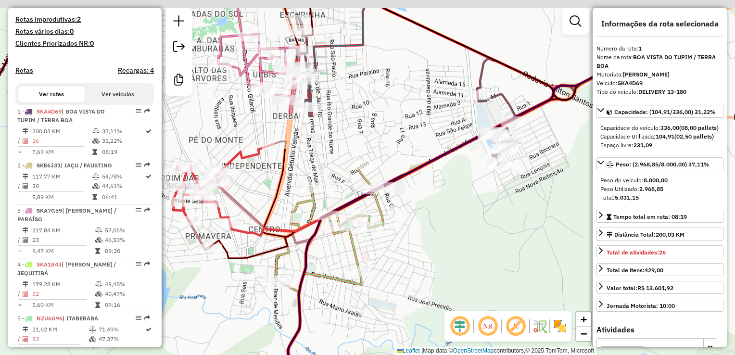
drag, startPoint x: 398, startPoint y: 250, endPoint x: 437, endPoint y: 299, distance: 62.7
click at [437, 299] on div "Janela de atendimento Grade de atendimento Capacidade Transportadoras Veículos …" at bounding box center [367, 177] width 735 height 355
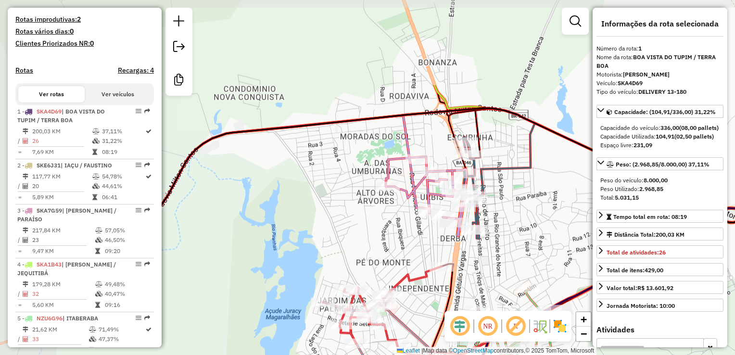
drag, startPoint x: 250, startPoint y: 126, endPoint x: 429, endPoint y: 226, distance: 204.8
click at [437, 237] on div "Janela de atendimento Grade de atendimento Capacidade Transportadoras Veículos …" at bounding box center [367, 177] width 735 height 355
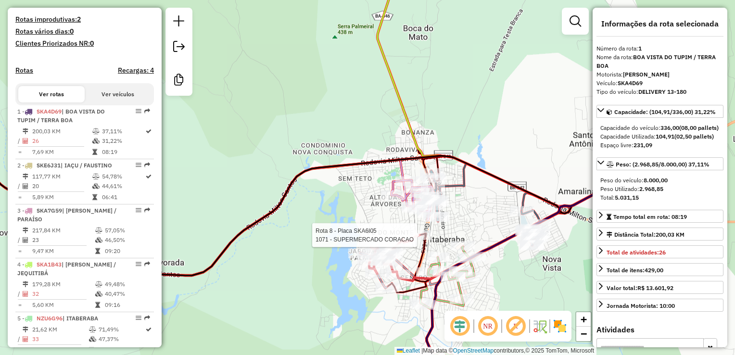
drag, startPoint x: 360, startPoint y: 202, endPoint x: 304, endPoint y: 220, distance: 59.2
click at [304, 220] on div "Rota 8 - Placa SKA6I05 1071 - SUPERMERCADO CORACAO Janela de atendimento Grade …" at bounding box center [367, 177] width 735 height 355
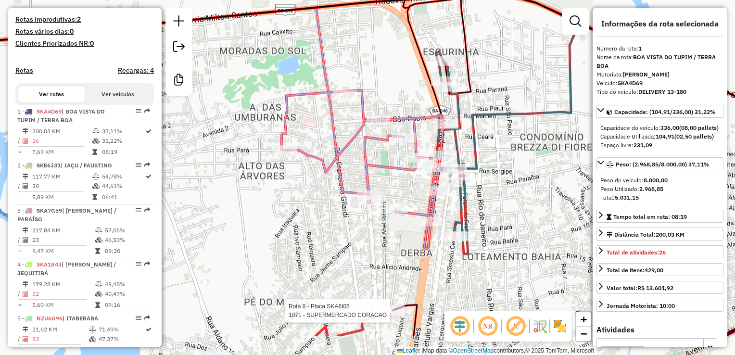
drag, startPoint x: 357, startPoint y: 243, endPoint x: 283, endPoint y: 188, distance: 92.1
click at [283, 188] on div "Rota 8 - Placa SKA6I05 1071 - SUPERMERCADO CORACAO Janela de atendimento Grade …" at bounding box center [367, 177] width 735 height 355
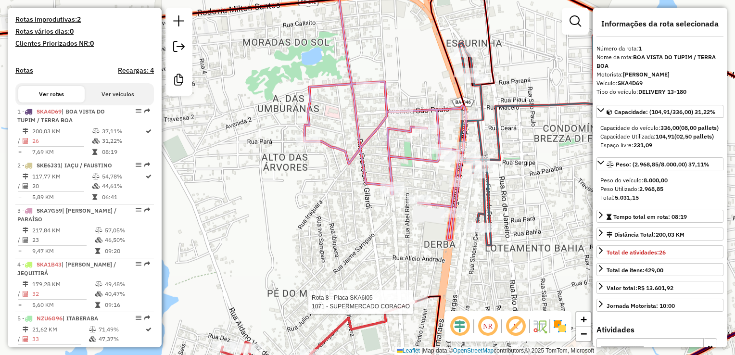
drag, startPoint x: 250, startPoint y: 196, endPoint x: 384, endPoint y: 174, distance: 136.0
click at [384, 172] on div "Rota 8 - Placa SKA6I05 1071 - SUPERMERCADO CORACAO Janela de atendimento Grade …" at bounding box center [367, 177] width 735 height 355
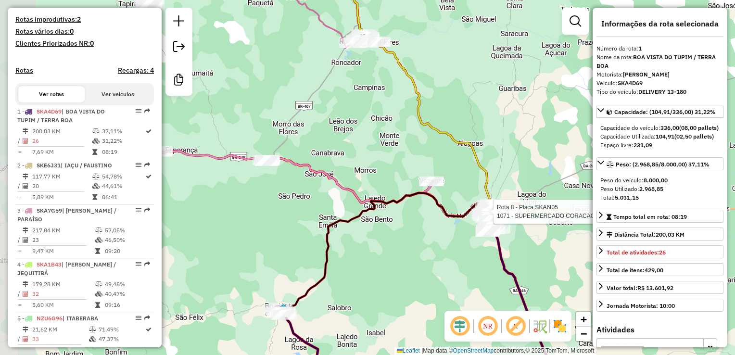
drag, startPoint x: 254, startPoint y: 220, endPoint x: 418, endPoint y: 230, distance: 163.9
click at [418, 230] on div "Rota 8 - Placa SKA6I05 1071 - SUPERMERCADO CORACAO Janela de atendimento Grade …" at bounding box center [367, 177] width 735 height 355
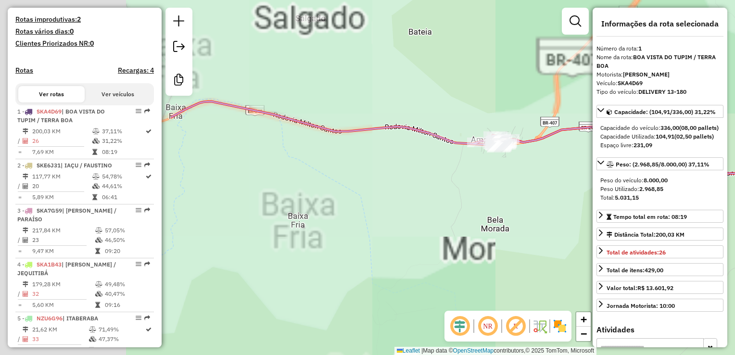
drag, startPoint x: 388, startPoint y: 198, endPoint x: 508, endPoint y: 224, distance: 123.1
click at [508, 224] on div "Rota 8 - Placa SKA6I05 1071 - SUPERMERCADO CORACAO Janela de atendimento Grade …" at bounding box center [367, 177] width 735 height 355
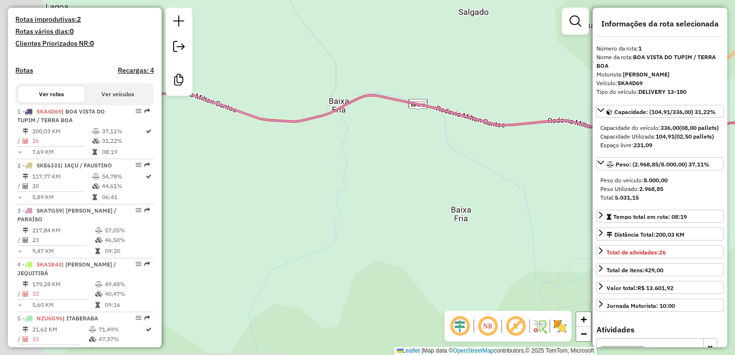
drag, startPoint x: 373, startPoint y: 208, endPoint x: 531, endPoint y: 201, distance: 157.9
click at [531, 201] on div "Rota 8 - Placa SKA6I05 1071 - SUPERMERCADO CORACAO Janela de atendimento Grade …" at bounding box center [367, 177] width 735 height 355
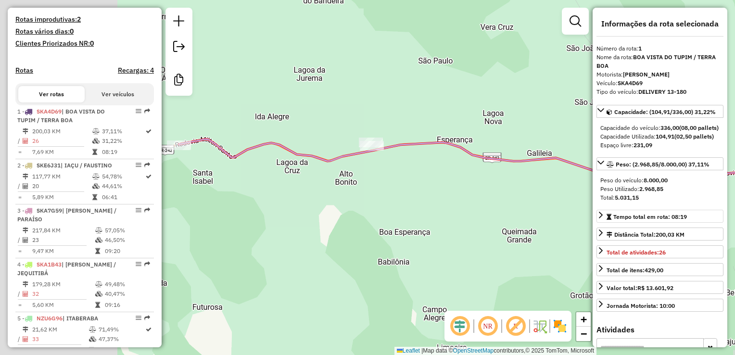
drag, startPoint x: 406, startPoint y: 227, endPoint x: 631, endPoint y: 227, distance: 224.6
click at [631, 227] on hb-router-mapa "Informações da Sessão 980039 - [DATE] Criação: [DATE] 17:09 Desbloquear Sessão …" at bounding box center [367, 177] width 735 height 355
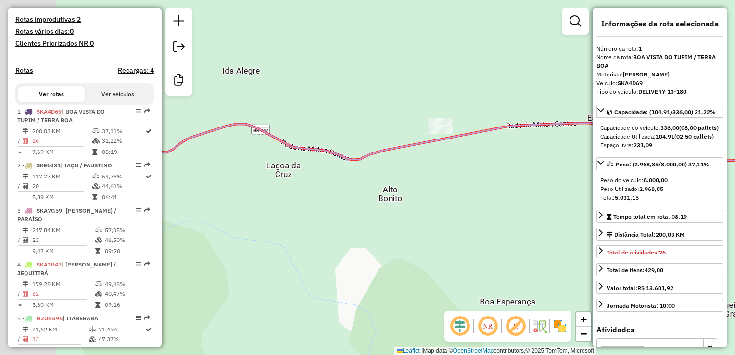
drag, startPoint x: 395, startPoint y: 140, endPoint x: 517, endPoint y: 138, distance: 121.3
click at [517, 138] on icon at bounding box center [466, 146] width 820 height 60
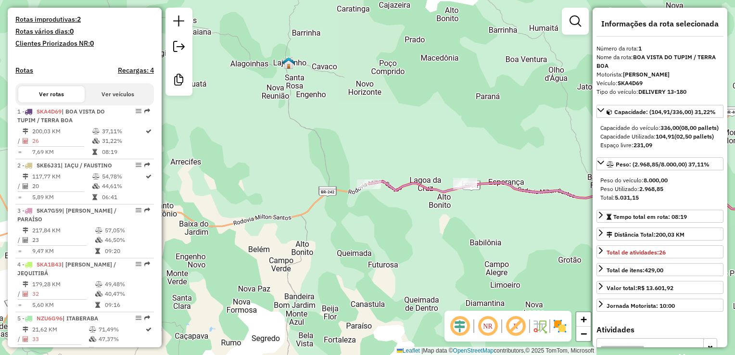
drag, startPoint x: 306, startPoint y: 272, endPoint x: 408, endPoint y: 243, distance: 106.1
click at [408, 243] on div "Rota 8 - Placa SKA6I05 1071 - SUPERMERCADO CORACAO Janela de atendimento Grade …" at bounding box center [367, 177] width 735 height 355
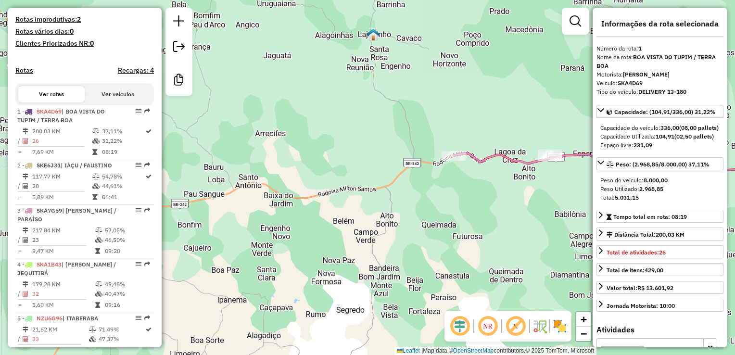
click at [508, 159] on icon at bounding box center [631, 163] width 355 height 21
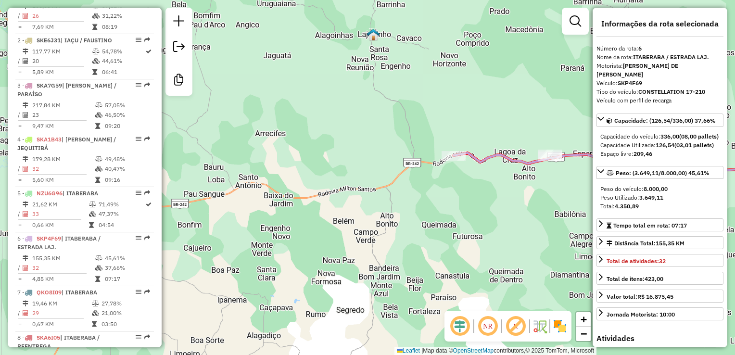
scroll to position [513, 0]
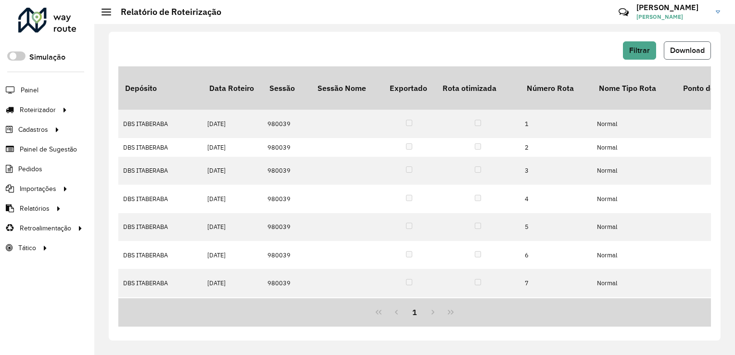
click at [685, 47] on span "Download" at bounding box center [687, 50] width 35 height 8
